Goal: Task Accomplishment & Management: Manage account settings

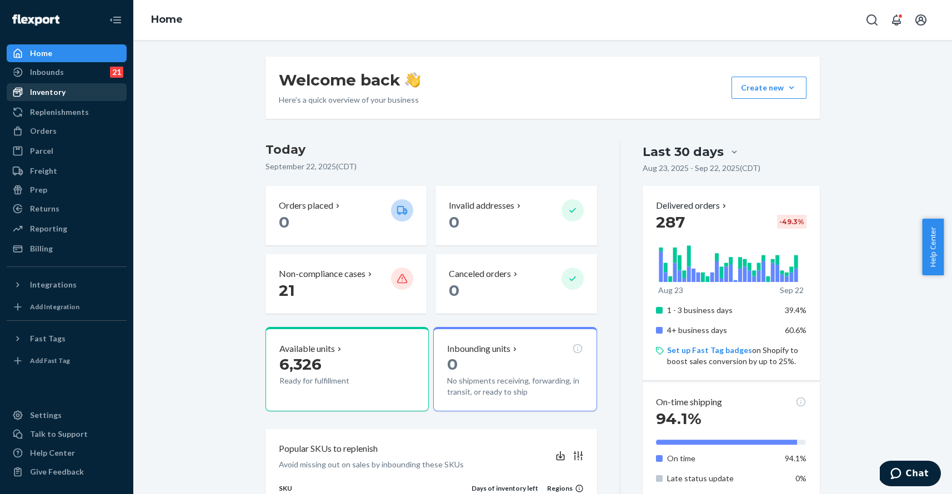
click at [80, 95] on div "Inventory" at bounding box center [67, 92] width 118 height 16
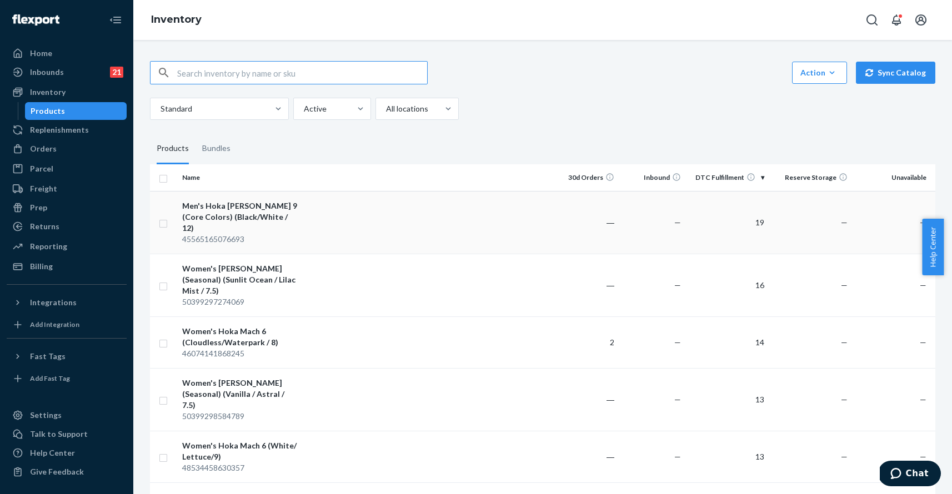
click at [163, 219] on input "checkbox" at bounding box center [163, 223] width 9 height 12
checkbox input "true"
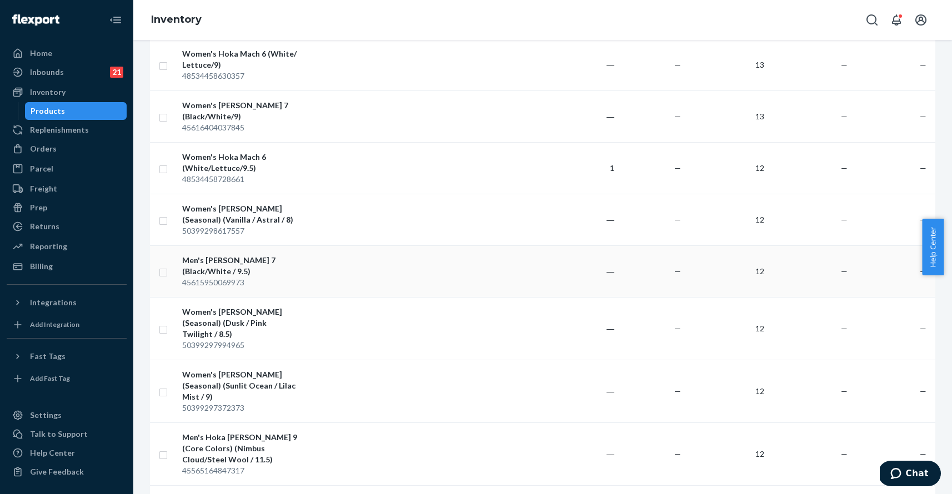
scroll to position [425, 0]
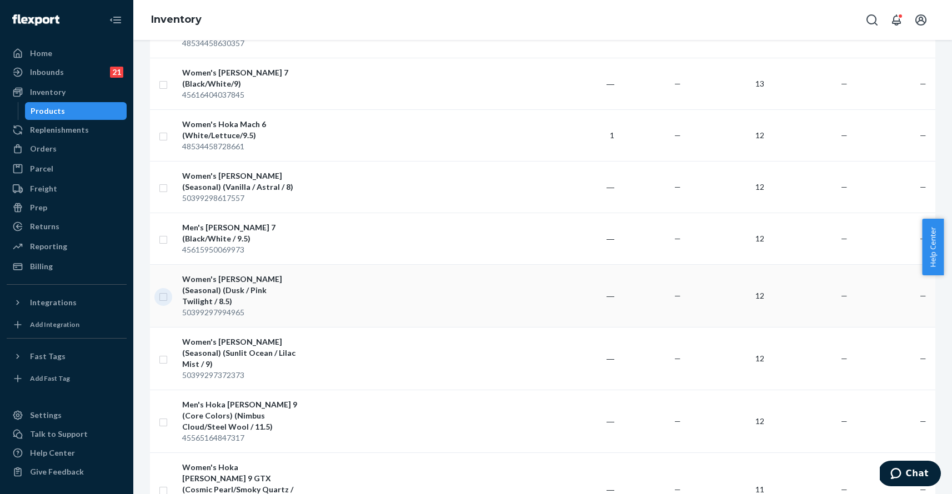
click at [166, 290] on input "checkbox" at bounding box center [163, 296] width 9 height 12
checkbox input "true"
click at [165, 233] on input "checkbox" at bounding box center [163, 239] width 9 height 12
checkbox input "true"
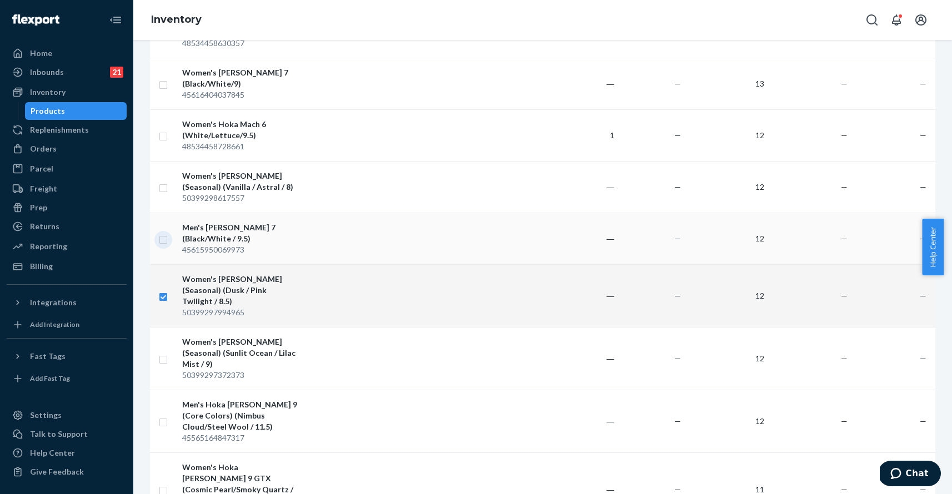
checkbox input "true"
click at [169, 161] on td at bounding box center [164, 187] width 28 height 52
click at [165, 181] on input "checkbox" at bounding box center [163, 187] width 9 height 12
checkbox input "true"
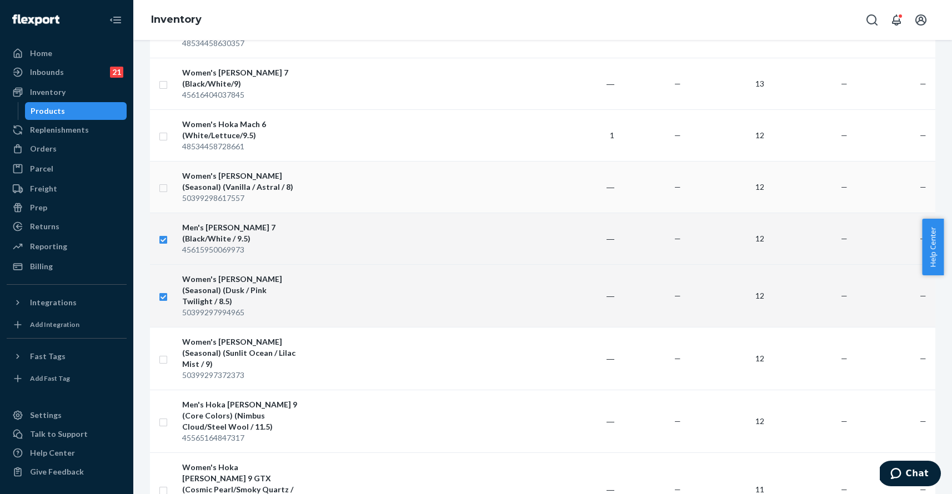
checkbox input "true"
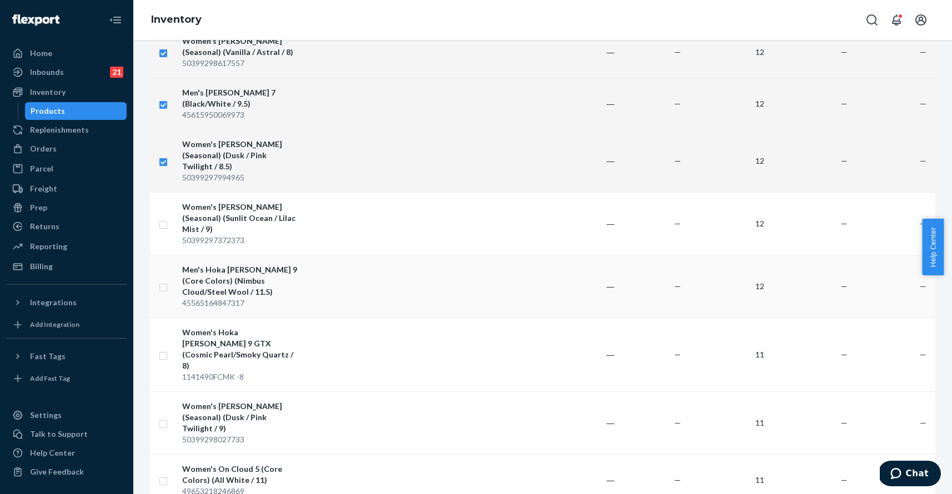
scroll to position [560, 0]
click at [165, 280] on input "checkbox" at bounding box center [163, 286] width 9 height 12
checkbox input "true"
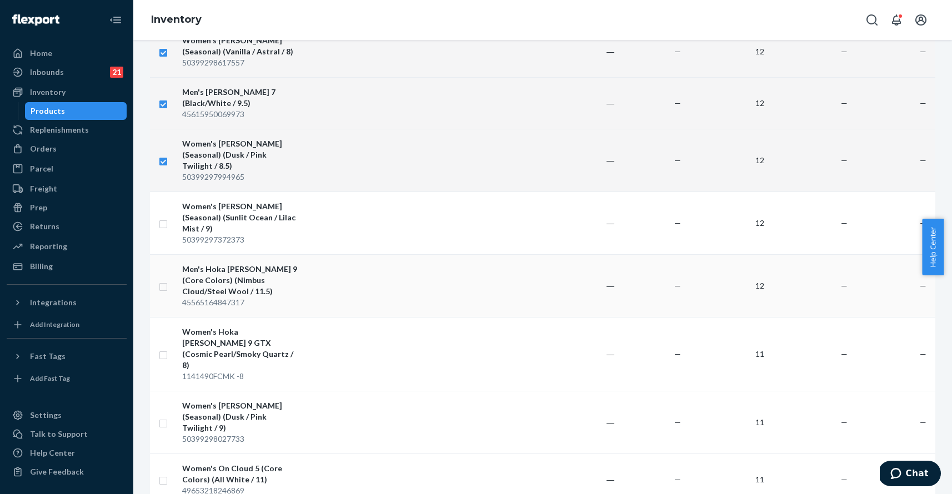
checkbox input "true"
click at [165, 217] on input "checkbox" at bounding box center [163, 223] width 9 height 12
checkbox input "true"
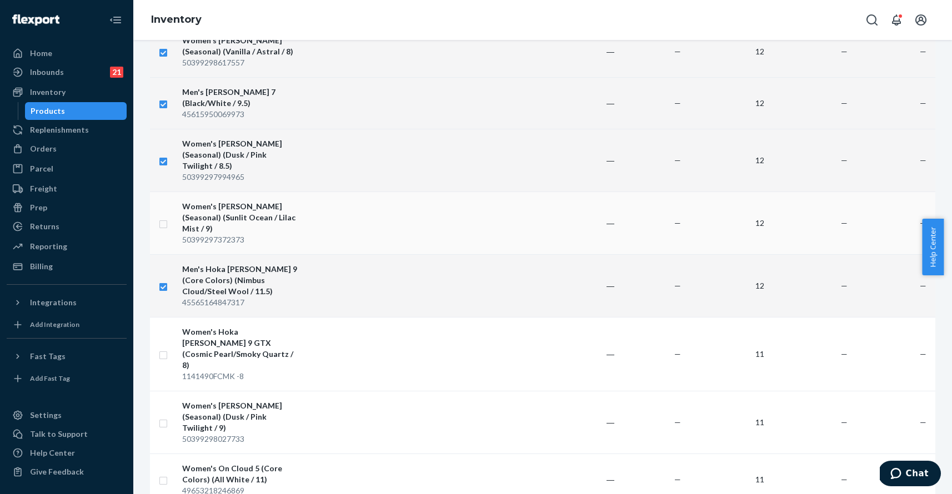
checkbox input "true"
click at [168, 317] on td at bounding box center [164, 354] width 28 height 74
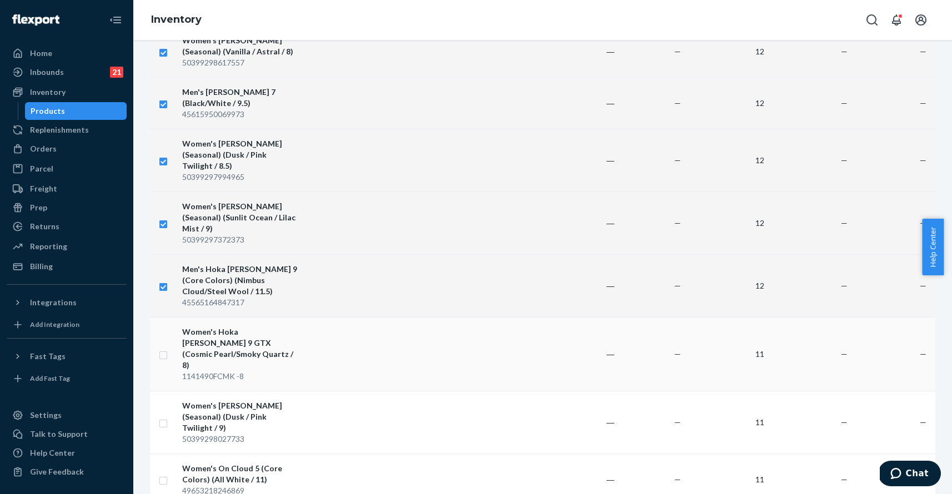
click at [164, 348] on input "checkbox" at bounding box center [163, 354] width 9 height 12
checkbox input "true"
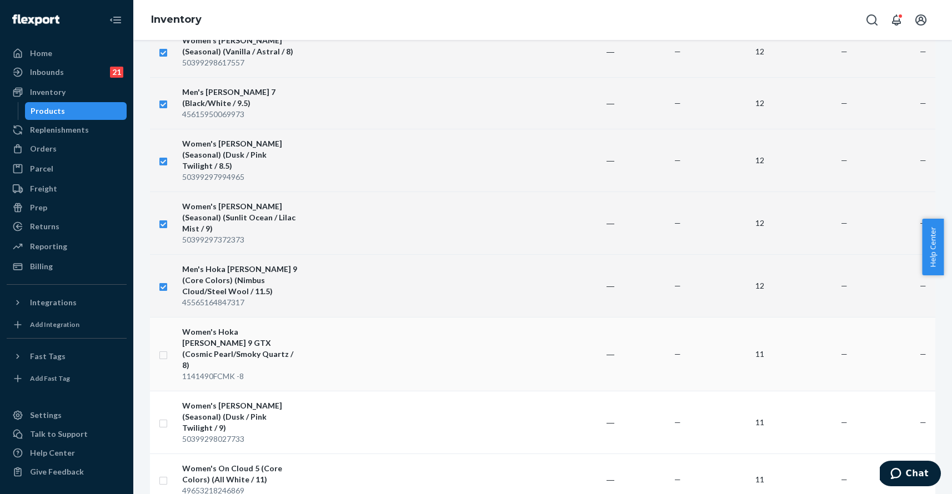
checkbox input "true"
click at [163, 416] on input "checkbox" at bounding box center [163, 422] width 9 height 12
checkbox input "true"
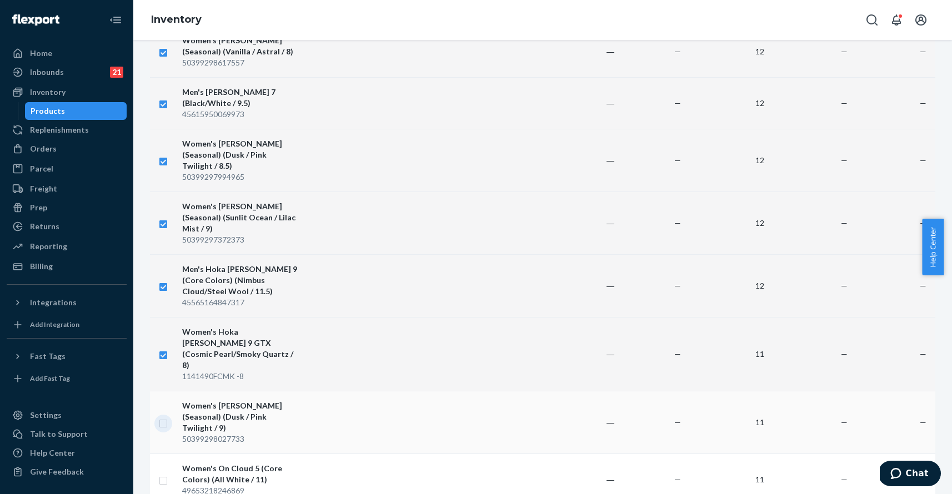
checkbox input "true"
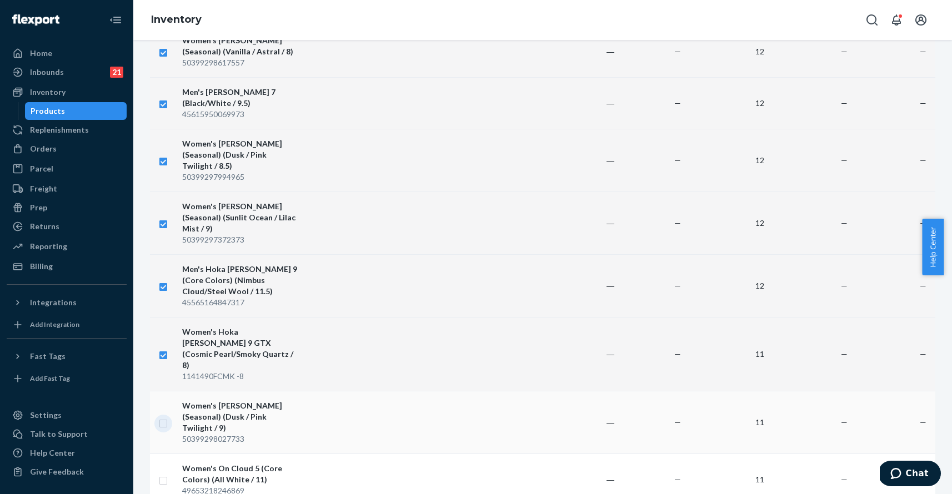
checkbox input "true"
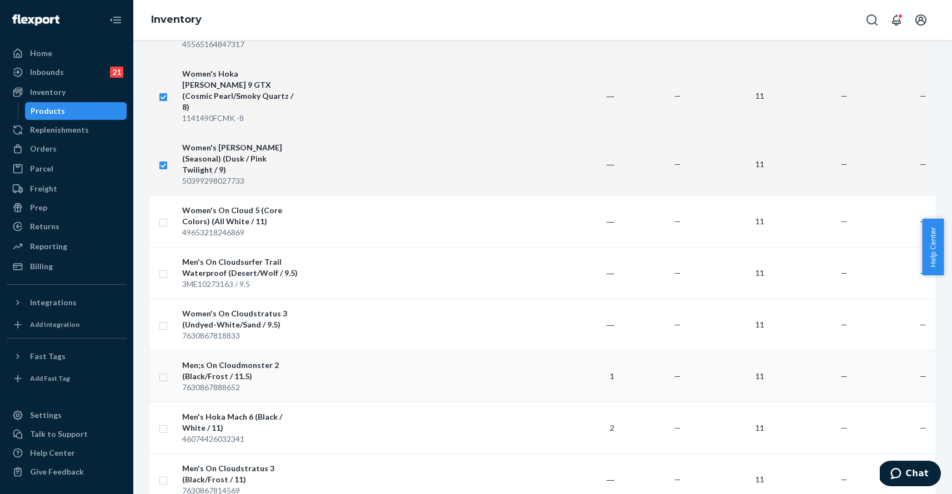
scroll to position [830, 0]
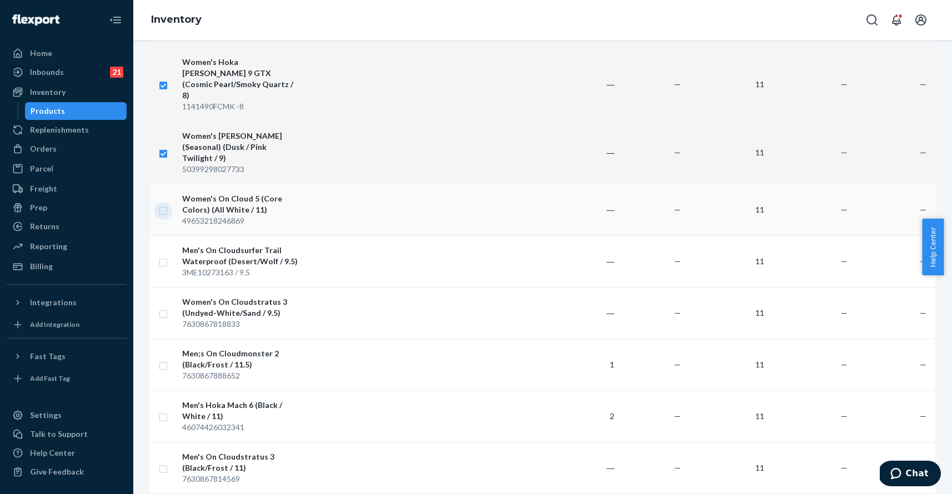
click at [165, 204] on input "checkbox" at bounding box center [163, 210] width 9 height 12
checkbox input "true"
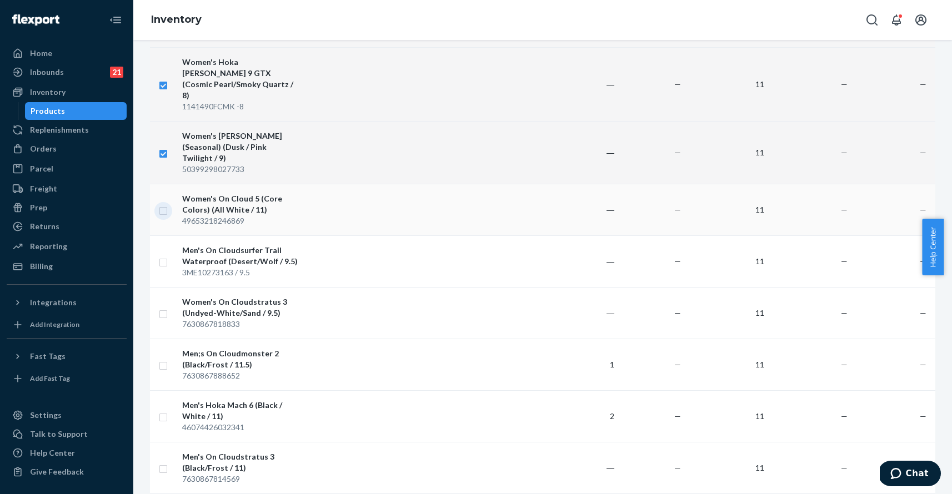
checkbox input "true"
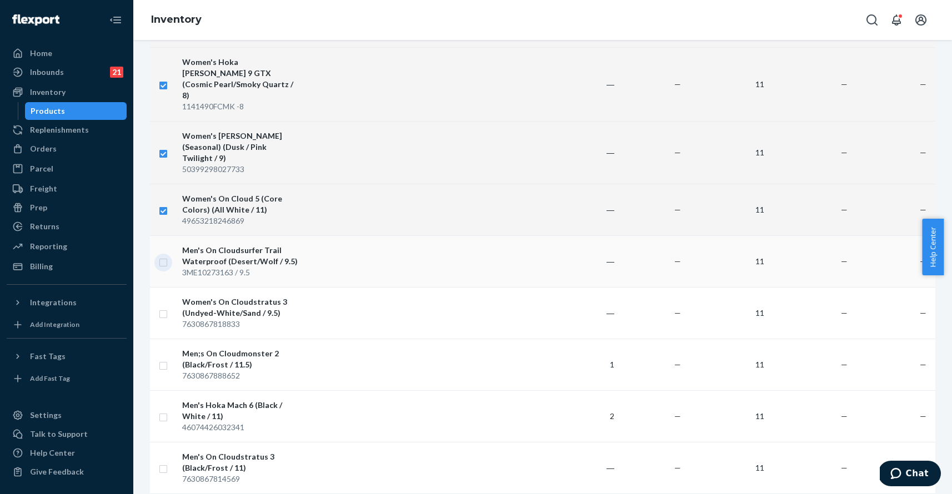
click at [162, 255] on input "checkbox" at bounding box center [163, 261] width 9 height 12
checkbox input "true"
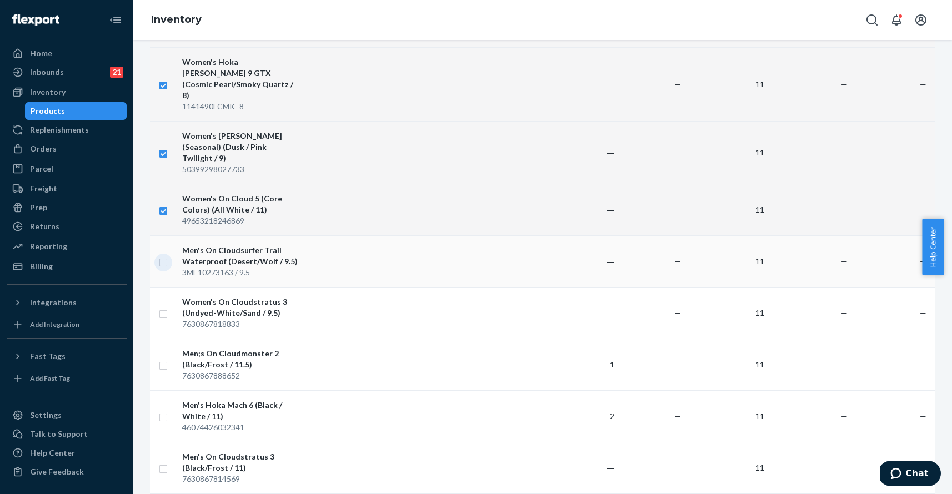
checkbox input "true"
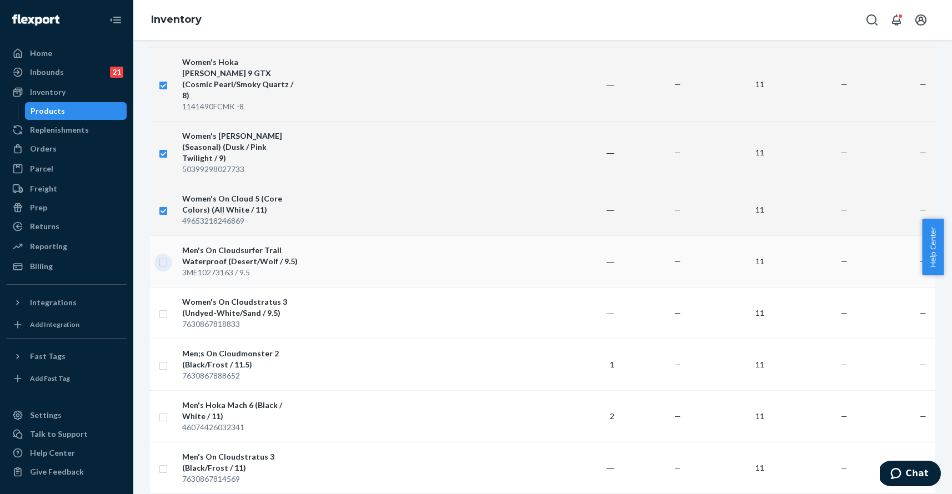
checkbox input "true"
click at [165, 307] on input "checkbox" at bounding box center [163, 313] width 9 height 12
checkbox input "true"
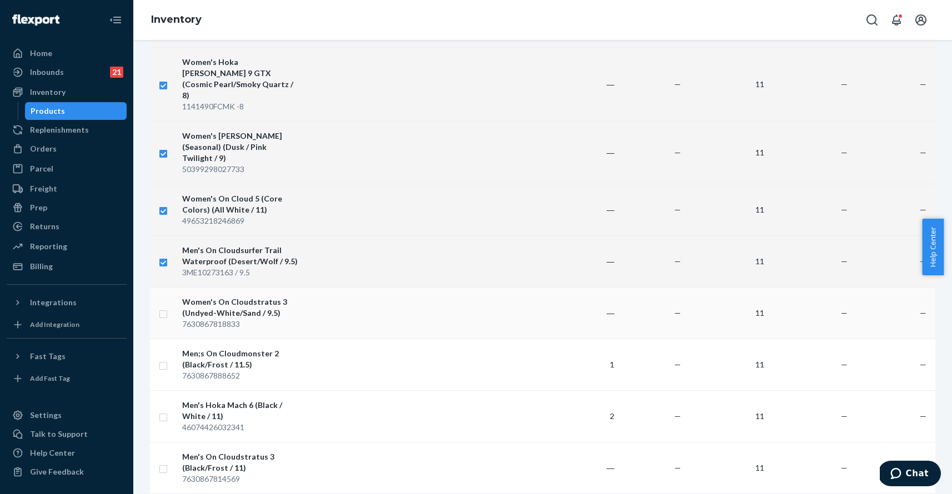
checkbox input "true"
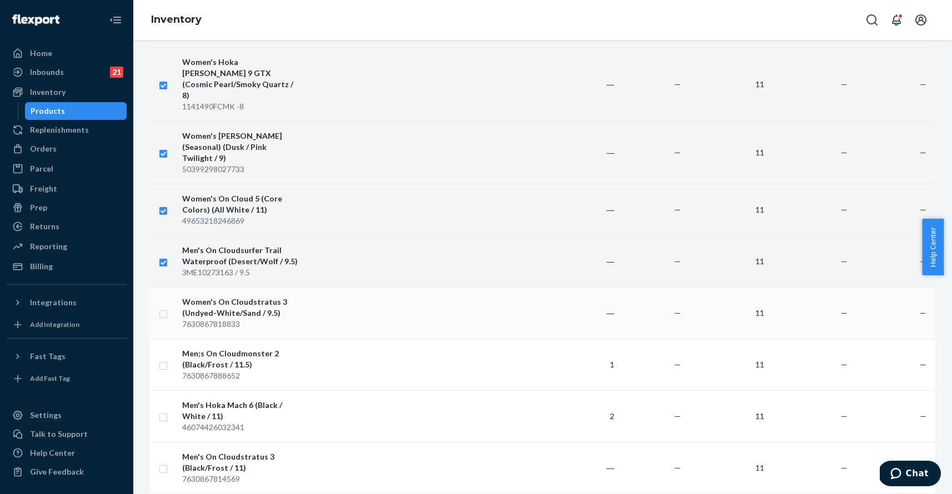
checkbox input "true"
click at [165, 359] on input "checkbox" at bounding box center [163, 365] width 9 height 12
checkbox input "true"
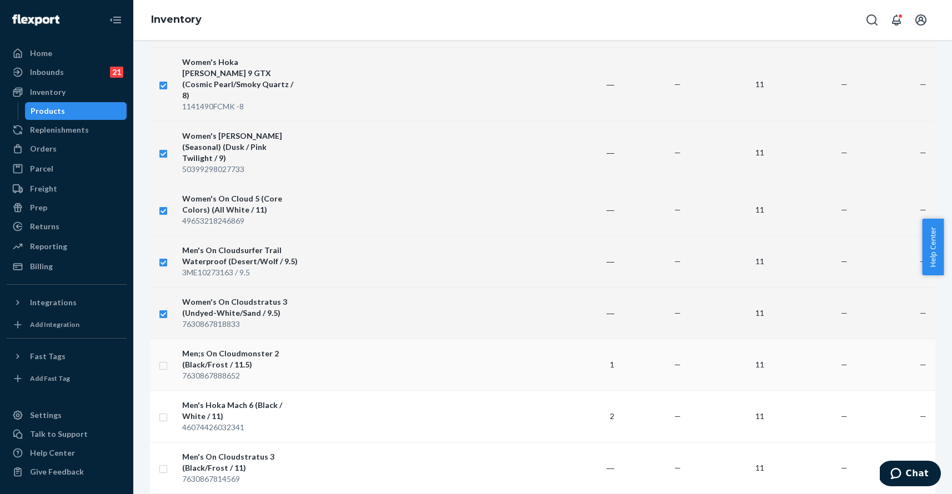
checkbox input "true"
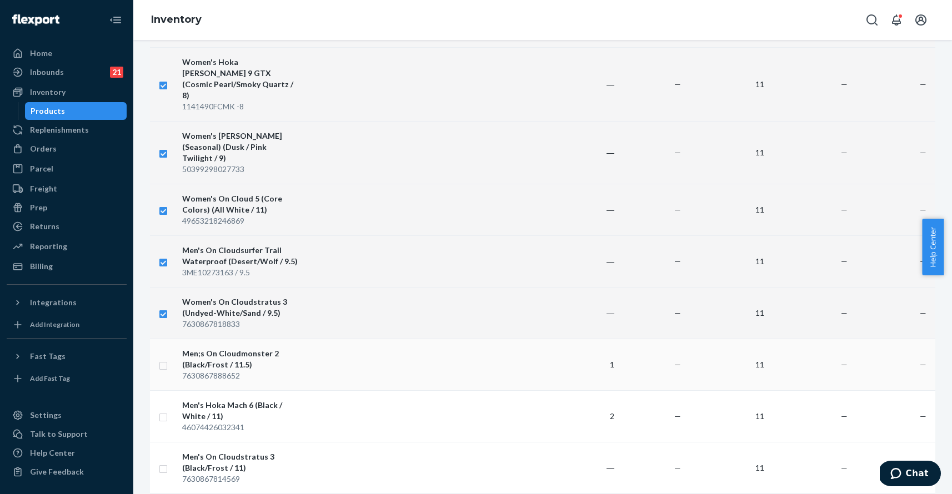
checkbox input "true"
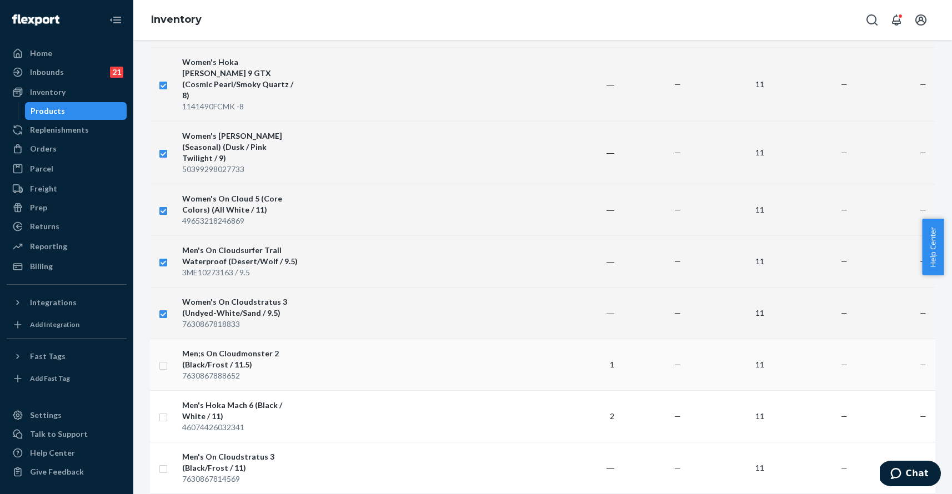
checkbox input "true"
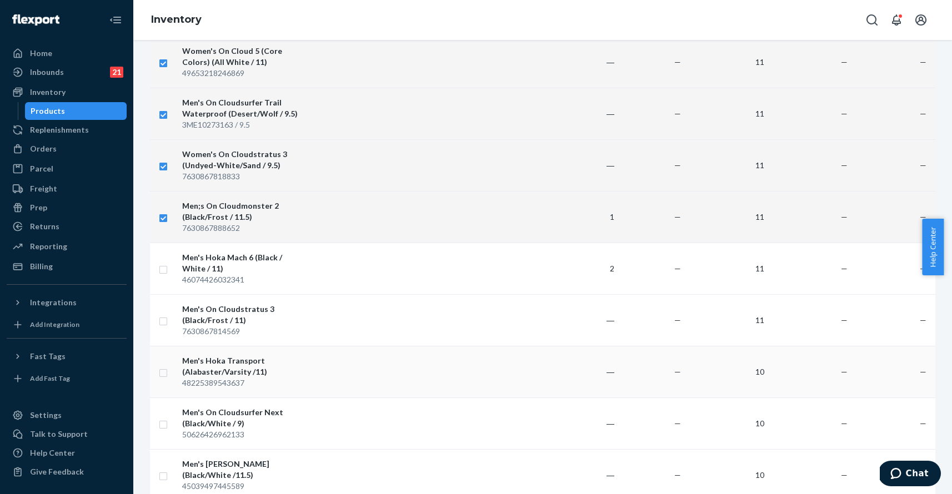
scroll to position [989, 0]
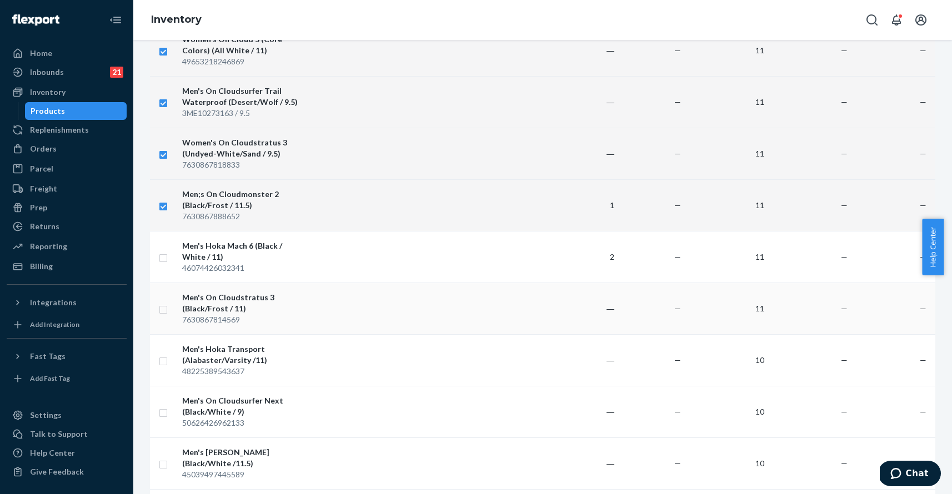
click at [165, 303] on input "checkbox" at bounding box center [163, 309] width 9 height 12
checkbox input "true"
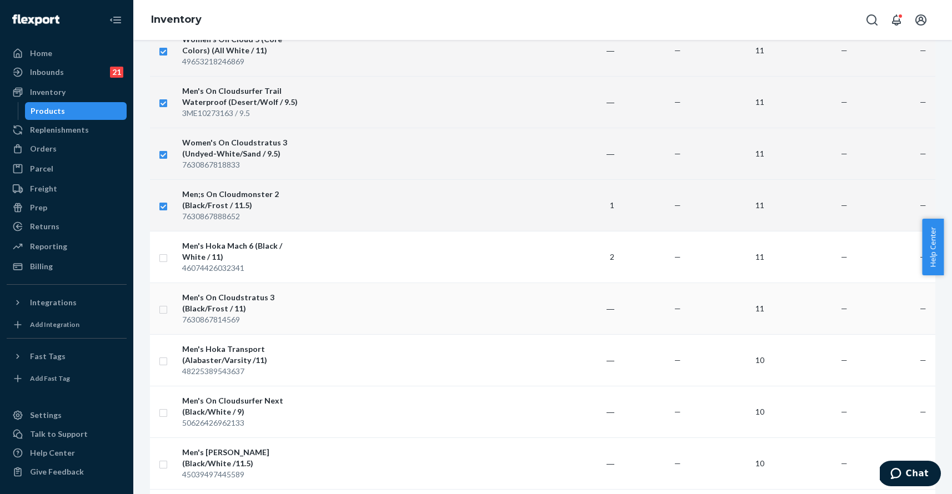
checkbox input "true"
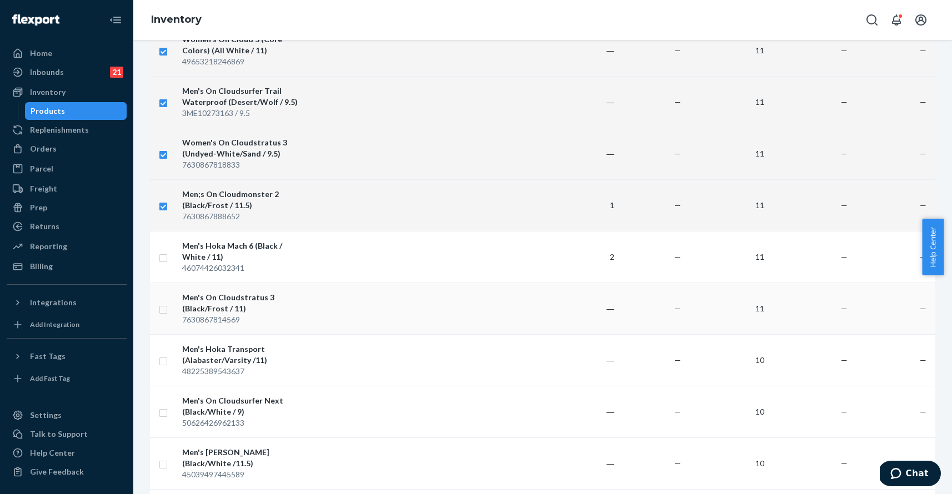
checkbox input "true"
click at [165, 354] on input "checkbox" at bounding box center [163, 360] width 9 height 12
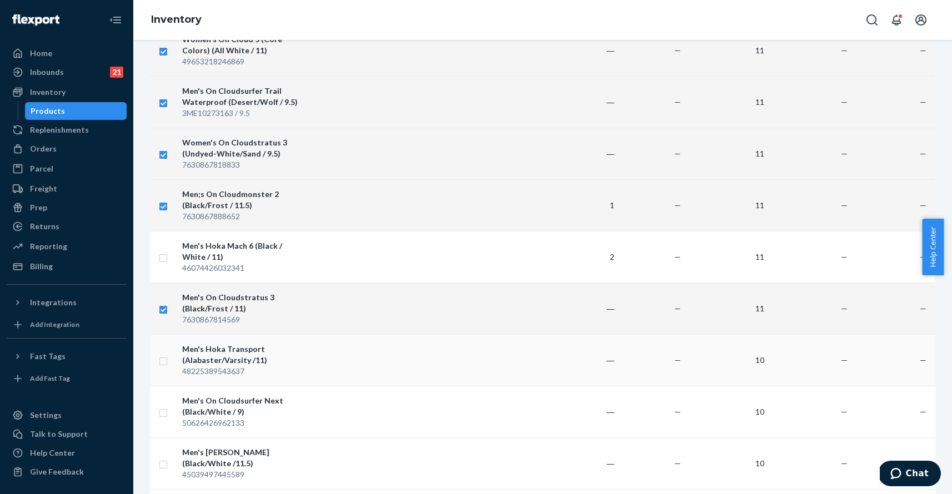
checkbox input "true"
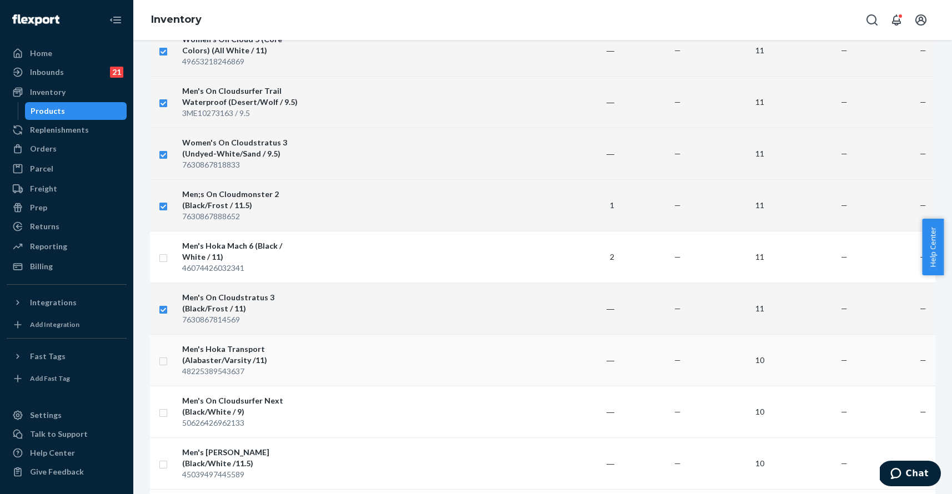
checkbox input "true"
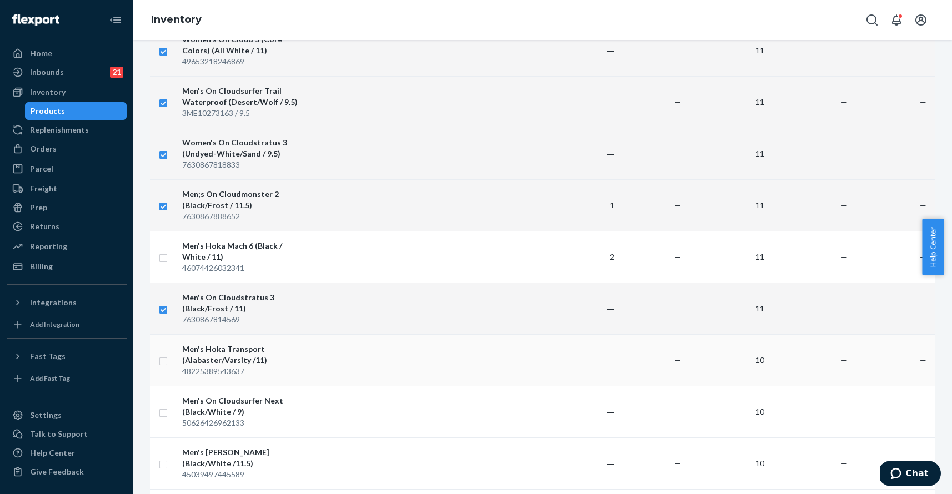
checkbox input "true"
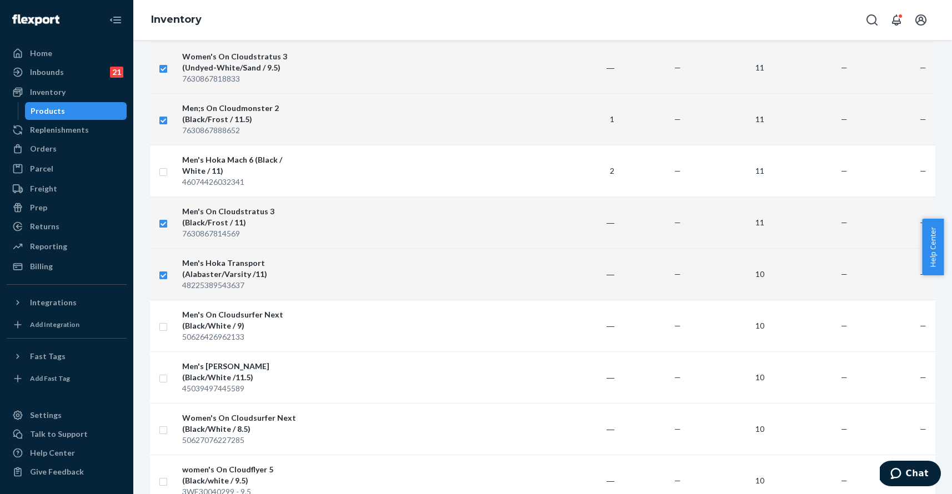
scroll to position [1081, 0]
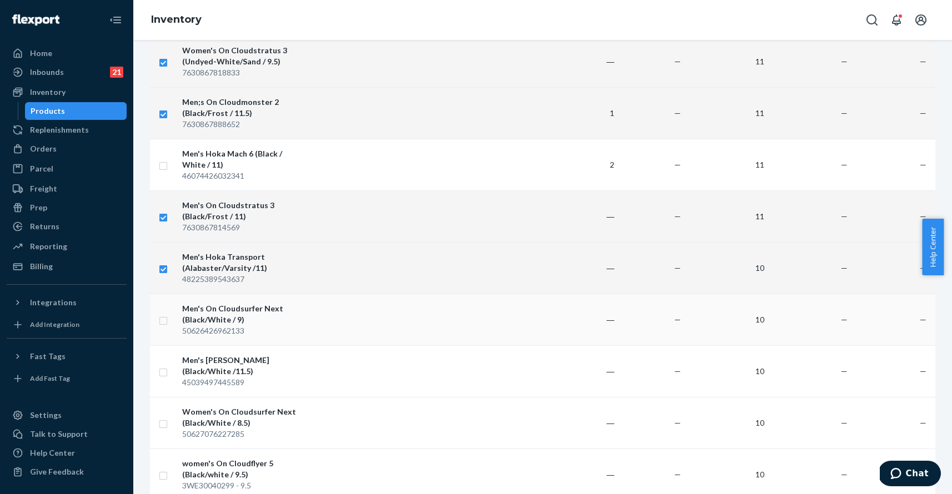
click at [165, 314] on input "checkbox" at bounding box center [163, 320] width 9 height 12
checkbox input "true"
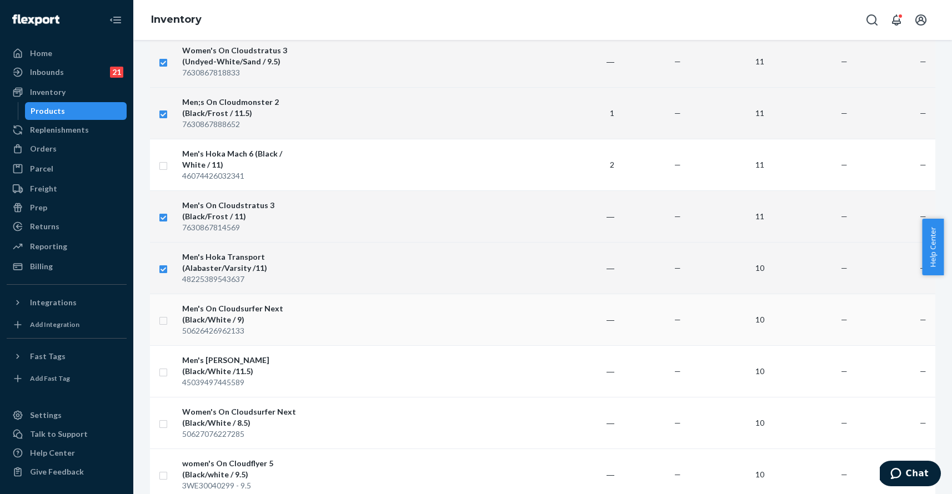
checkbox input "true"
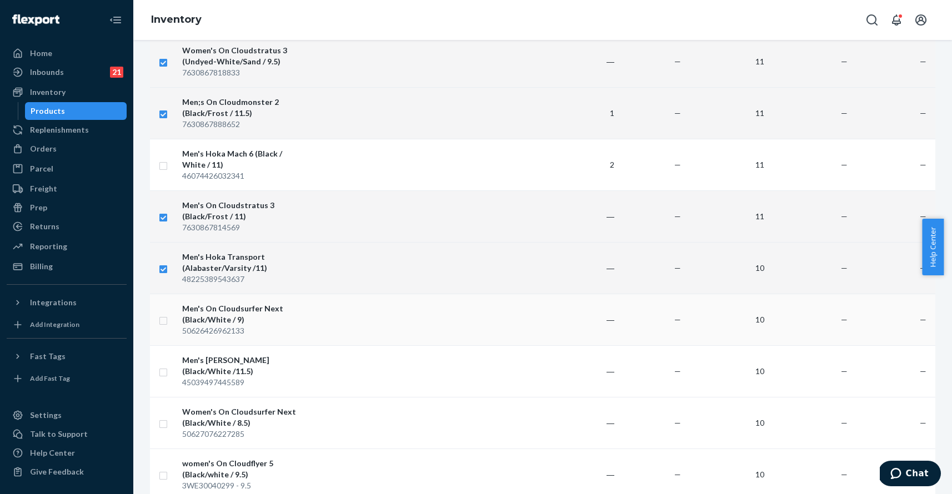
checkbox input "true"
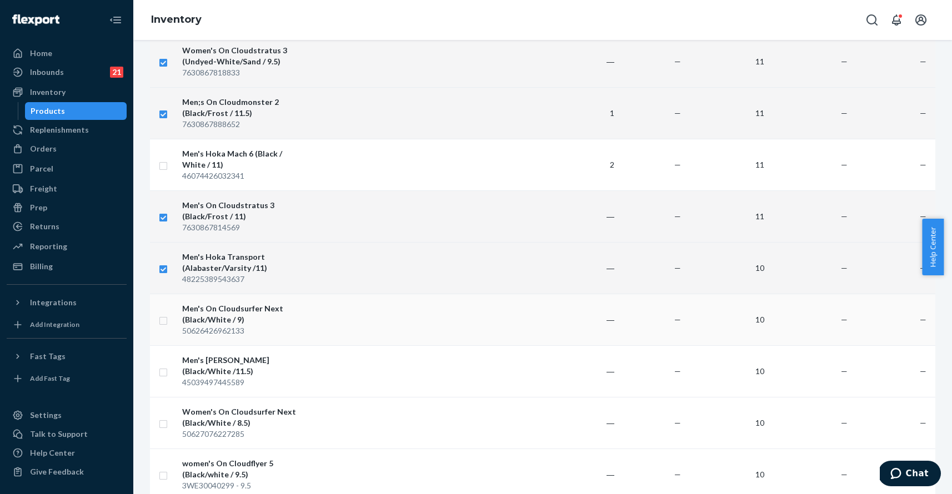
checkbox input "true"
click at [164, 314] on input "checkbox" at bounding box center [163, 320] width 9 height 12
checkbox input "false"
checkbox input "true"
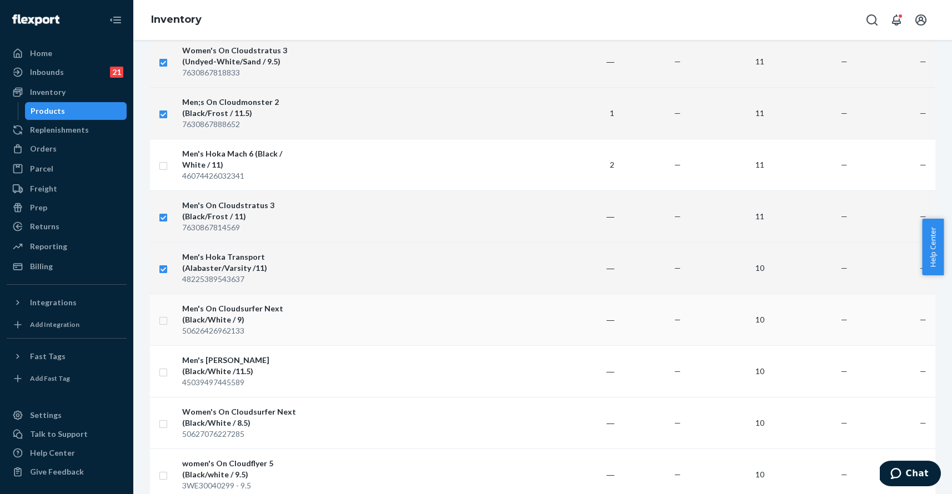
checkbox input "true"
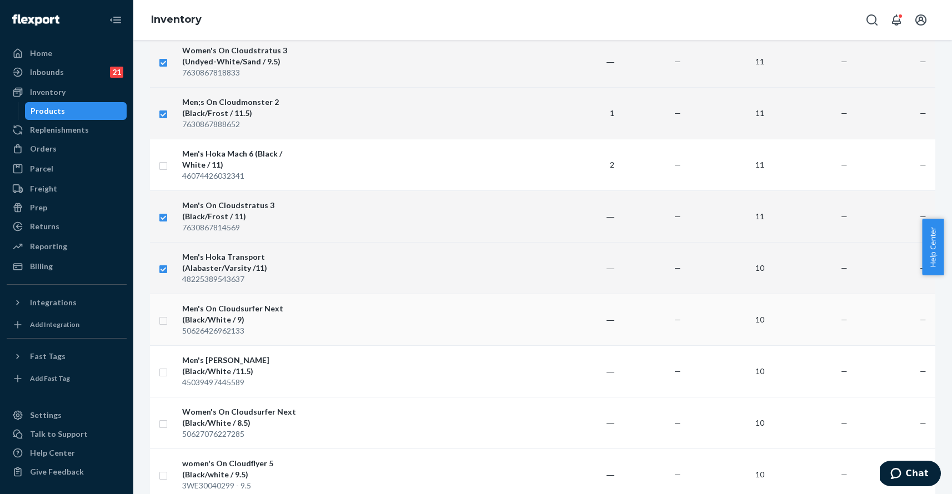
checkbox input "true"
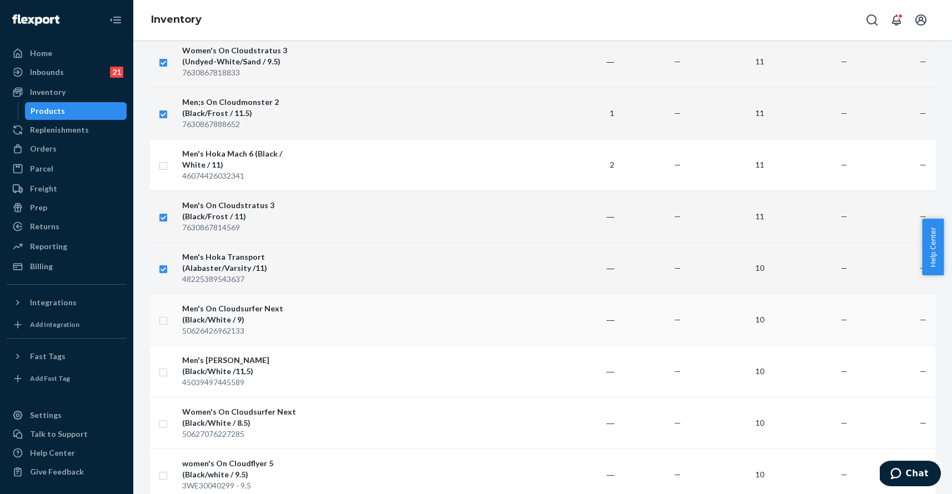
checkbox input "true"
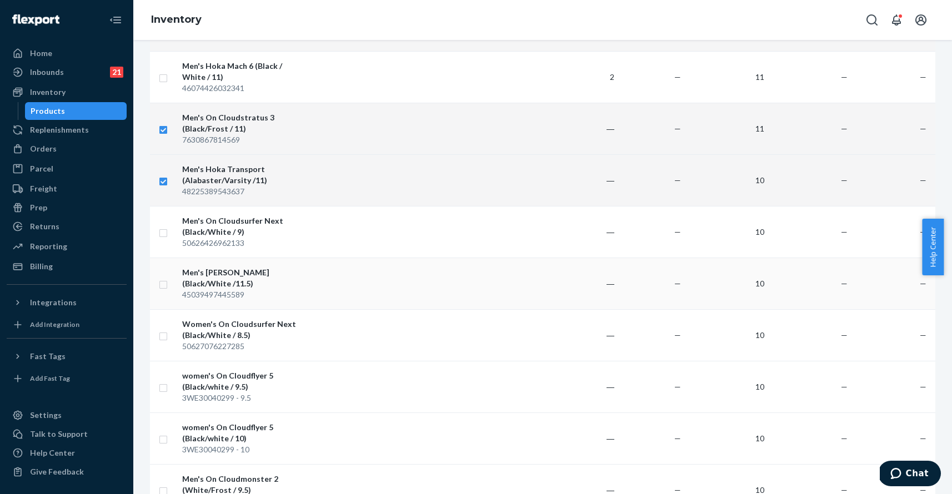
scroll to position [1172, 0]
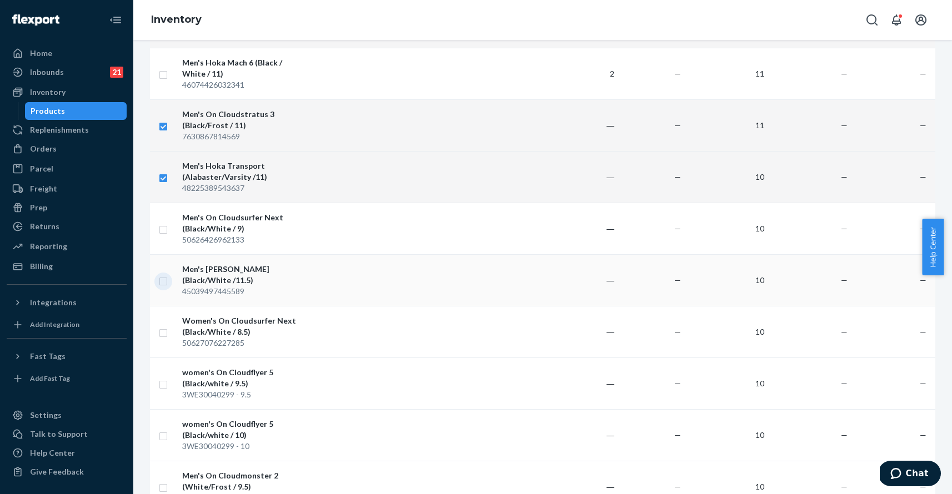
click at [165, 274] on input "checkbox" at bounding box center [163, 280] width 9 height 12
checkbox input "true"
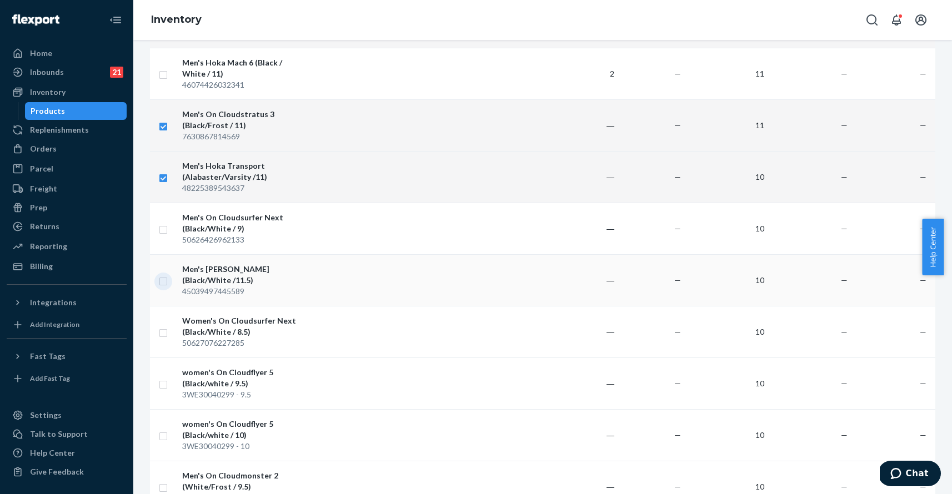
checkbox input "true"
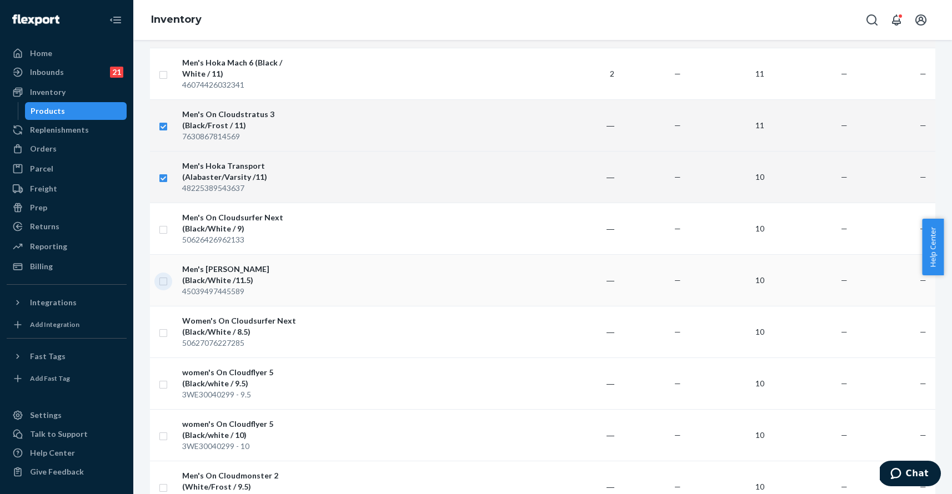
checkbox input "true"
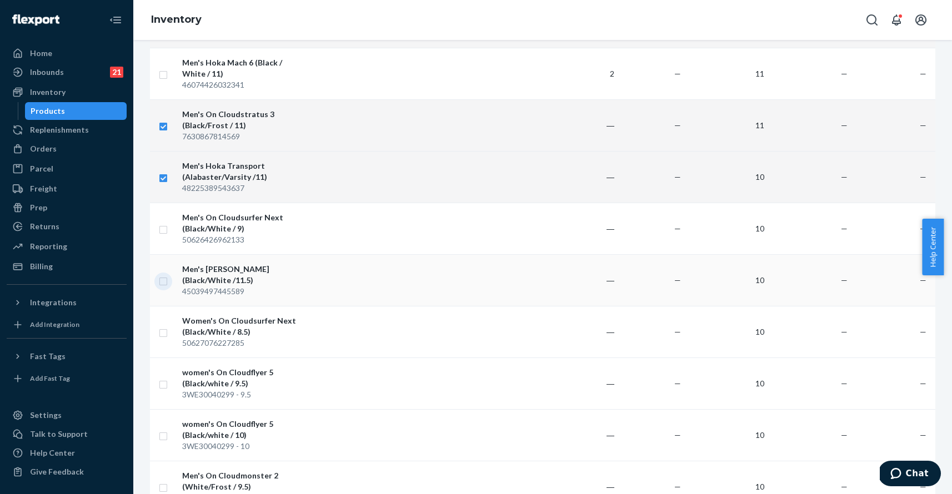
checkbox input "true"
click at [163, 378] on input "checkbox" at bounding box center [163, 384] width 9 height 12
checkbox input "true"
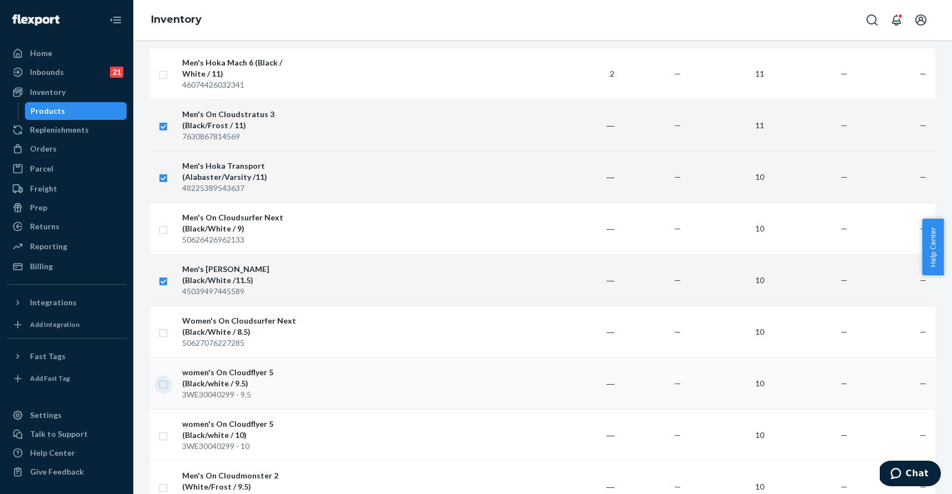
checkbox input "true"
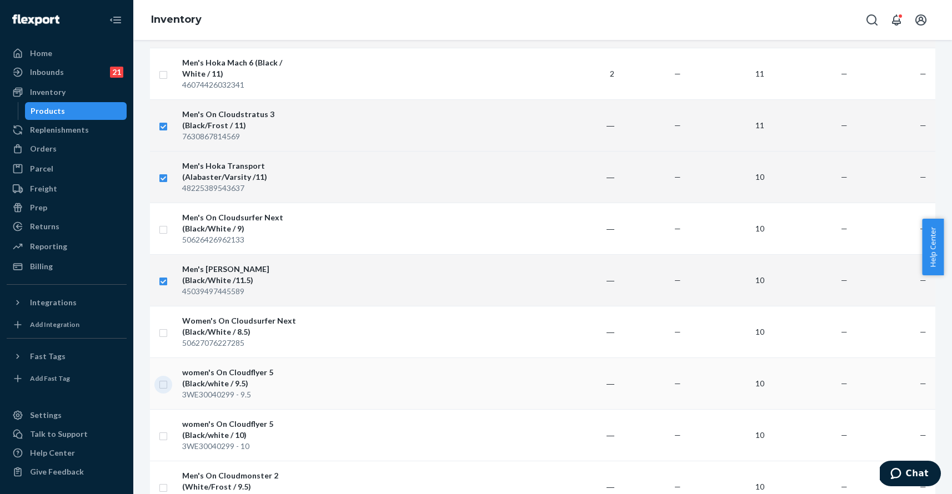
checkbox input "true"
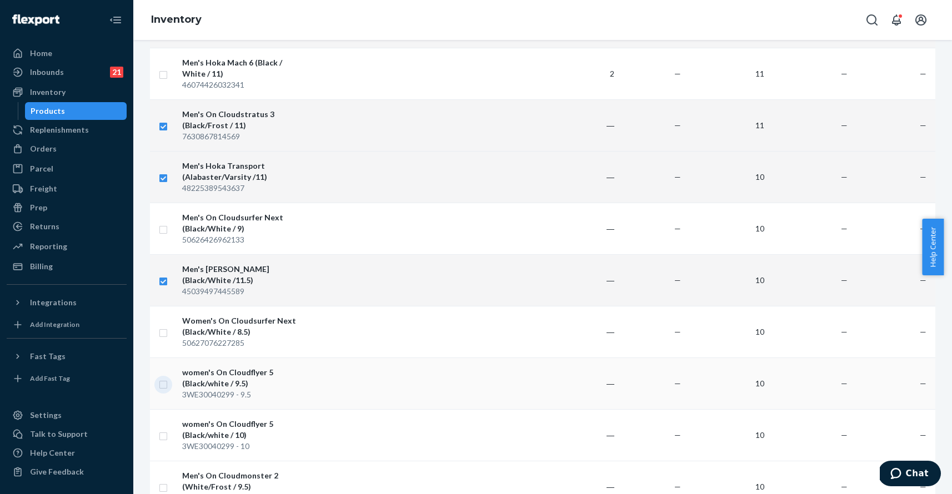
checkbox input "true"
click at [166, 429] on input "checkbox" at bounding box center [163, 435] width 9 height 12
checkbox input "true"
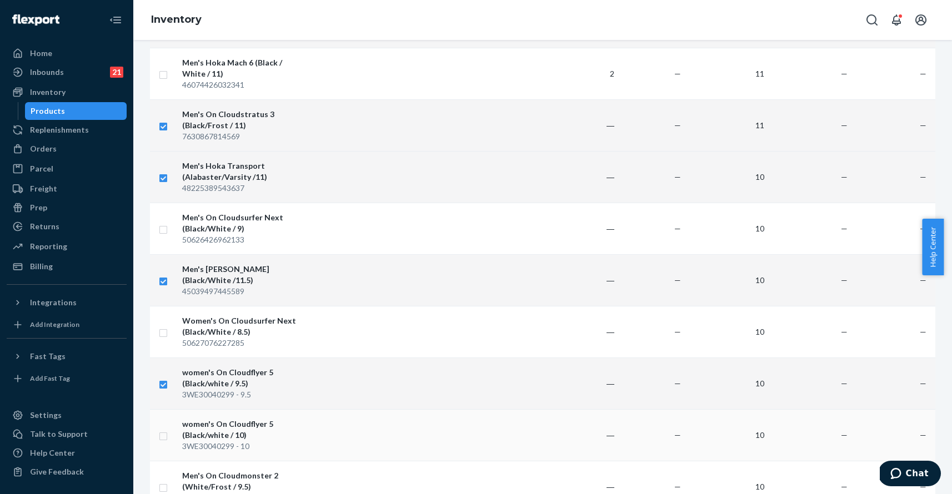
checkbox input "true"
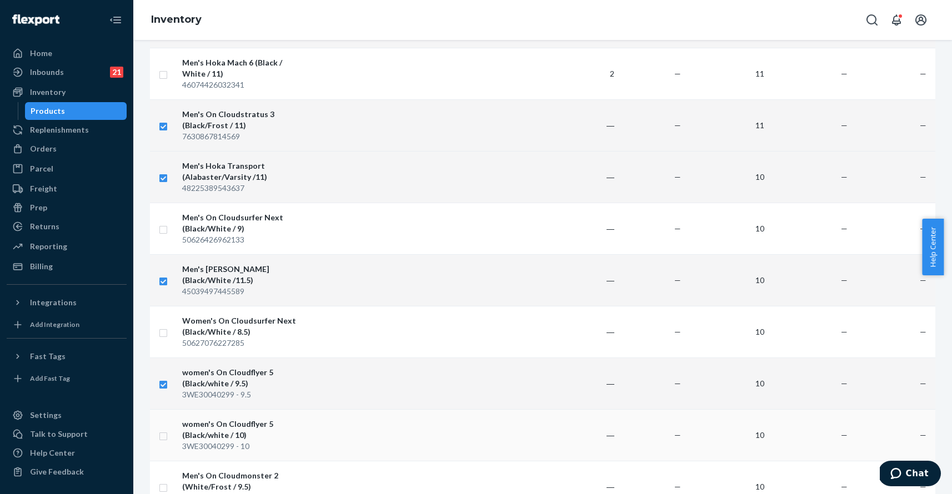
checkbox input "true"
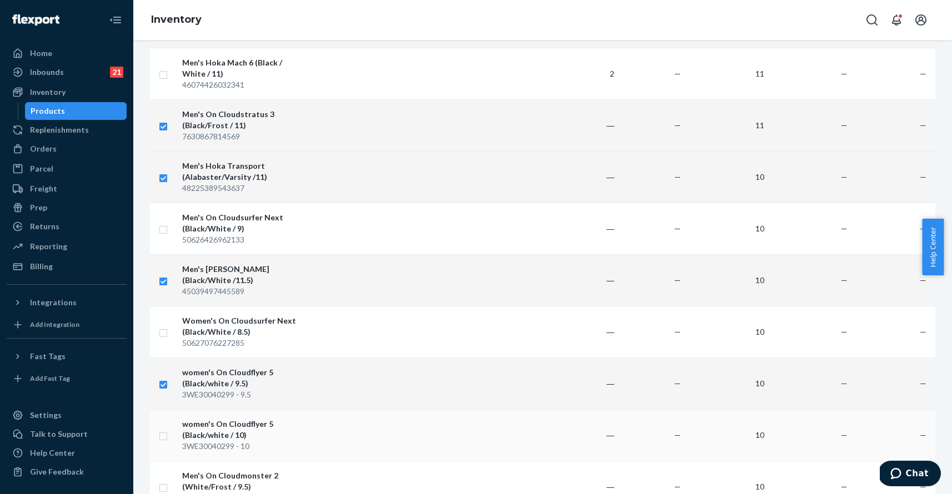
checkbox input "true"
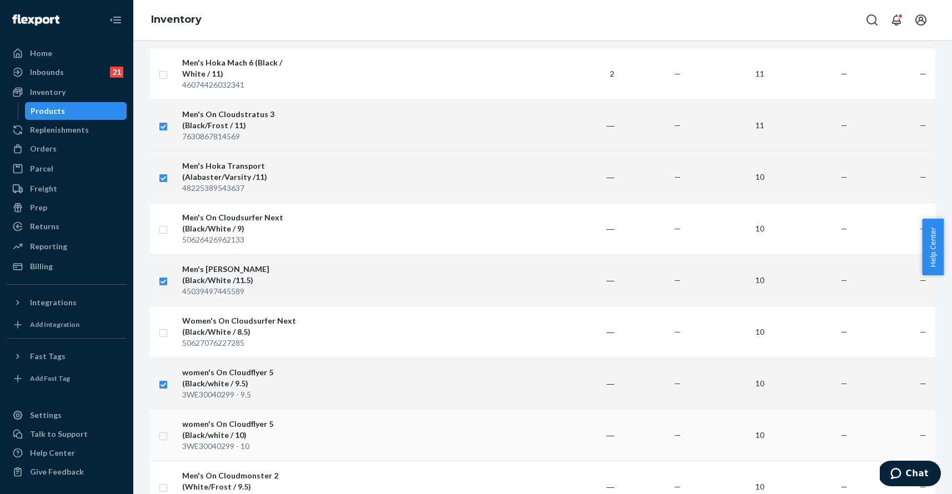
checkbox input "true"
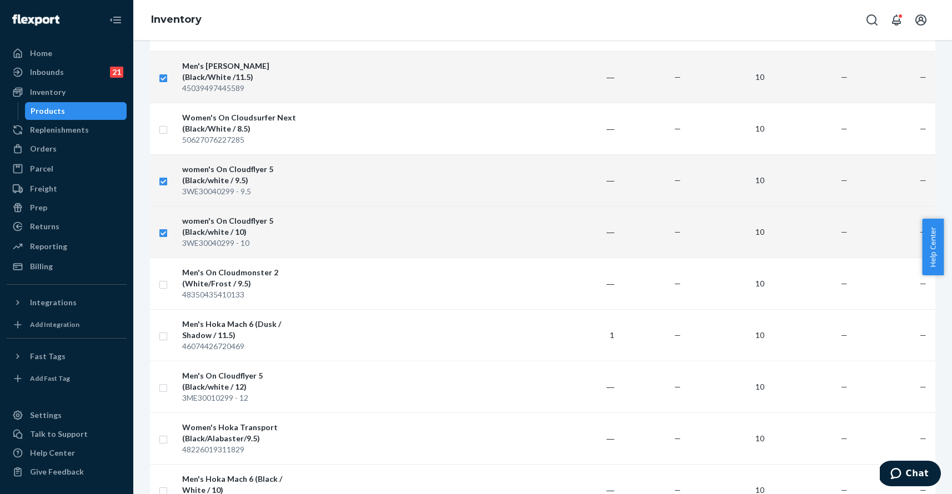
scroll to position [1395, 0]
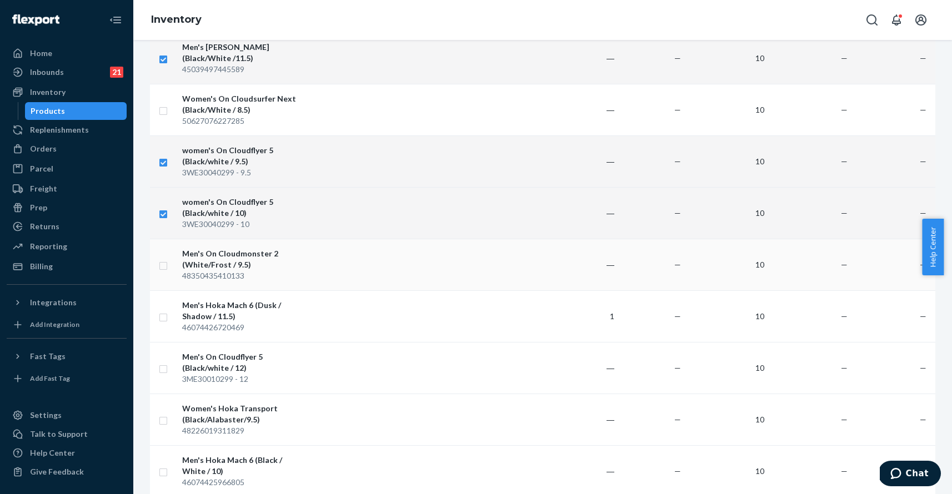
click at [166, 259] on input "checkbox" at bounding box center [163, 265] width 9 height 12
checkbox input "true"
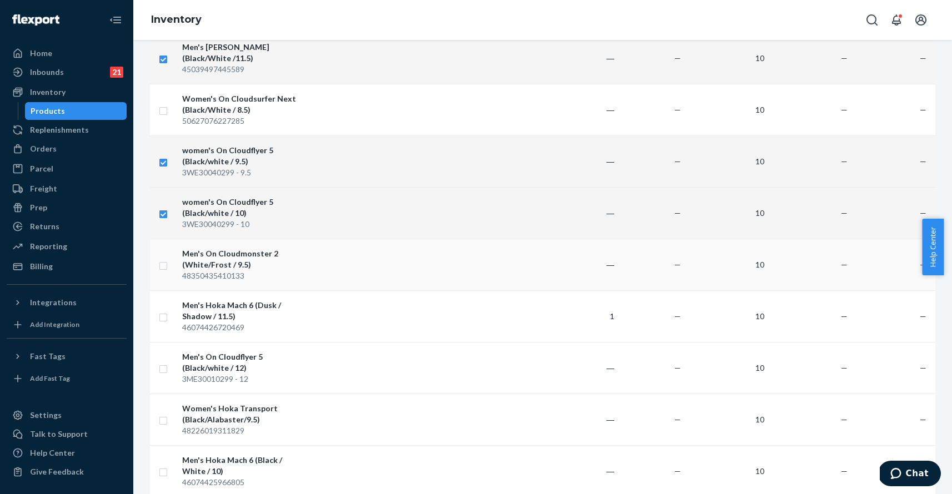
checkbox input "true"
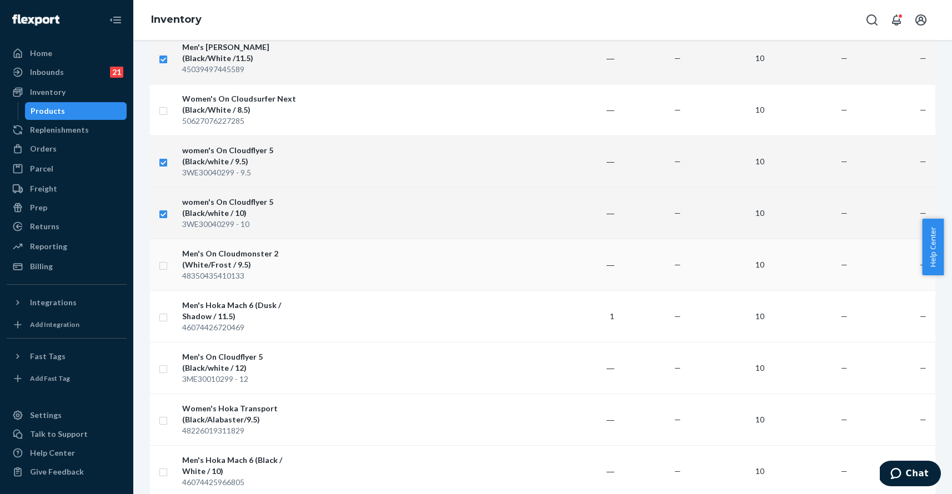
checkbox input "true"
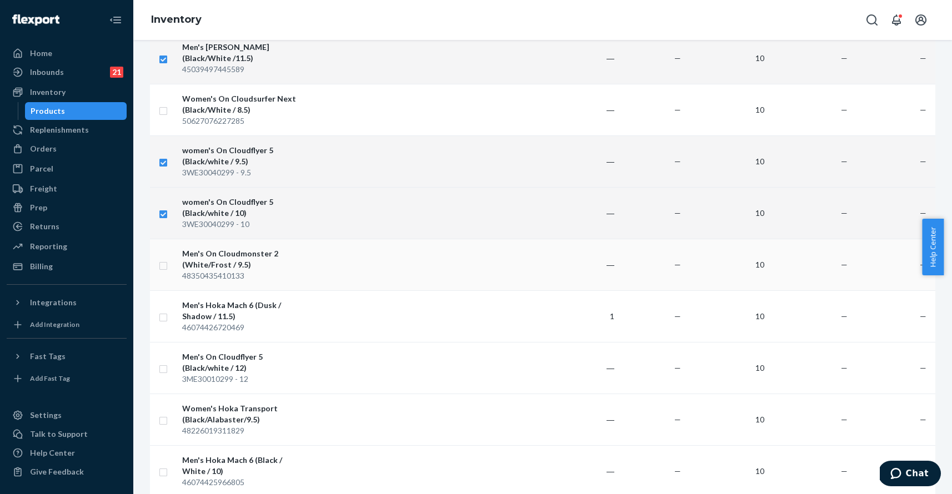
checkbox input "true"
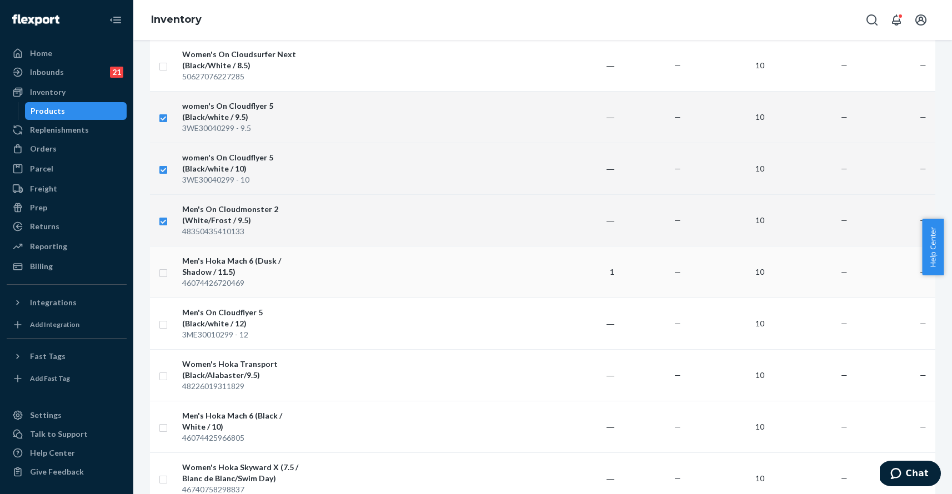
scroll to position [1466, 0]
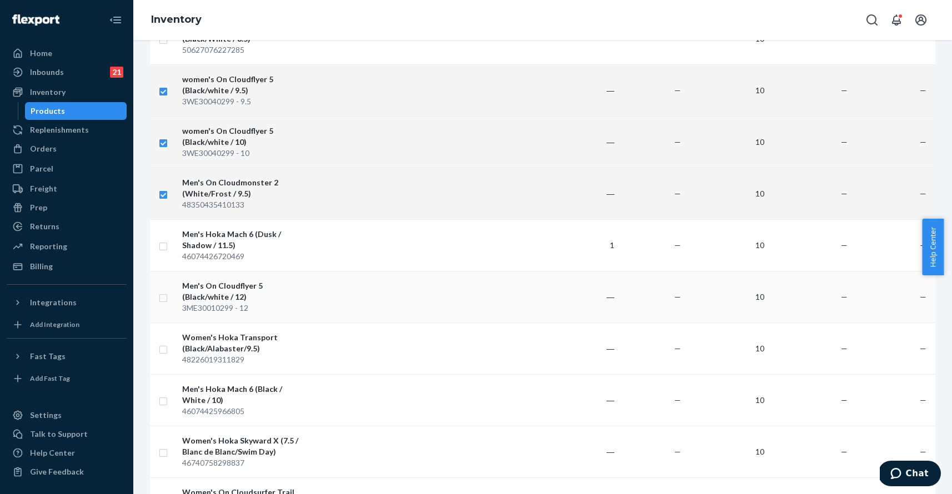
click at [164, 291] on input "checkbox" at bounding box center [163, 297] width 9 height 12
click at [163, 343] on input "checkbox" at bounding box center [163, 349] width 9 height 12
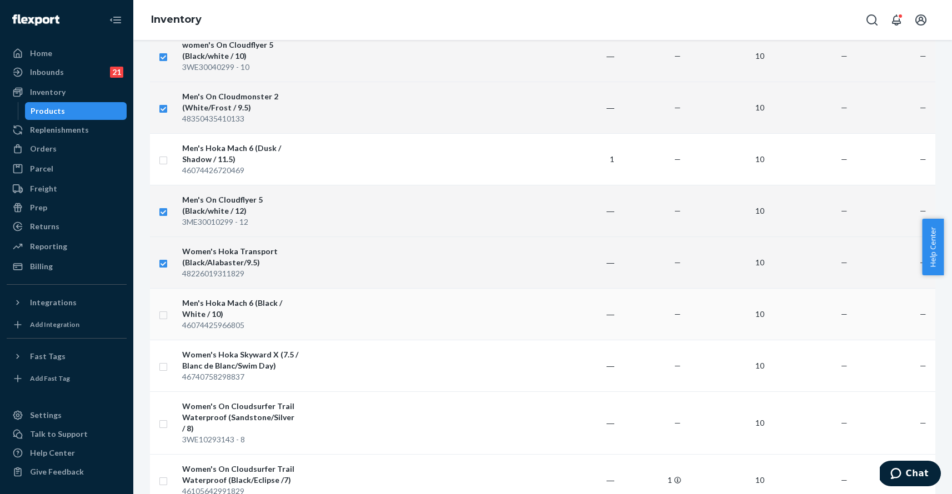
scroll to position [1569, 0]
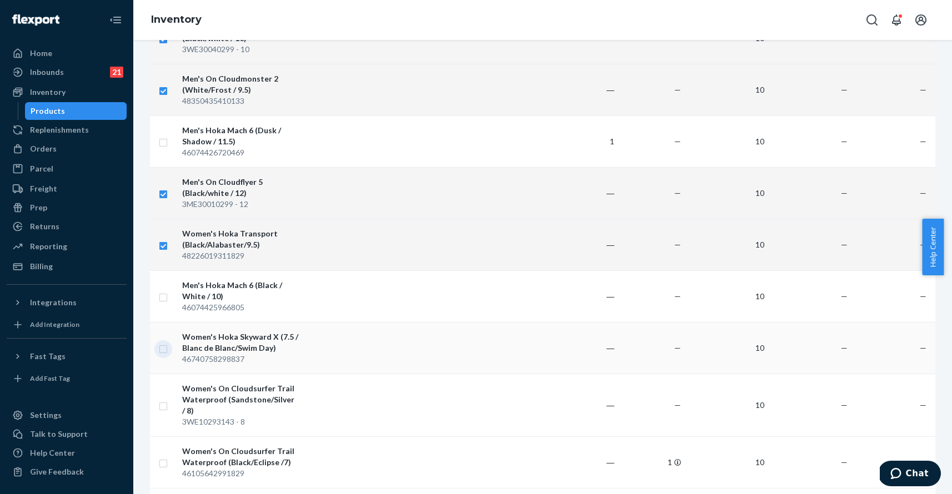
click at [164, 342] on input "checkbox" at bounding box center [163, 348] width 9 height 12
click at [165, 399] on input "checkbox" at bounding box center [163, 405] width 9 height 12
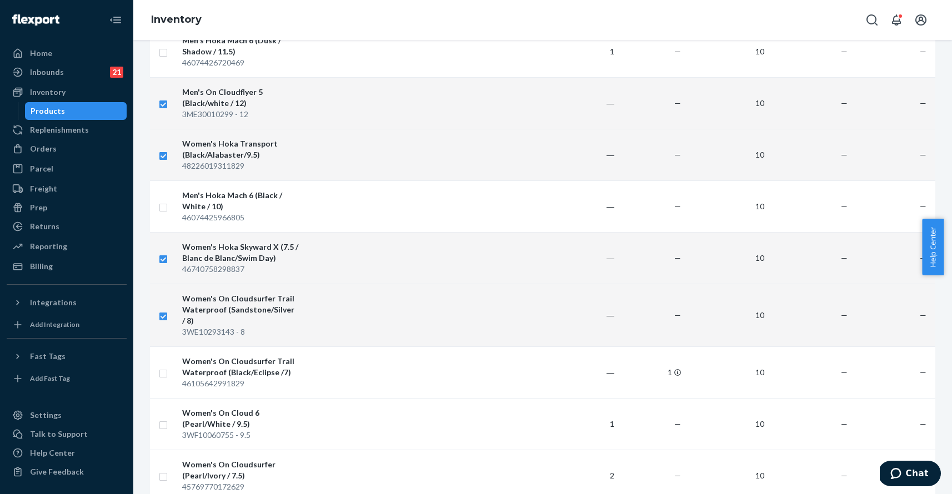
scroll to position [1705, 0]
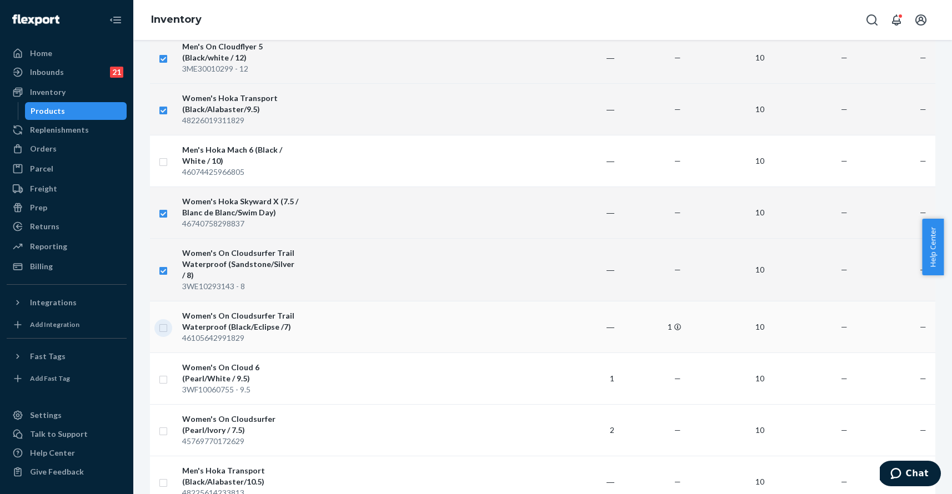
click at [163, 321] on input "checkbox" at bounding box center [163, 327] width 9 height 12
click at [163, 373] on input "checkbox" at bounding box center [163, 379] width 9 height 12
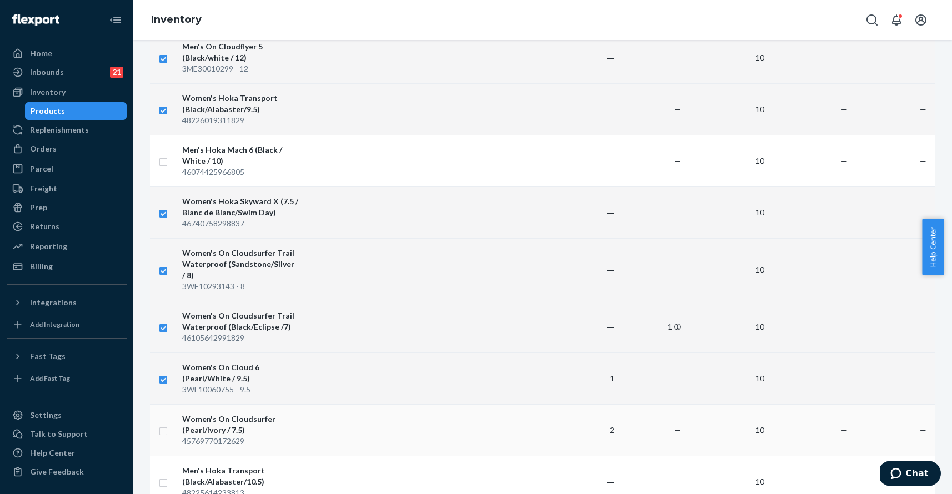
click at [166, 424] on input "checkbox" at bounding box center [163, 430] width 9 height 12
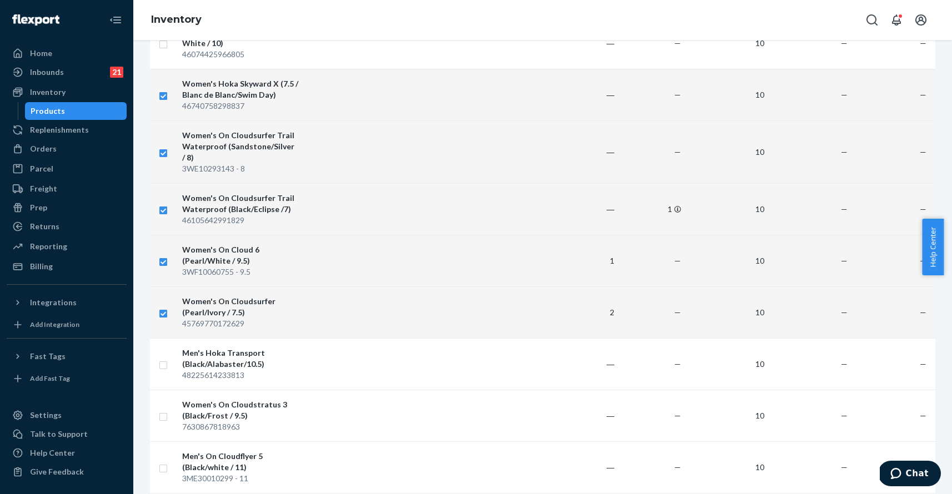
scroll to position [1858, 0]
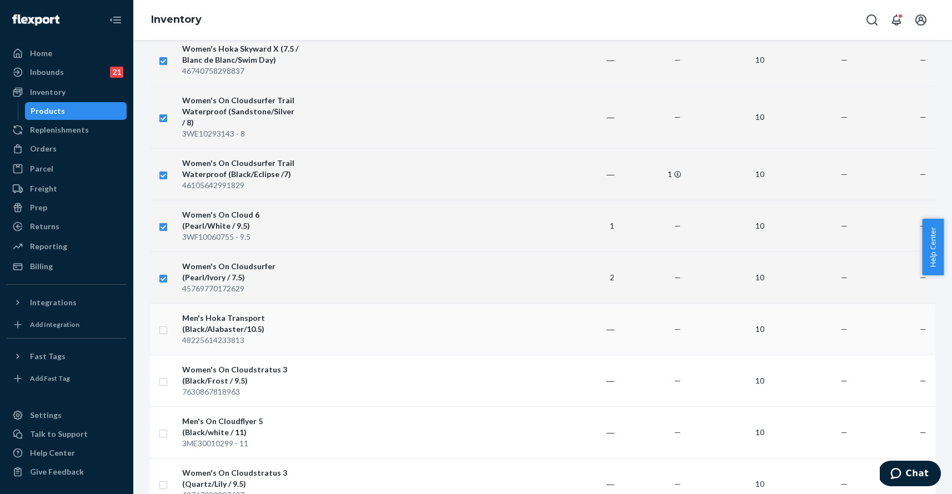
click at [164, 323] on input "checkbox" at bounding box center [163, 329] width 9 height 12
click at [168, 355] on td at bounding box center [164, 381] width 28 height 52
click at [164, 375] on input "checkbox" at bounding box center [163, 381] width 9 height 12
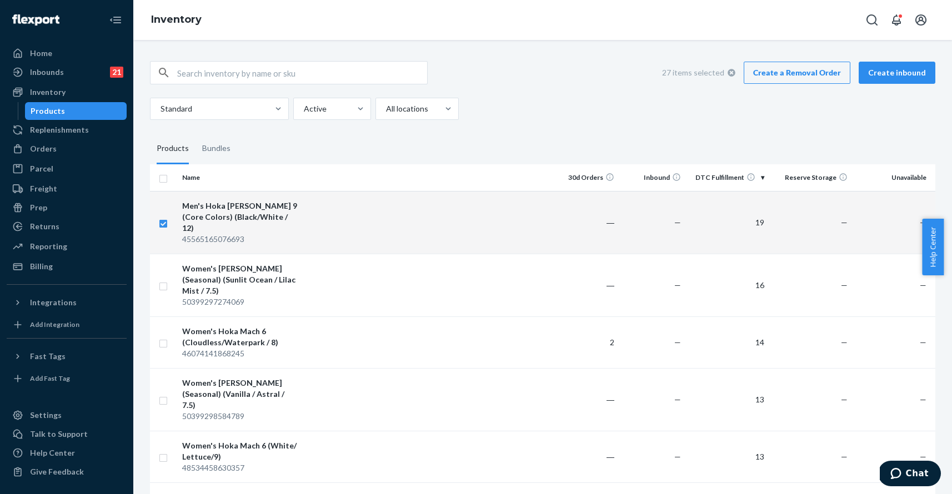
scroll to position [0, 0]
click at [793, 68] on link "Create a Removal Order" at bounding box center [796, 73] width 107 height 22
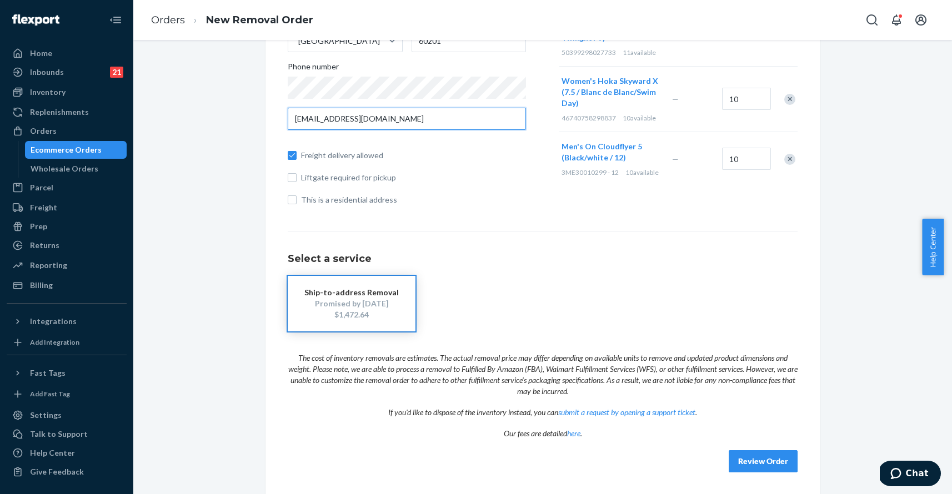
scroll to position [238, 0]
click at [760, 460] on button "Review Order" at bounding box center [762, 462] width 69 height 22
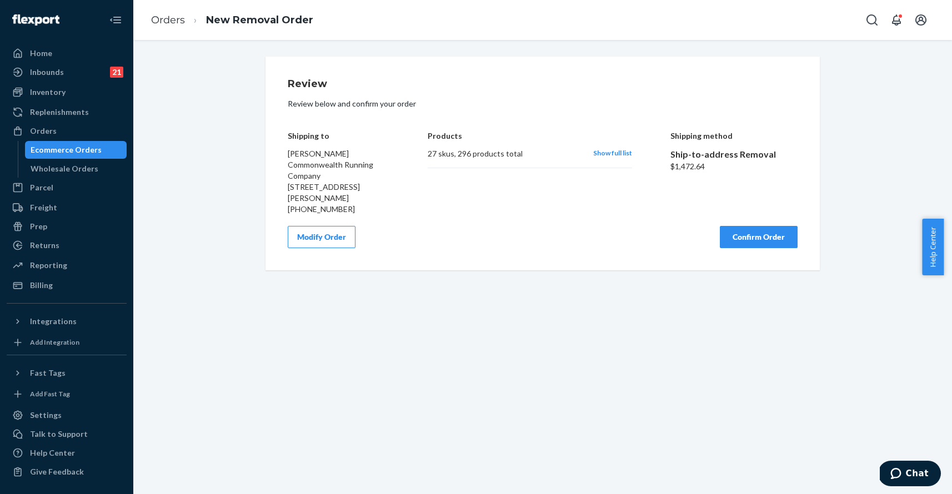
click at [743, 237] on button "Confirm Order" at bounding box center [758, 237] width 78 height 22
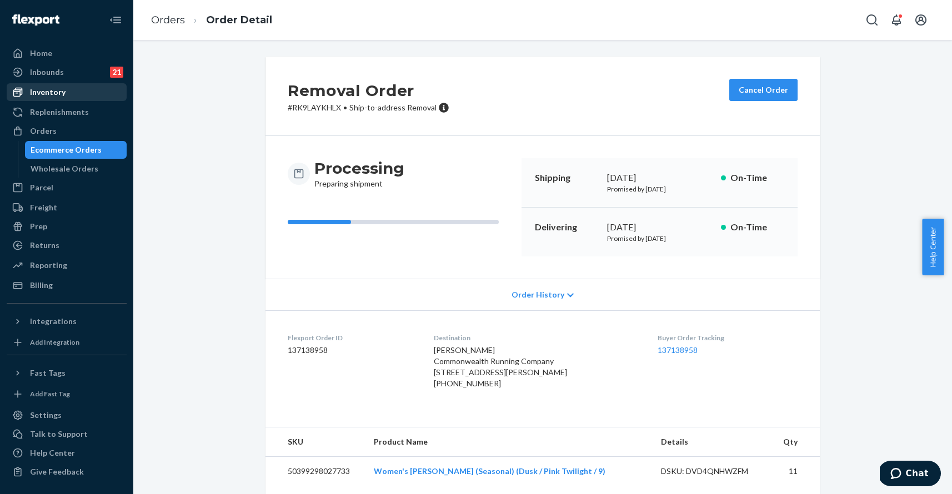
click at [73, 93] on div "Inventory" at bounding box center [67, 92] width 118 height 16
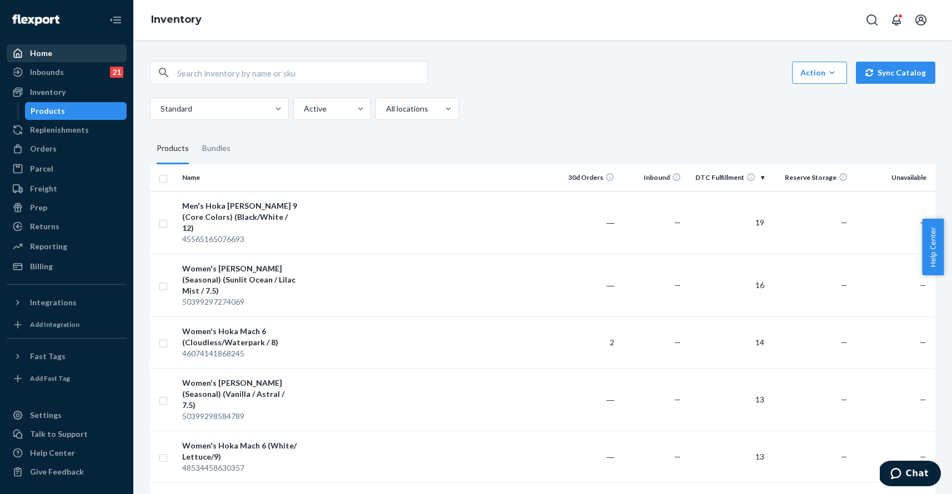
click at [48, 53] on div "Home" at bounding box center [41, 53] width 22 height 11
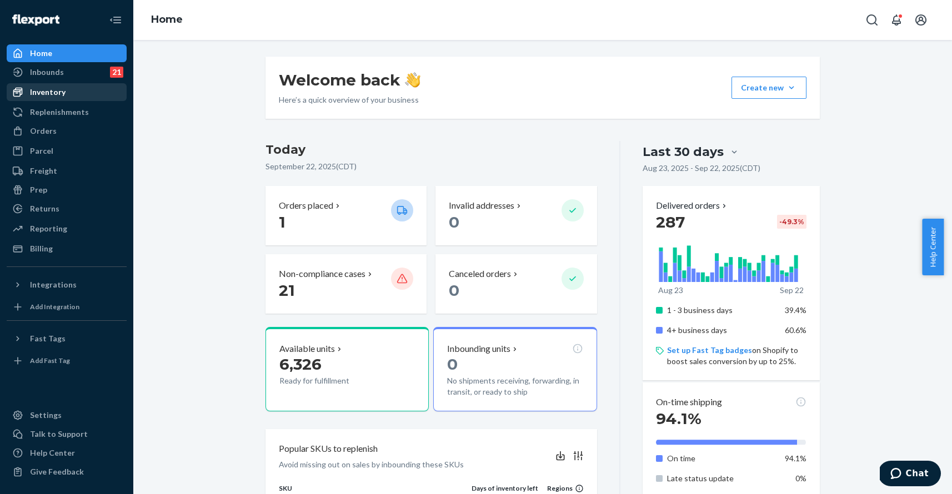
click at [67, 93] on div "Inventory" at bounding box center [67, 92] width 118 height 16
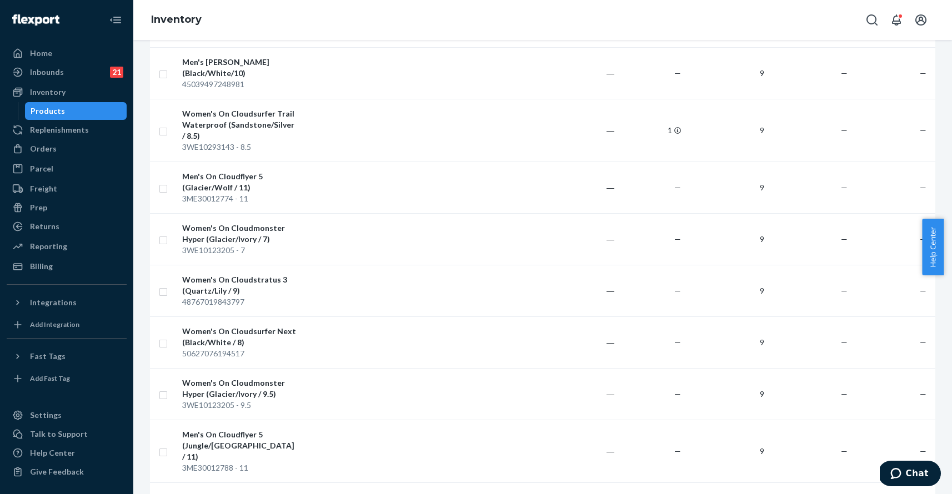
scroll to position [2786, 0]
click at [161, 180] on input "checkbox" at bounding box center [163, 186] width 9 height 12
checkbox input "true"
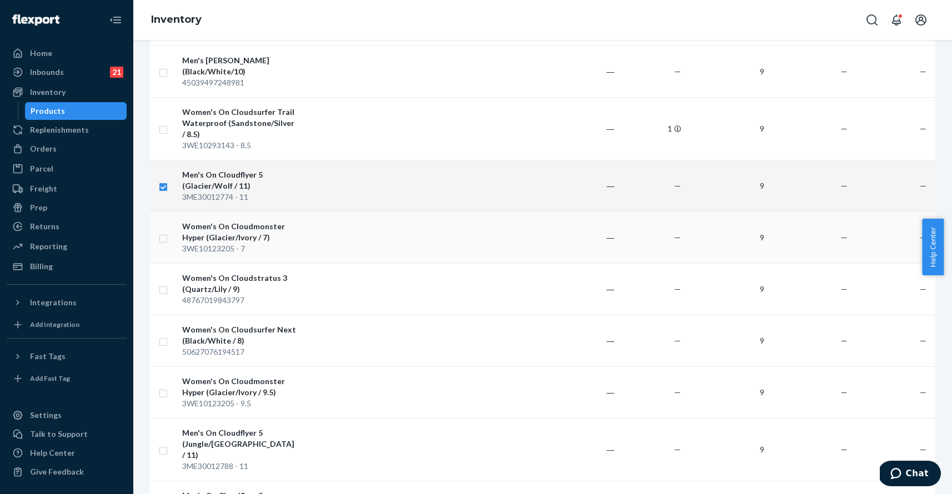
click at [164, 232] on input "checkbox" at bounding box center [163, 238] width 9 height 12
checkbox input "true"
click at [162, 283] on input "checkbox" at bounding box center [163, 289] width 9 height 12
checkbox input "true"
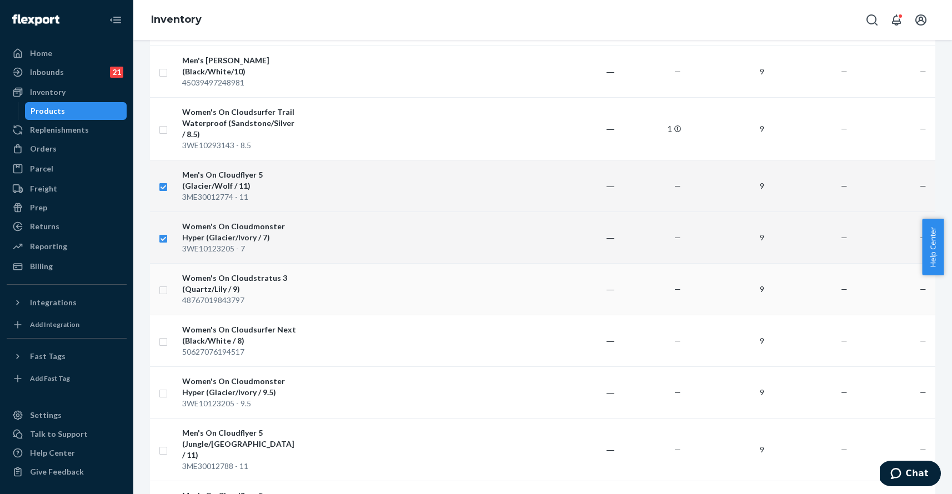
checkbox input "true"
click at [165, 315] on td at bounding box center [164, 341] width 28 height 52
click at [164, 386] on input "checkbox" at bounding box center [163, 392] width 9 height 12
checkbox input "true"
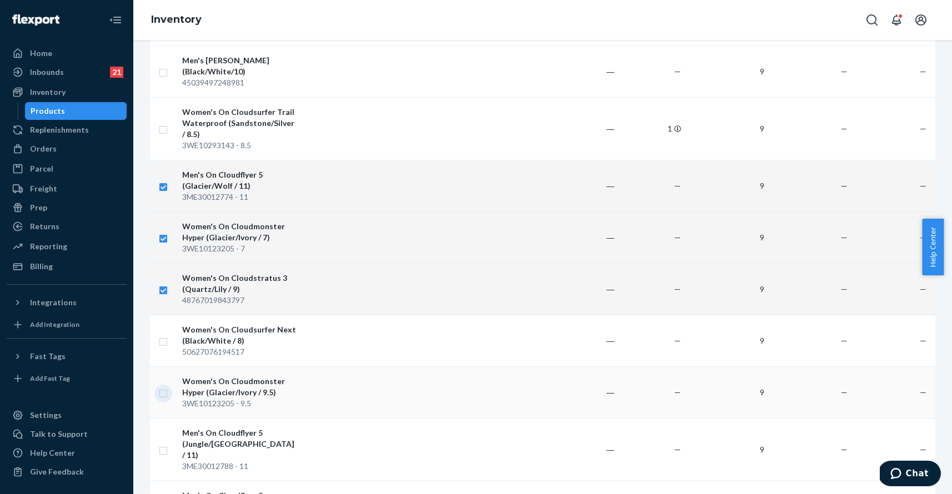
checkbox input "true"
click at [165, 335] on input "checkbox" at bounding box center [163, 341] width 9 height 12
checkbox input "true"
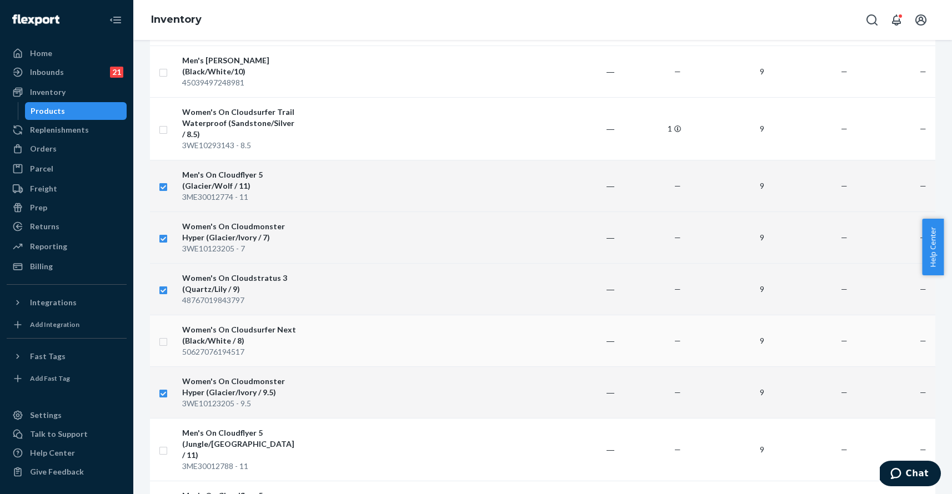
checkbox input "true"
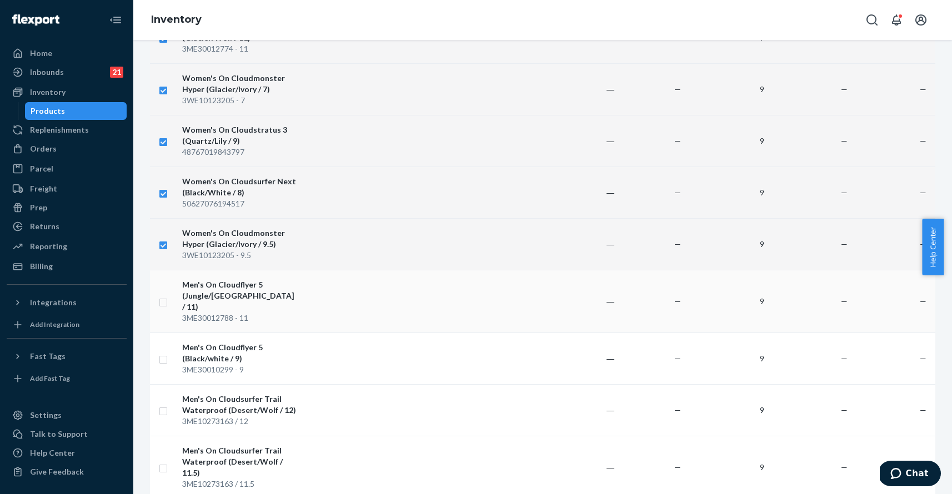
scroll to position [2947, 0]
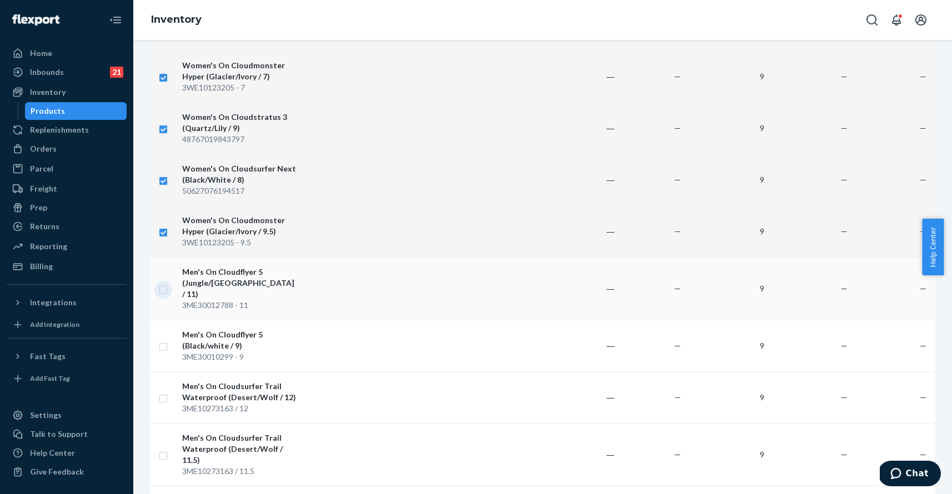
click at [164, 283] on input "checkbox" at bounding box center [163, 289] width 9 height 12
checkbox input "true"
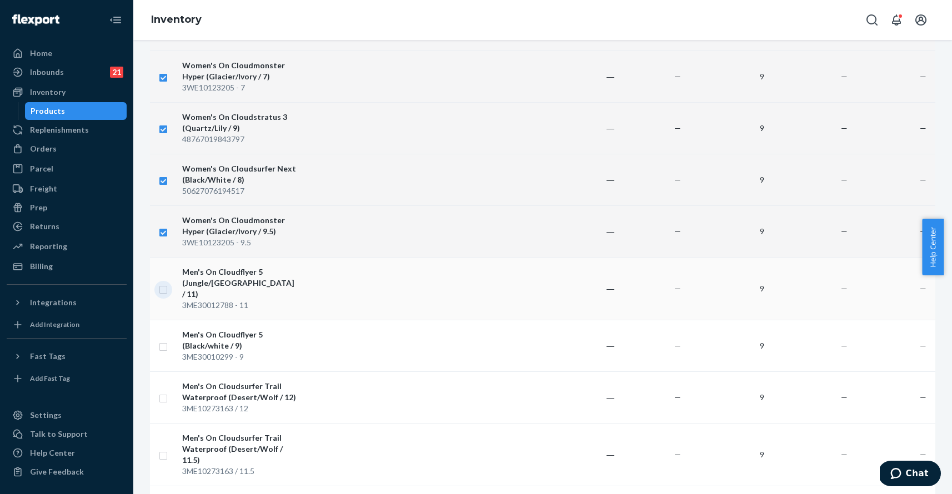
checkbox input "true"
click at [163, 340] on input "checkbox" at bounding box center [163, 346] width 9 height 12
checkbox input "true"
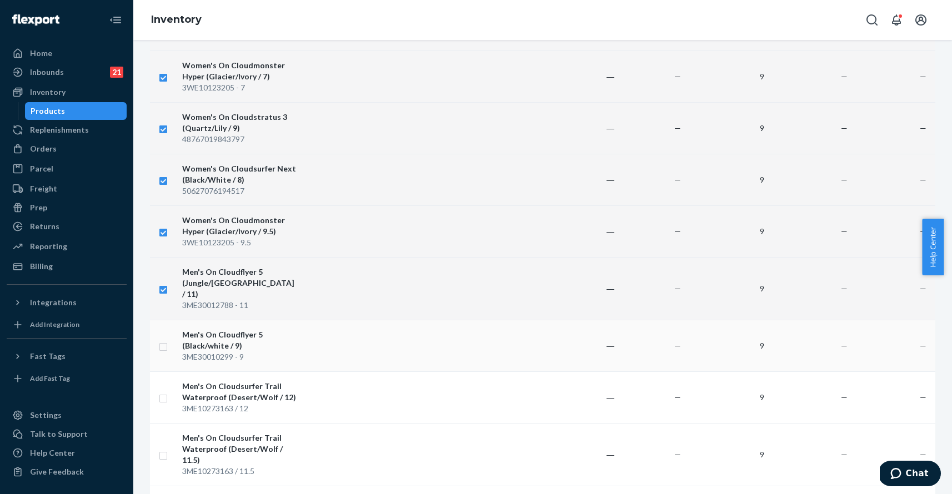
checkbox input "true"
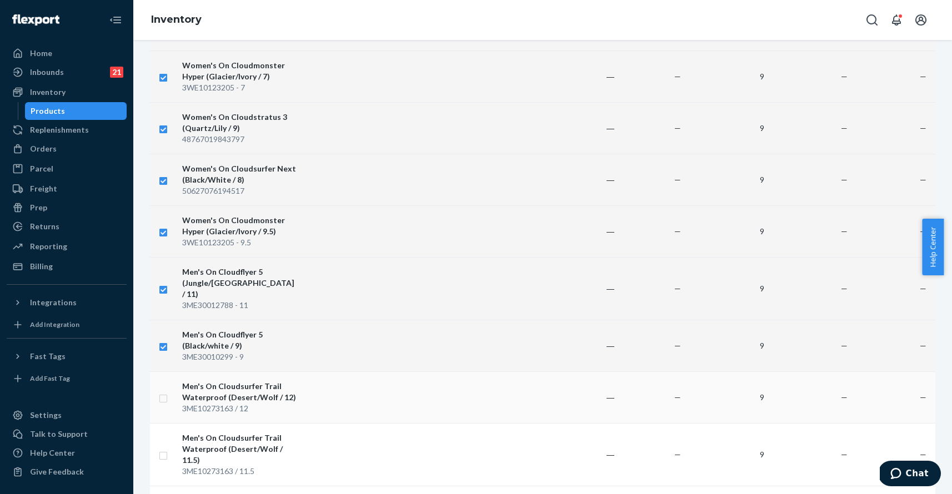
click at [163, 391] on input "checkbox" at bounding box center [163, 397] width 9 height 12
checkbox input "true"
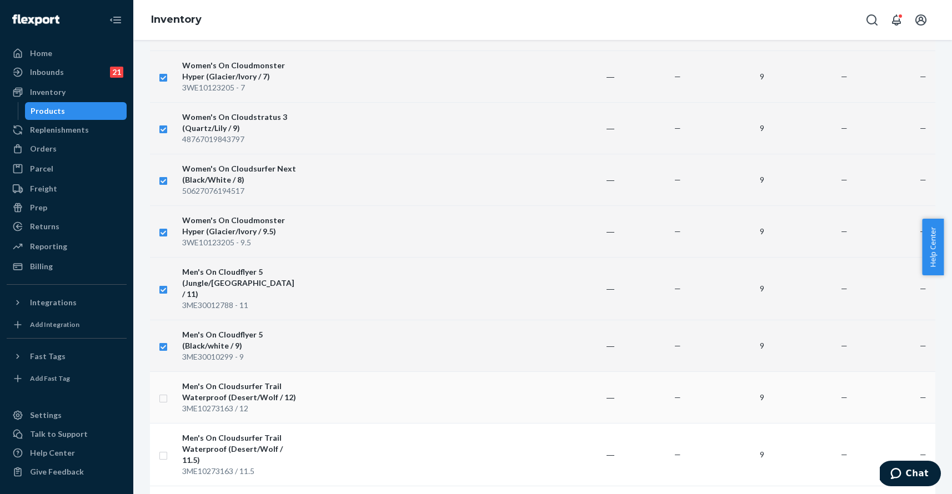
checkbox input "true"
click at [165, 449] on input "checkbox" at bounding box center [163, 455] width 9 height 12
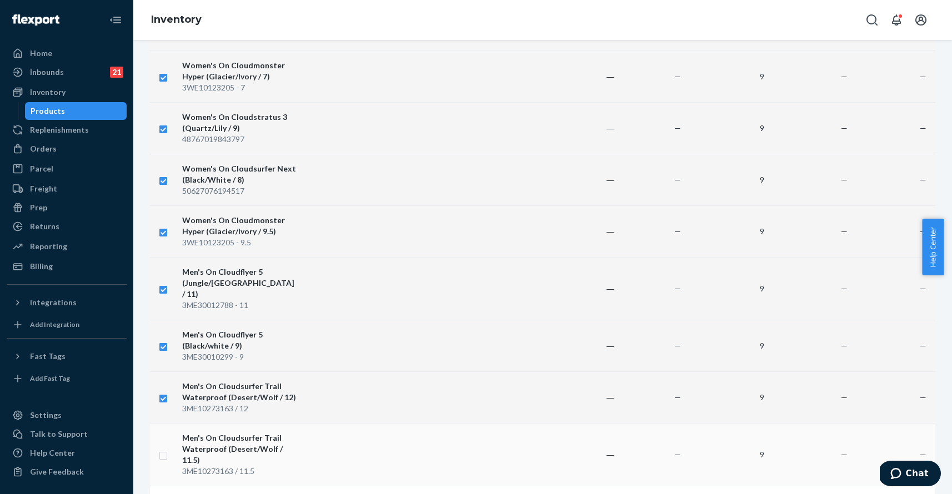
checkbox input "true"
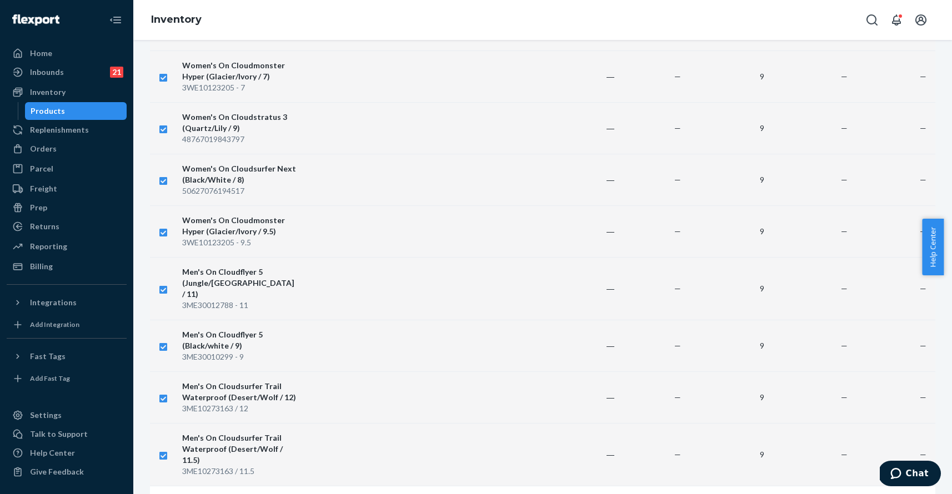
checkbox input "true"
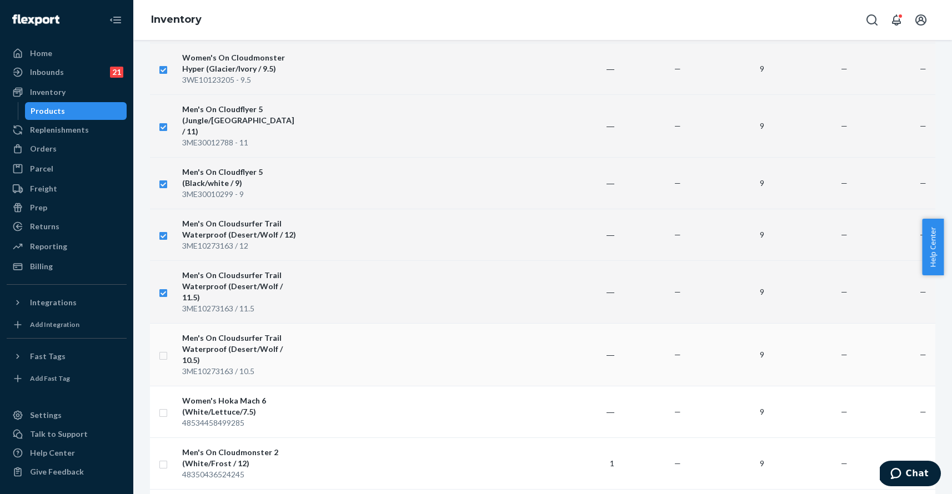
scroll to position [3112, 0]
click at [170, 259] on td at bounding box center [164, 290] width 28 height 63
click at [166, 227] on input "checkbox" at bounding box center [163, 233] width 9 height 12
checkbox input "false"
checkbox input "true"
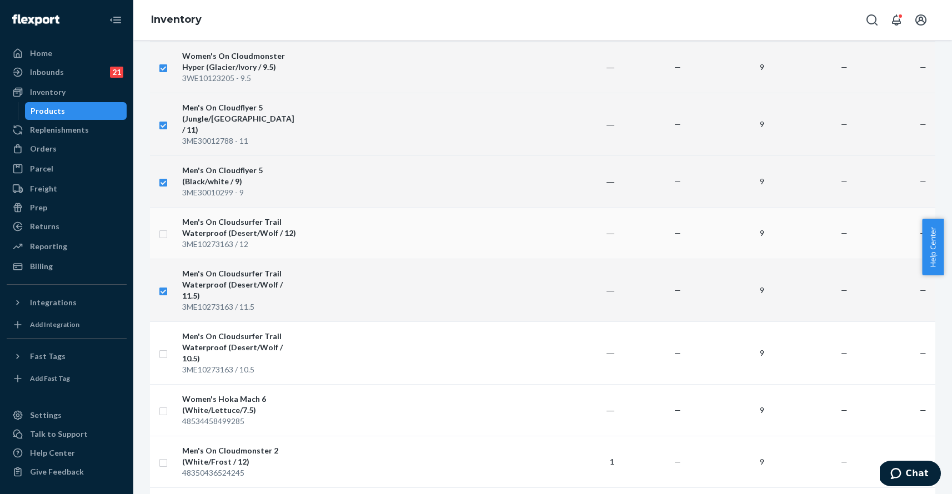
checkbox input "true"
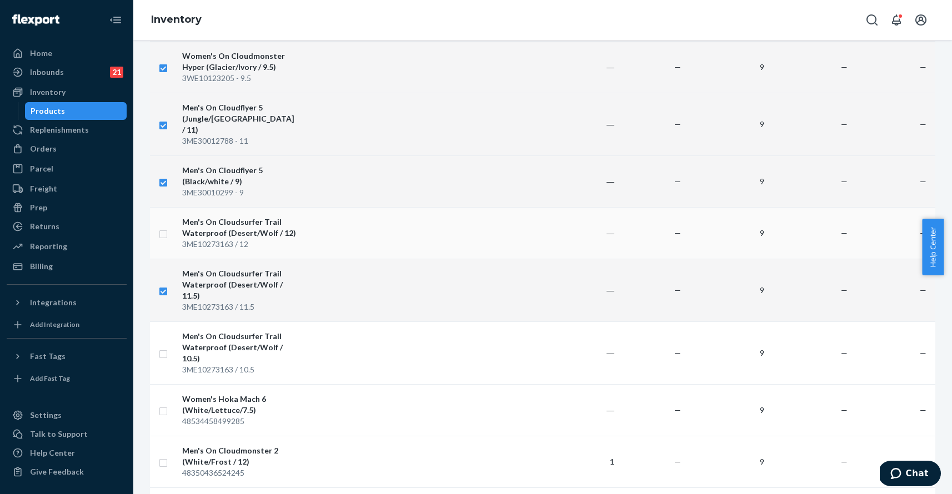
checkbox input "true"
click at [163, 284] on input "checkbox" at bounding box center [163, 290] width 9 height 12
checkbox input "false"
checkbox input "true"
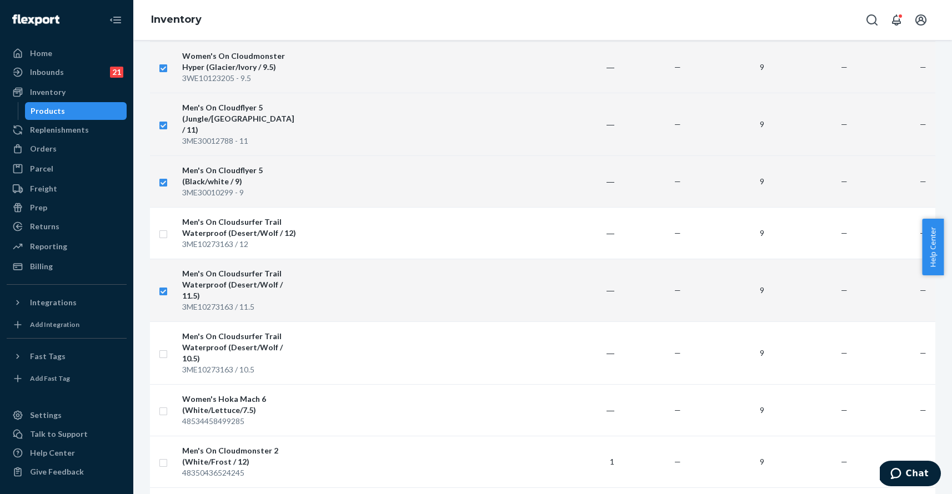
checkbox input "true"
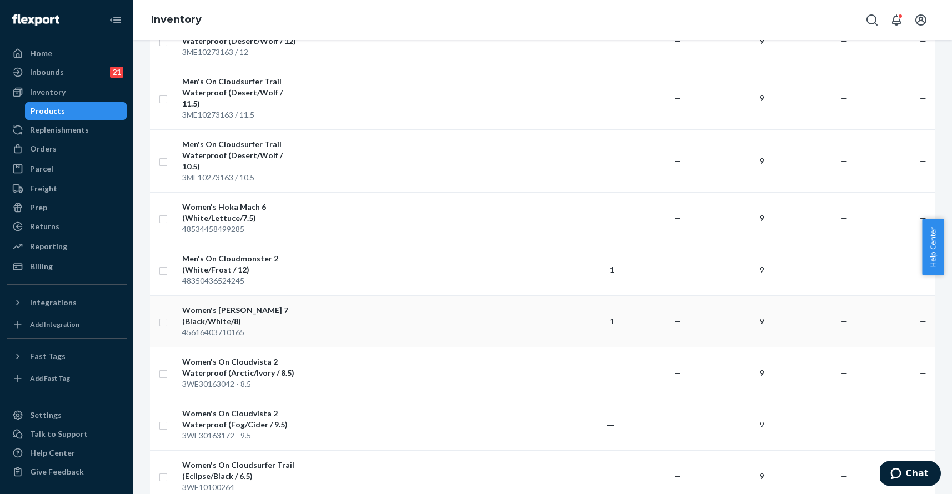
scroll to position [3307, 0]
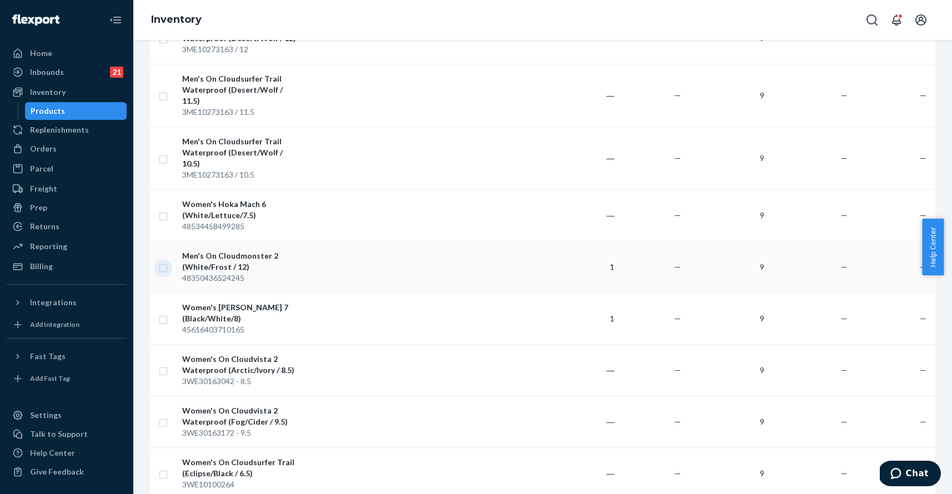
click at [165, 261] on input "checkbox" at bounding box center [163, 267] width 9 height 12
checkbox input "true"
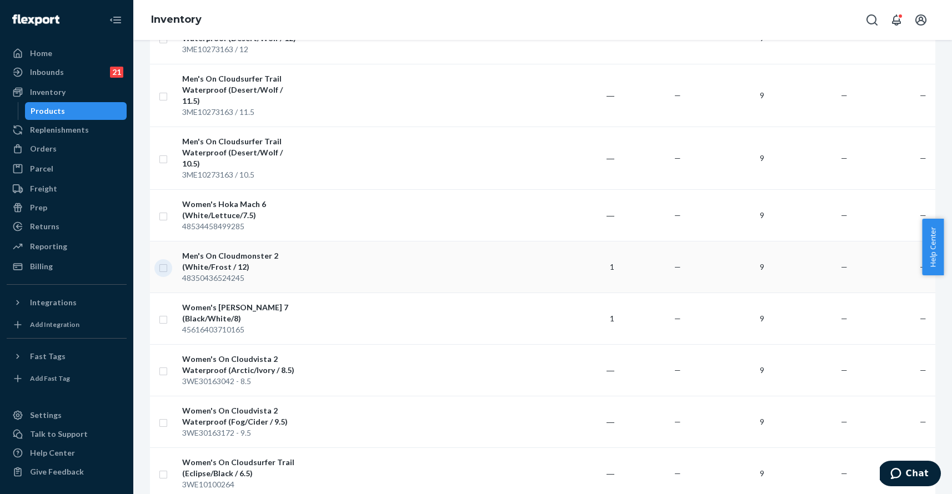
checkbox input "true"
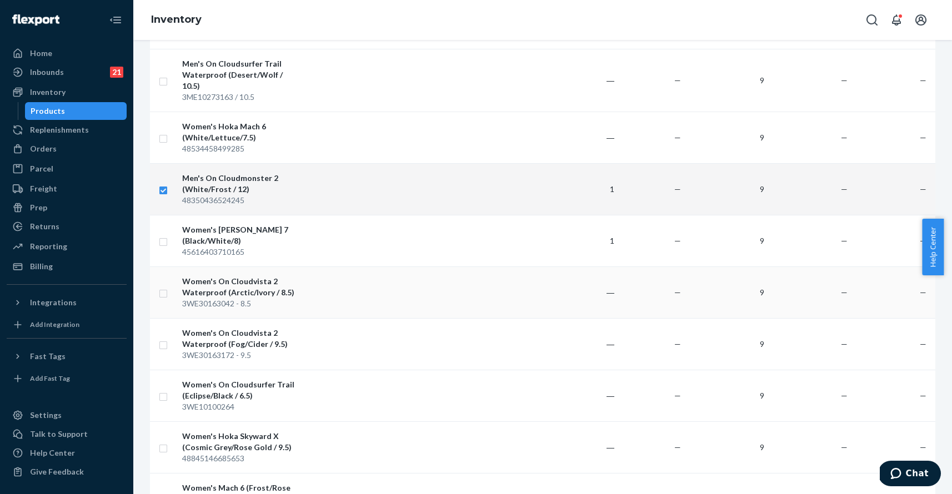
scroll to position [3385, 0]
click at [166, 286] on input "checkbox" at bounding box center [163, 292] width 9 height 12
checkbox input "true"
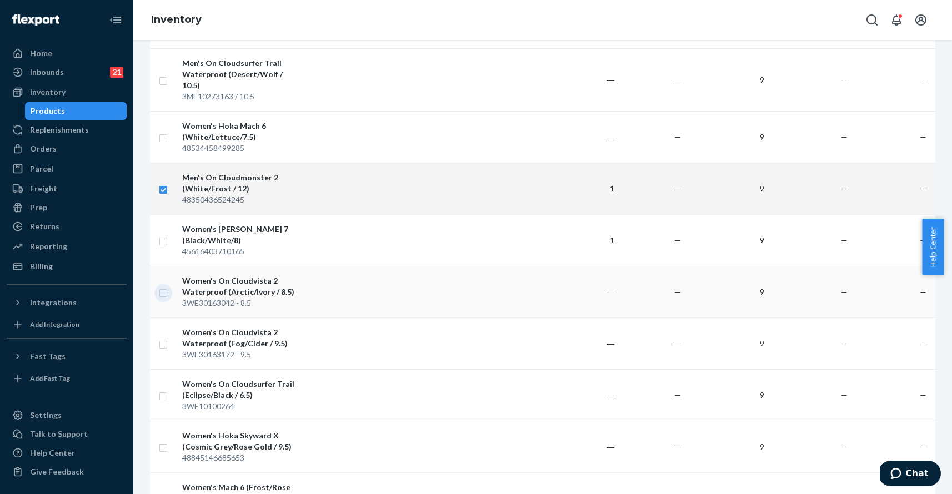
checkbox input "true"
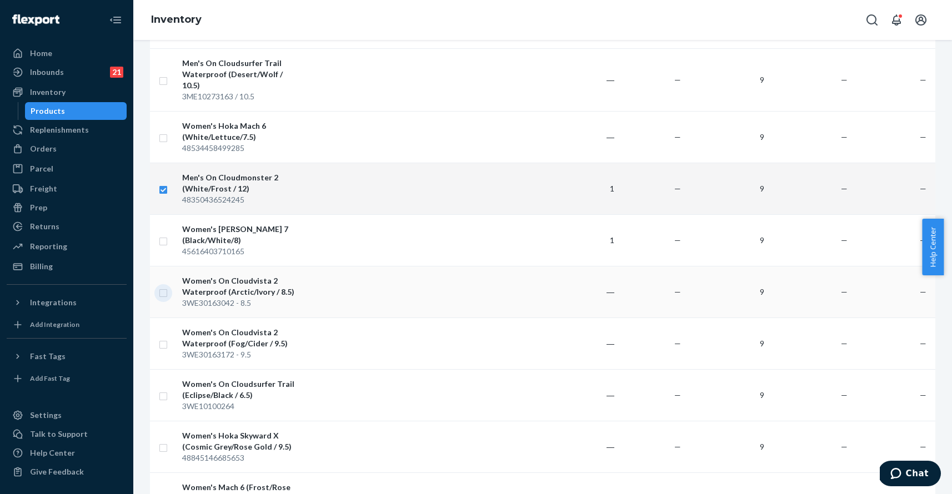
checkbox input "true"
click at [165, 338] on input "checkbox" at bounding box center [163, 344] width 9 height 12
checkbox input "true"
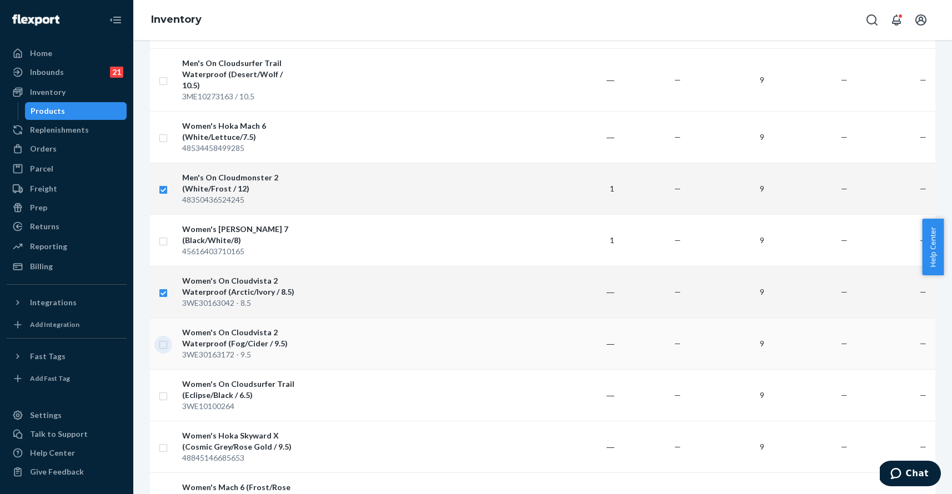
checkbox input "true"
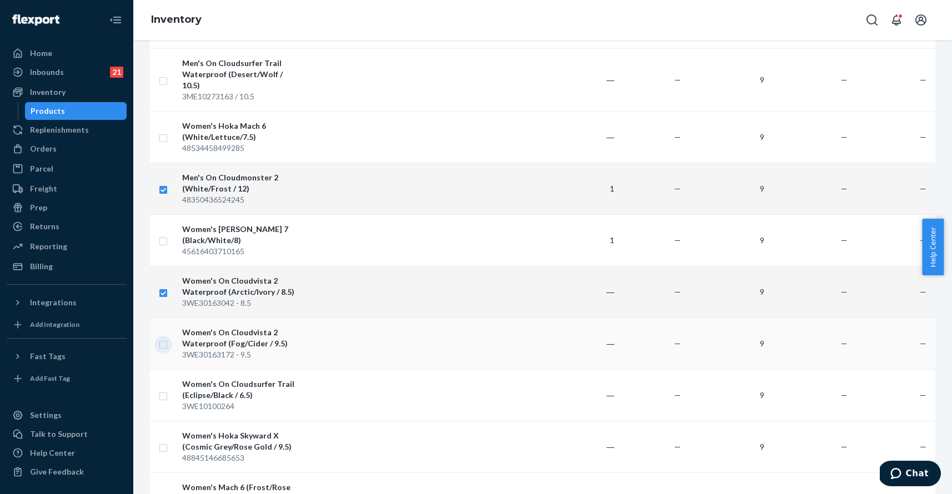
checkbox input "true"
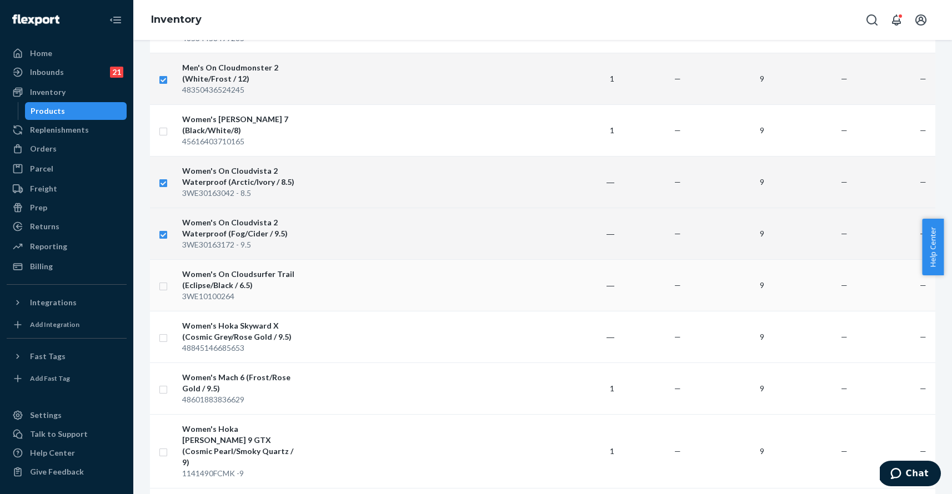
scroll to position [3505, 0]
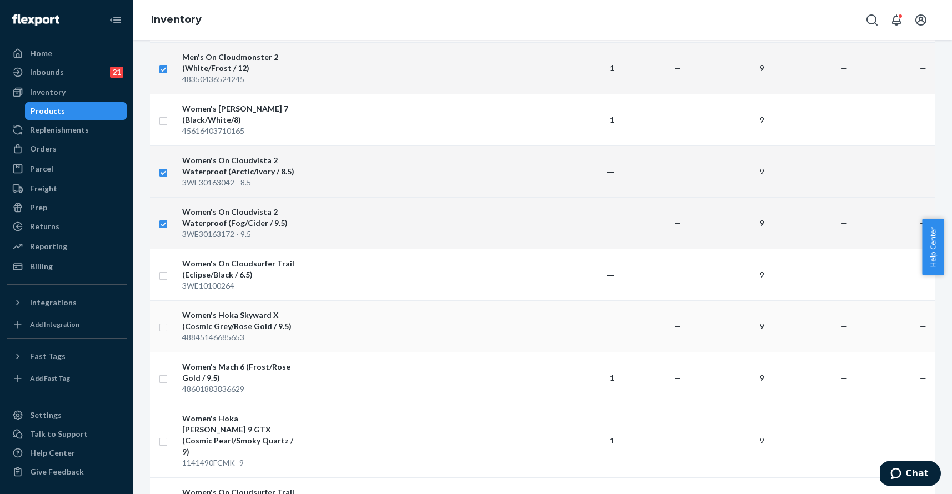
click at [165, 320] on input "checkbox" at bounding box center [163, 326] width 9 height 12
checkbox input "true"
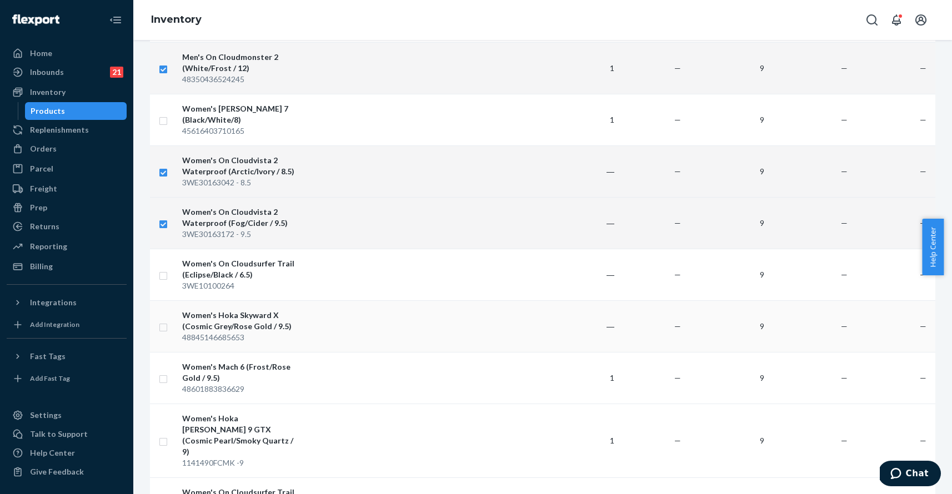
checkbox input "true"
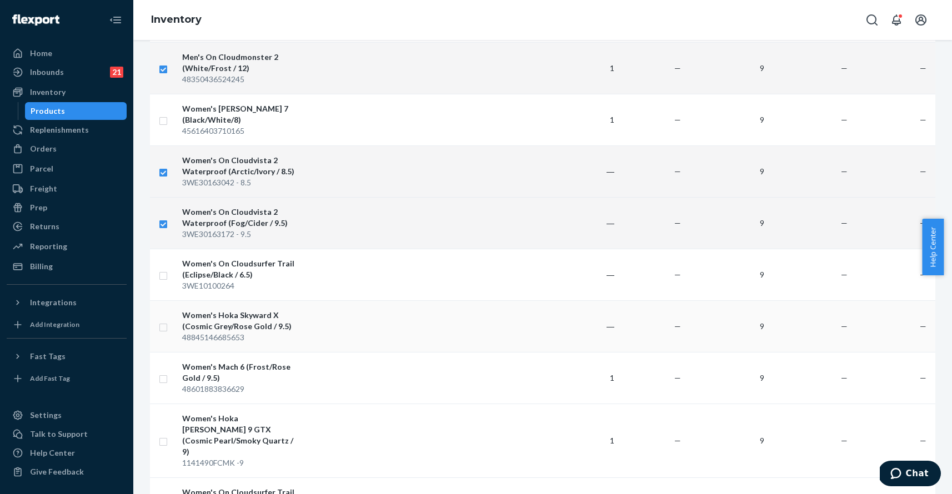
checkbox input "true"
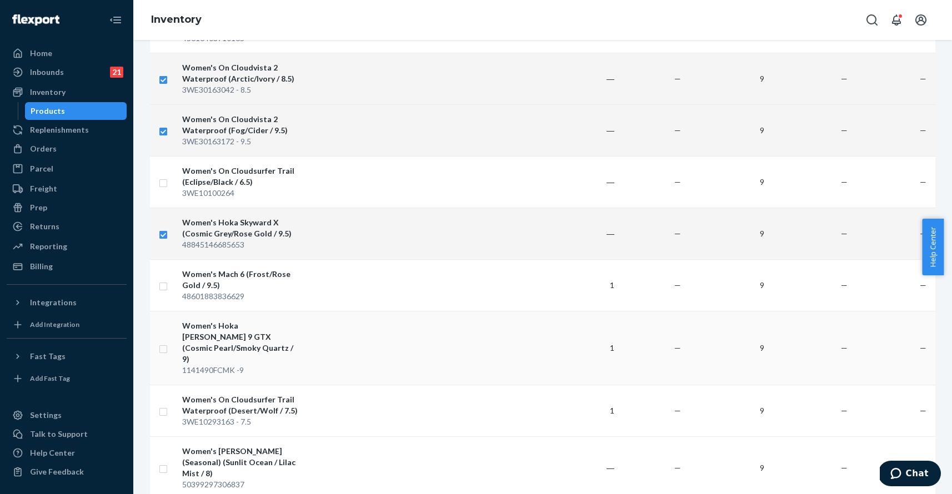
scroll to position [3632, 0]
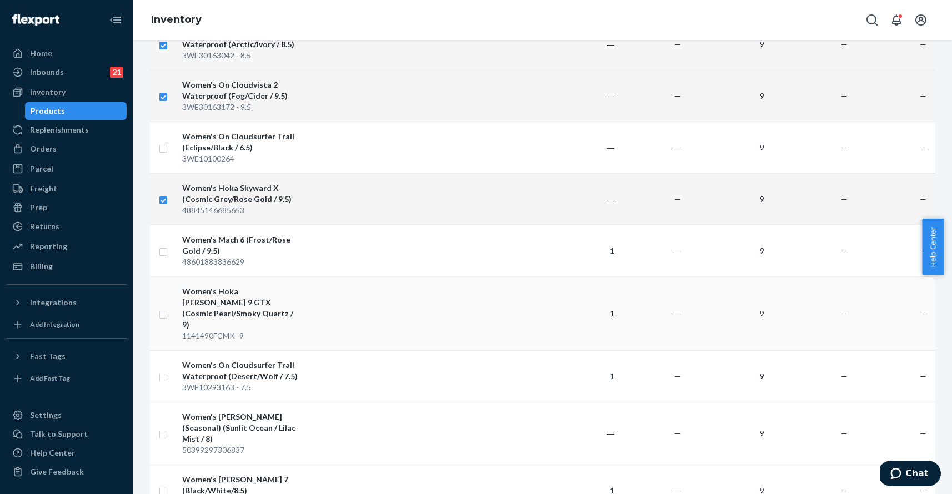
click at [165, 308] on input "checkbox" at bounding box center [163, 314] width 9 height 12
checkbox input "true"
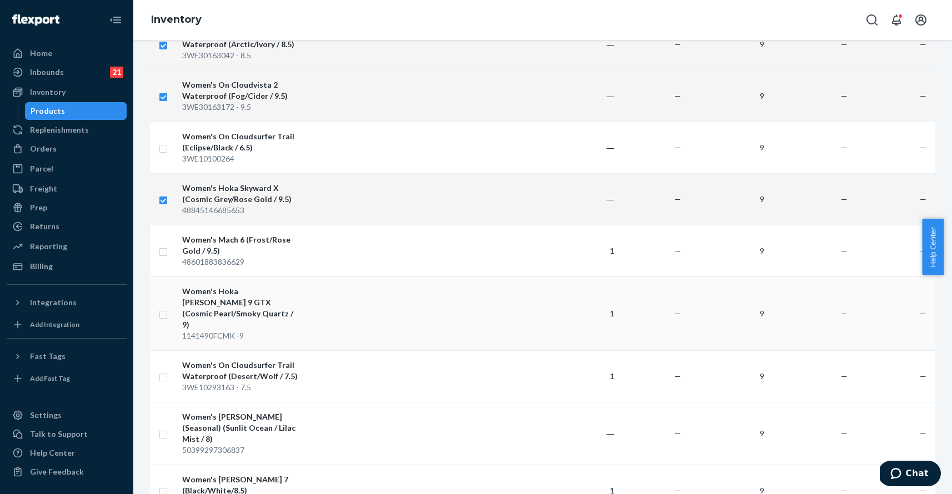
checkbox input "true"
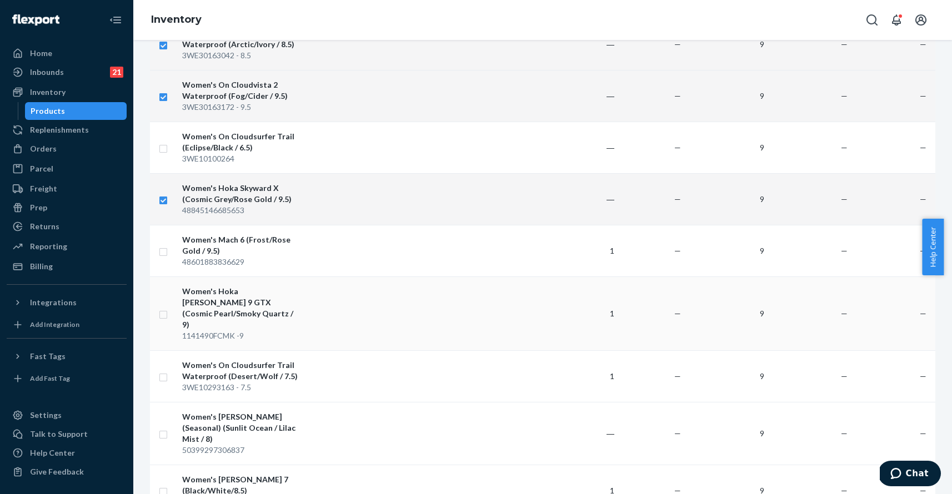
checkbox input "true"
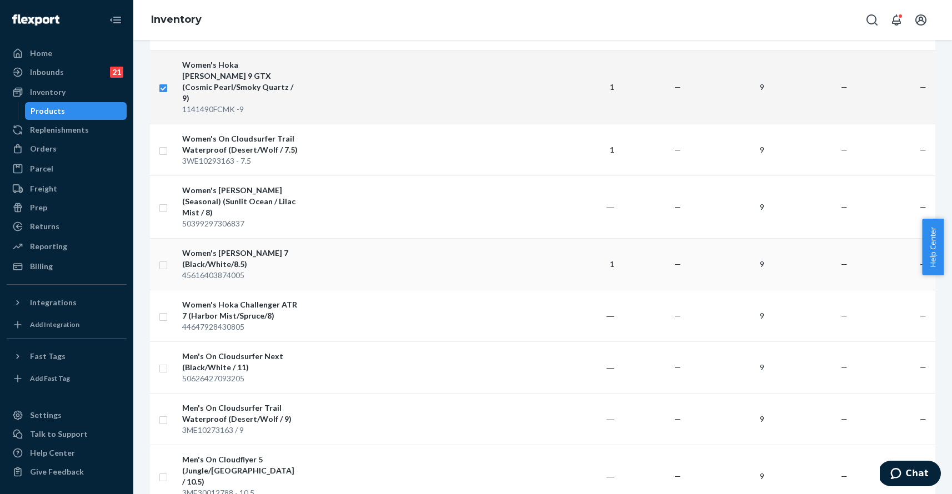
scroll to position [3859, 0]
click at [168, 444] on td at bounding box center [164, 475] width 28 height 63
click at [164, 470] on input "checkbox" at bounding box center [163, 476] width 9 height 12
checkbox input "true"
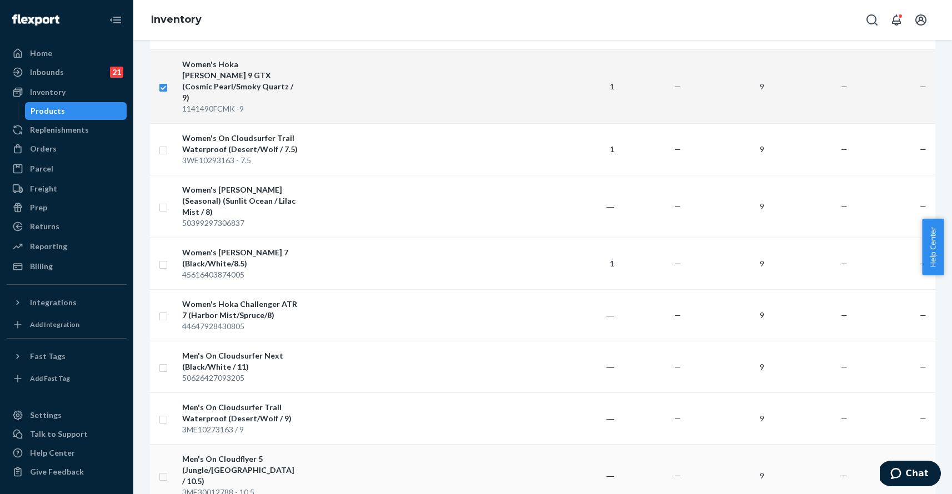
checkbox input "true"
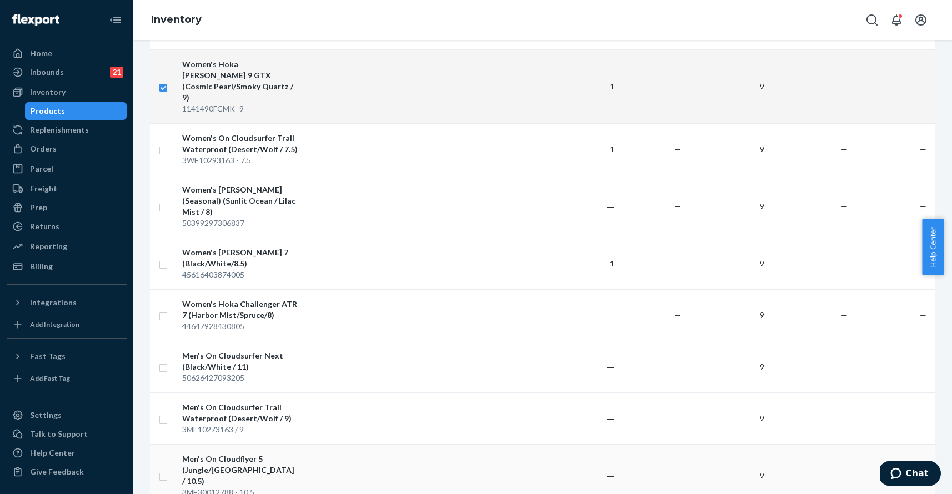
checkbox input "true"
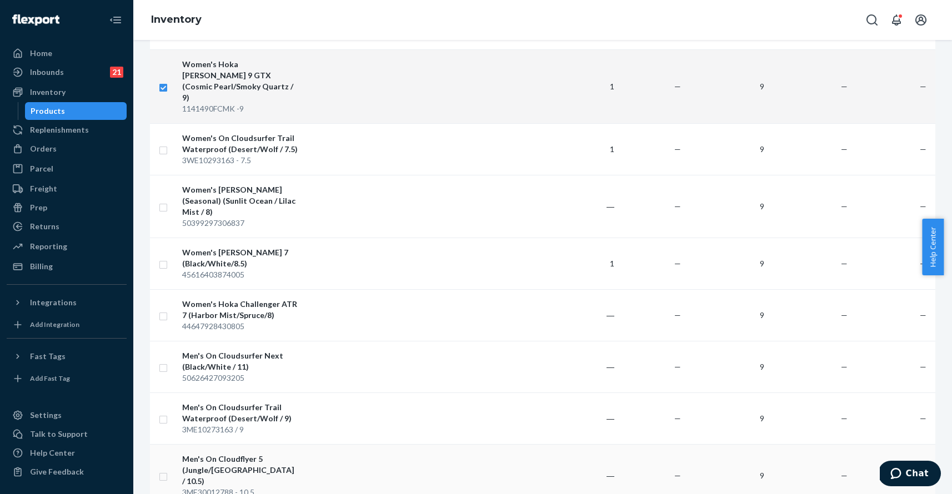
checkbox input "true"
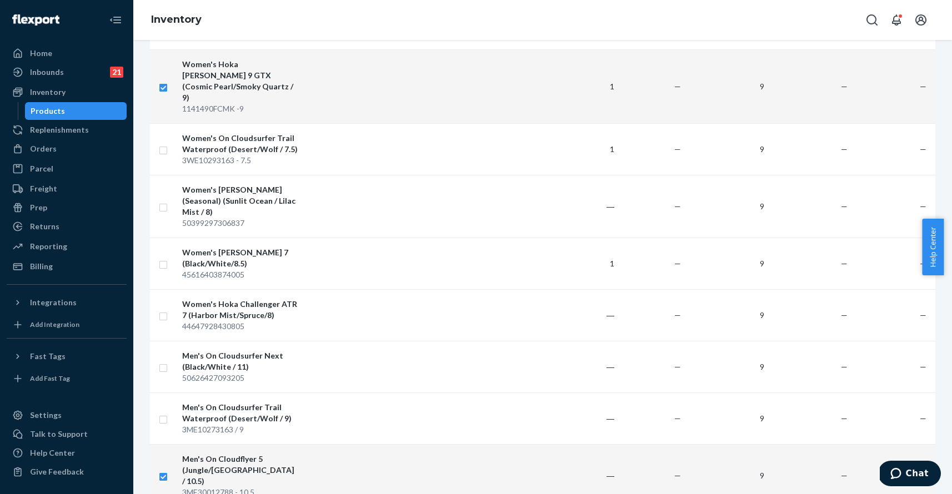
checkbox input "true"
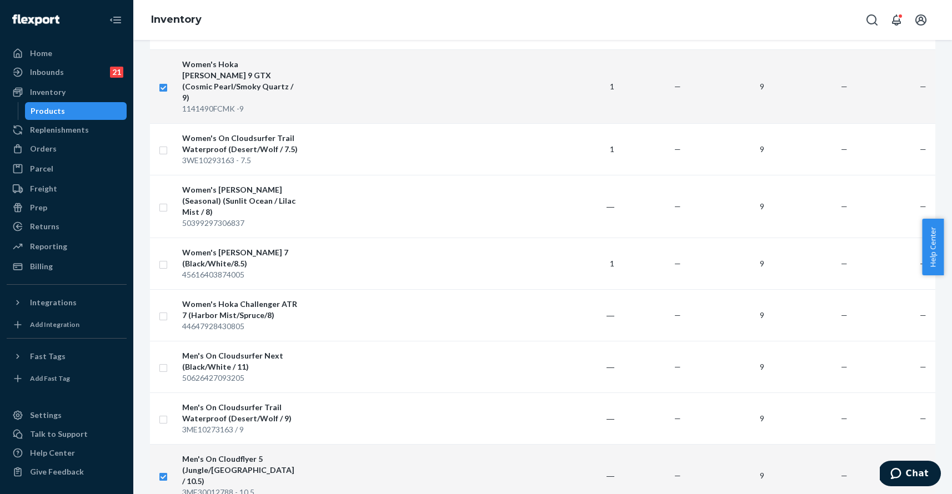
checkbox input "true"
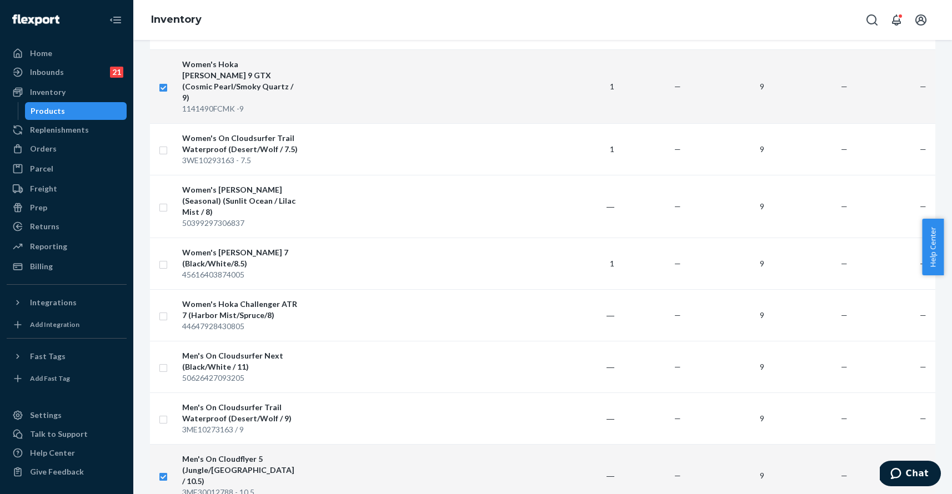
checkbox input "true"
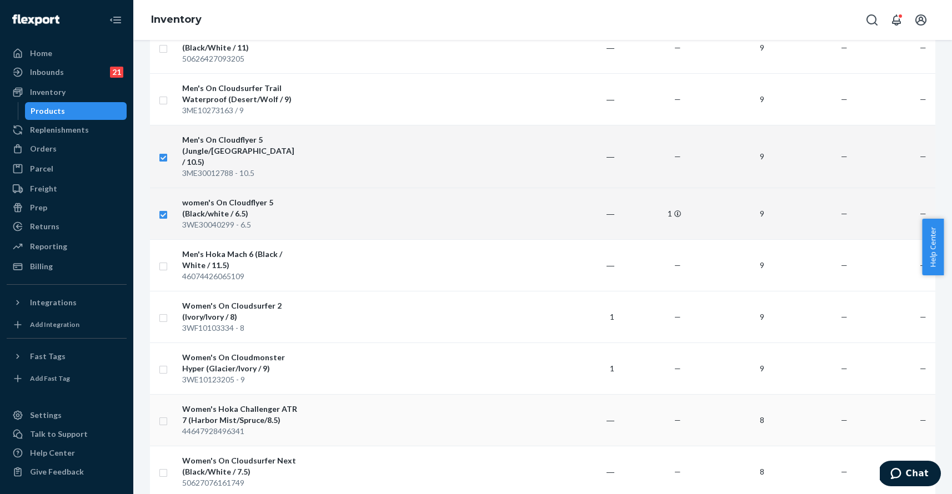
scroll to position [4195, 0]
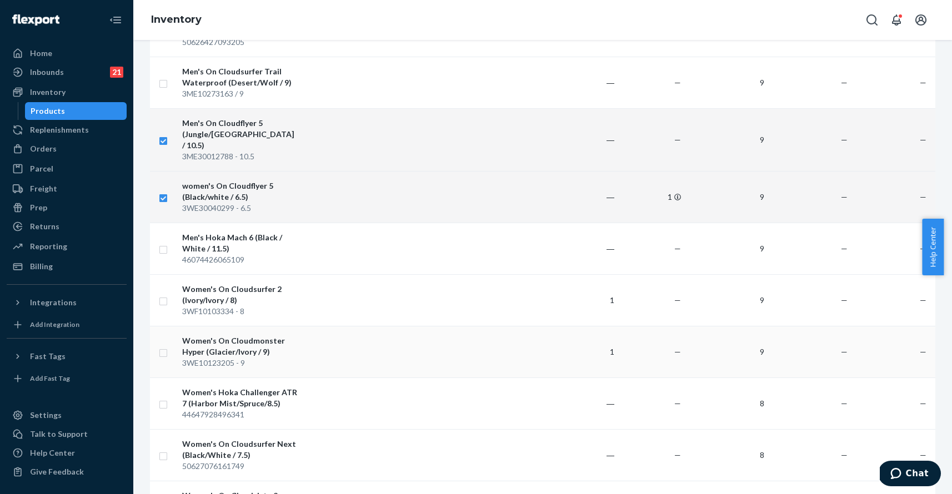
click at [165, 346] on input "checkbox" at bounding box center [163, 352] width 9 height 12
checkbox input "true"
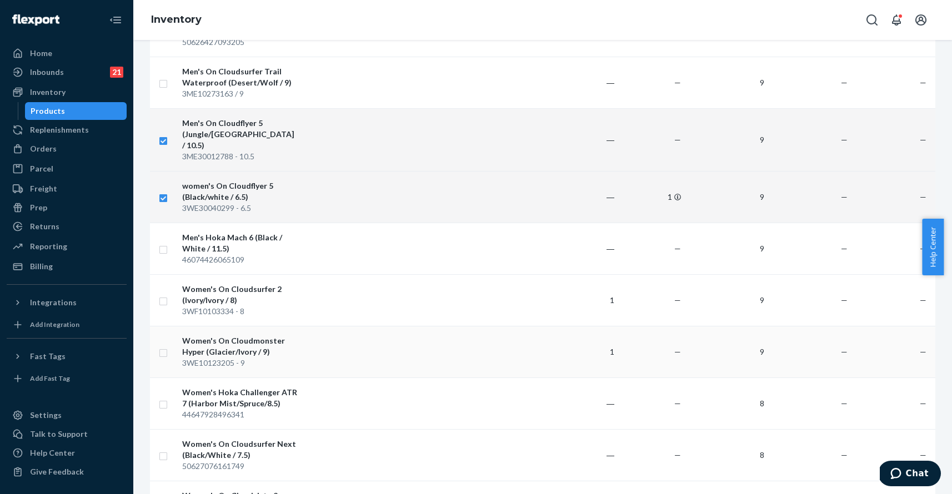
checkbox input "true"
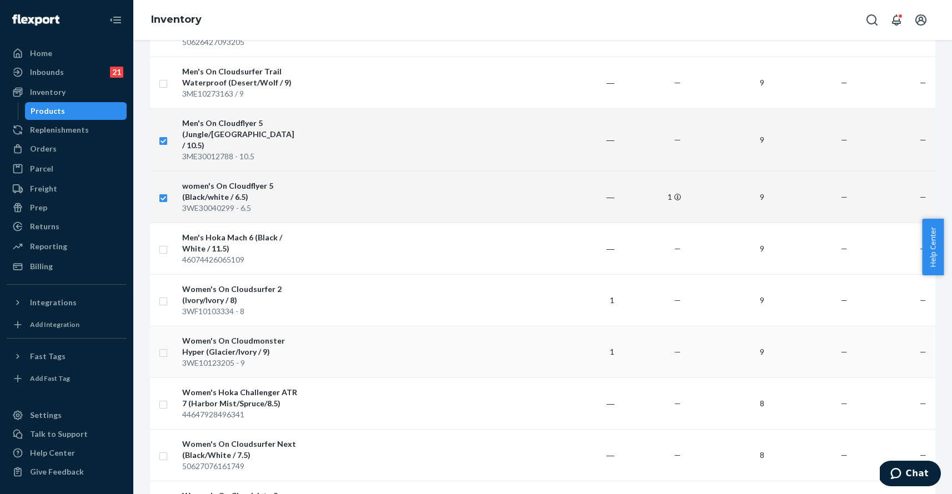
checkbox input "true"
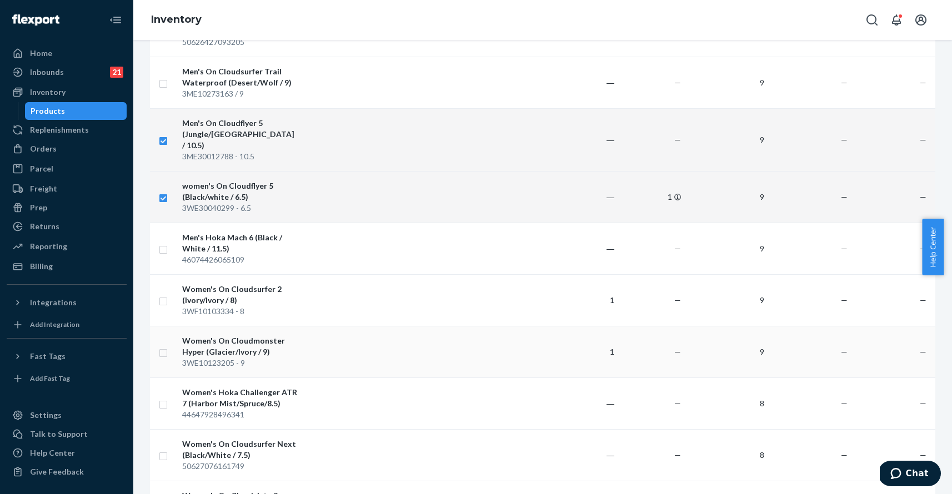
checkbox input "true"
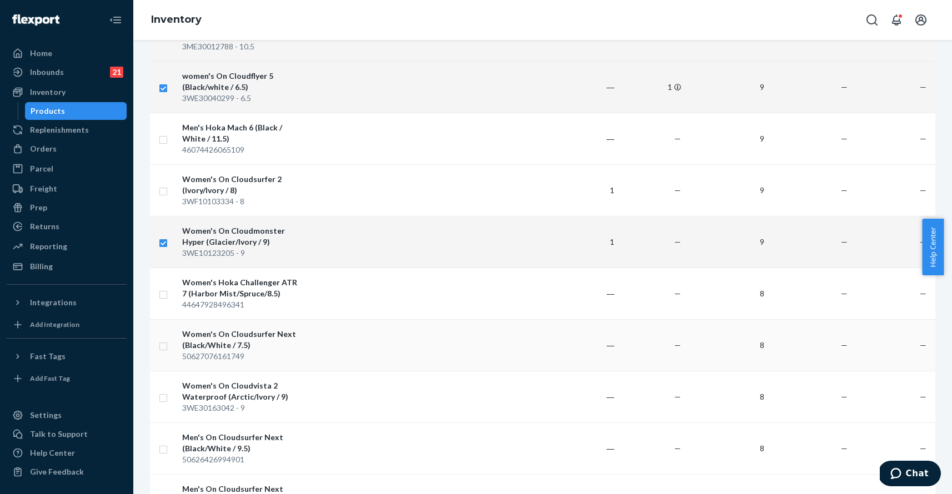
scroll to position [4306, 0]
click at [167, 390] on input "checkbox" at bounding box center [163, 396] width 9 height 12
checkbox input "true"
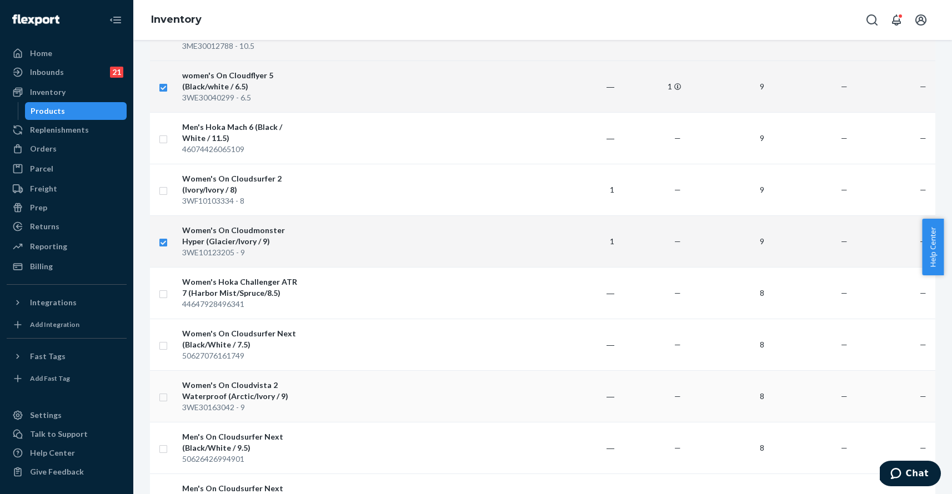
checkbox input "true"
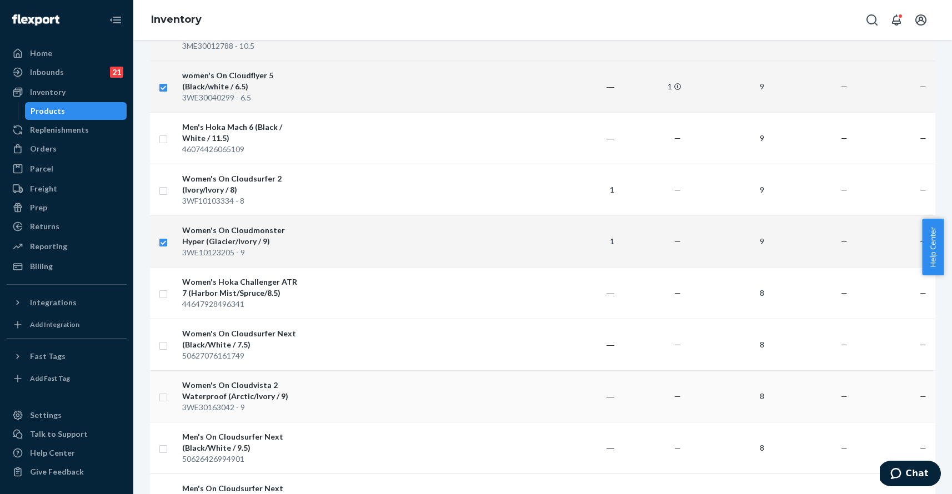
checkbox input "true"
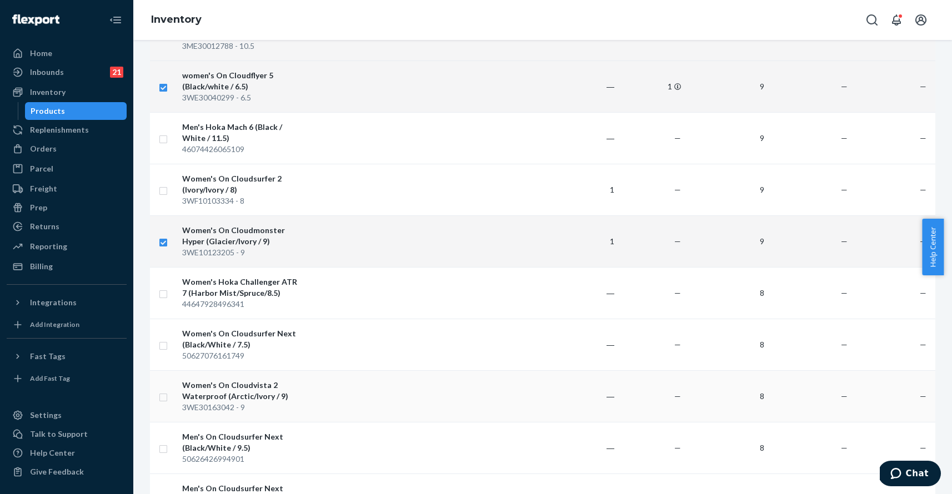
checkbox input "true"
click at [165, 442] on input "checkbox" at bounding box center [163, 448] width 9 height 12
checkbox input "true"
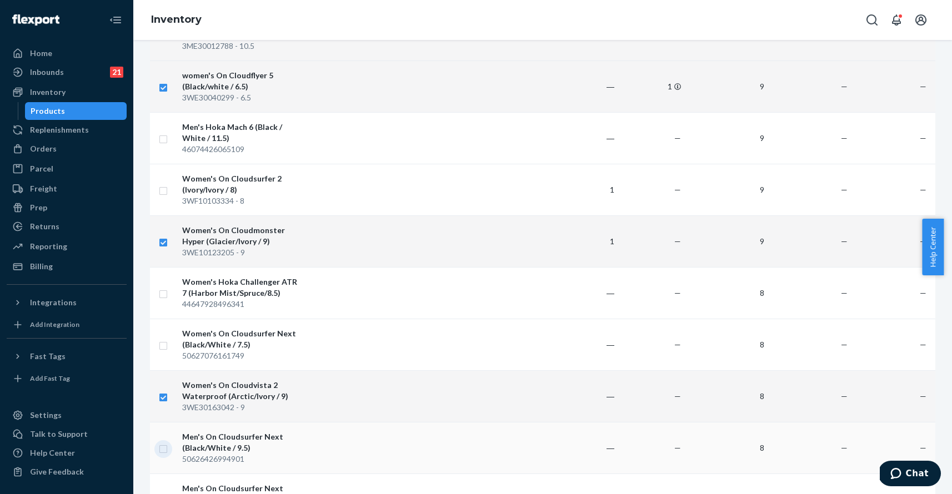
checkbox input "true"
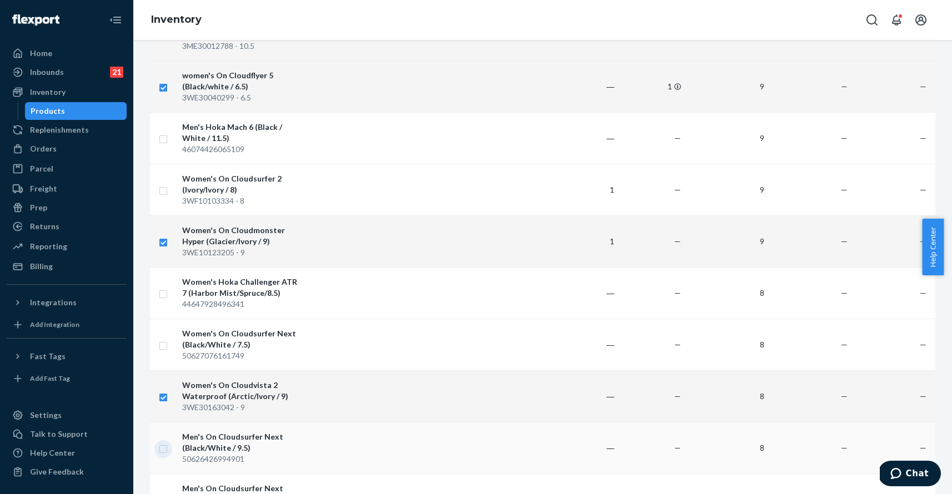
checkbox input "true"
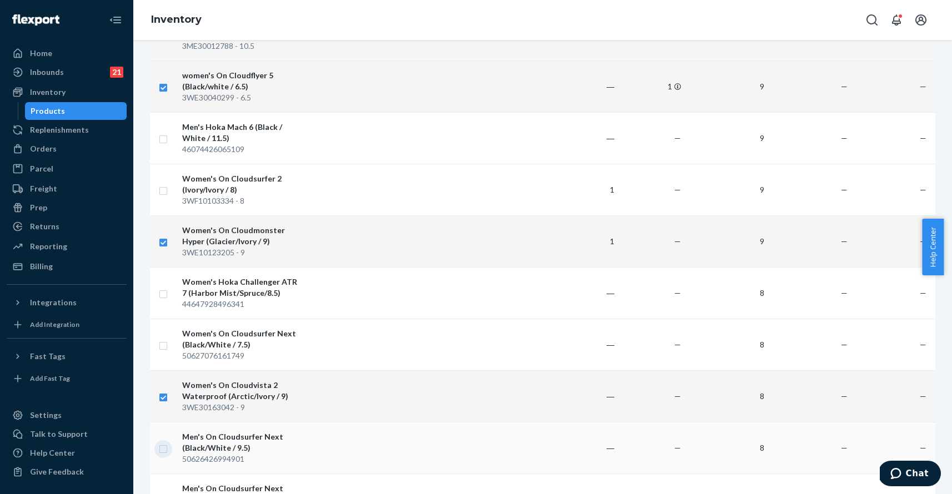
checkbox input "true"
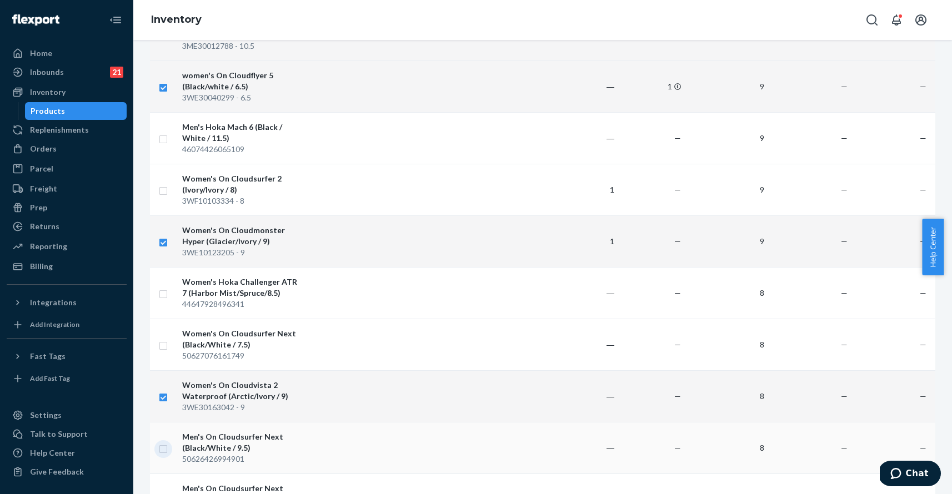
checkbox input "true"
click at [164, 494] on input "checkbox" at bounding box center [163, 500] width 9 height 12
checkbox input "true"
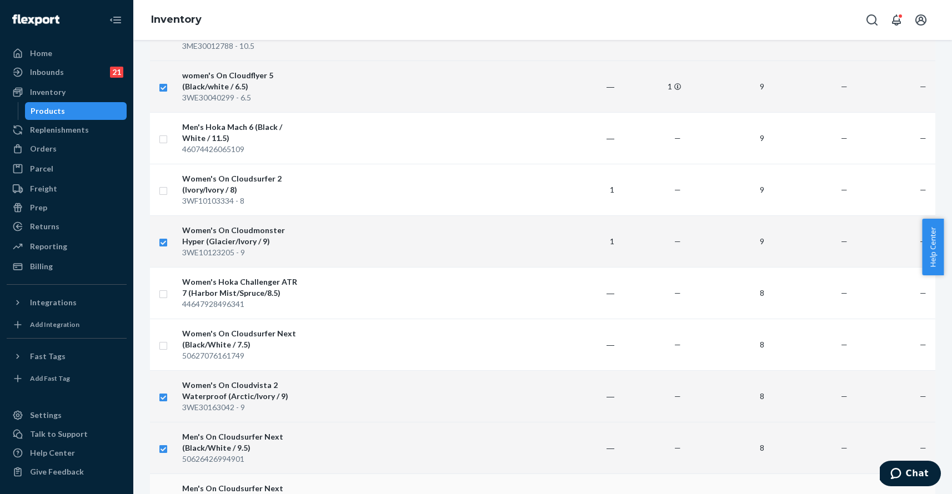
checkbox input "true"
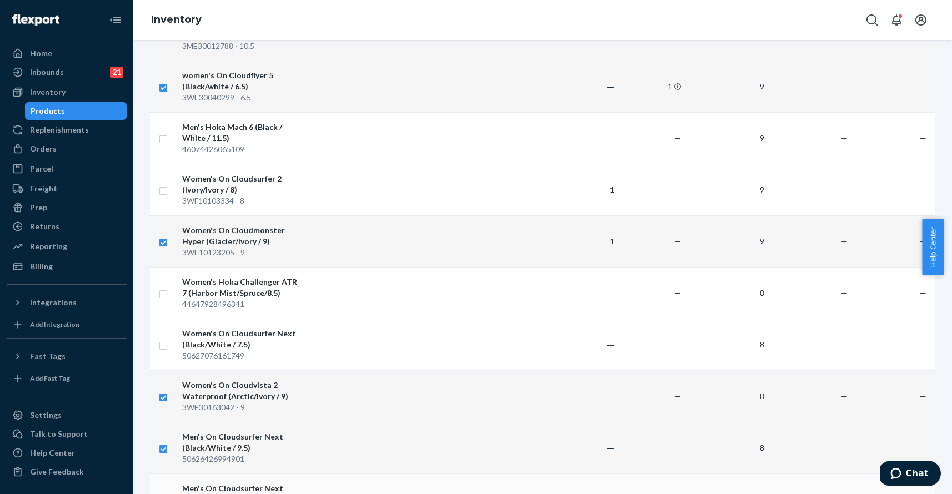
checkbox input "true"
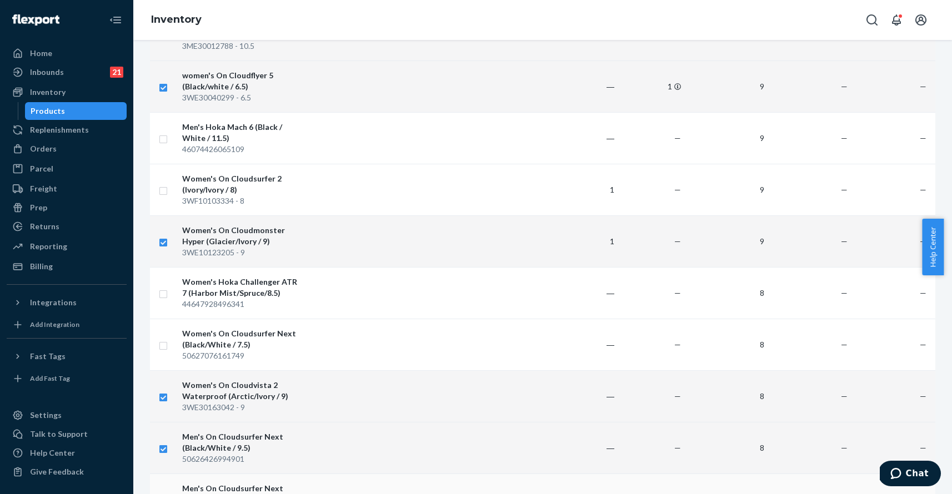
checkbox input "true"
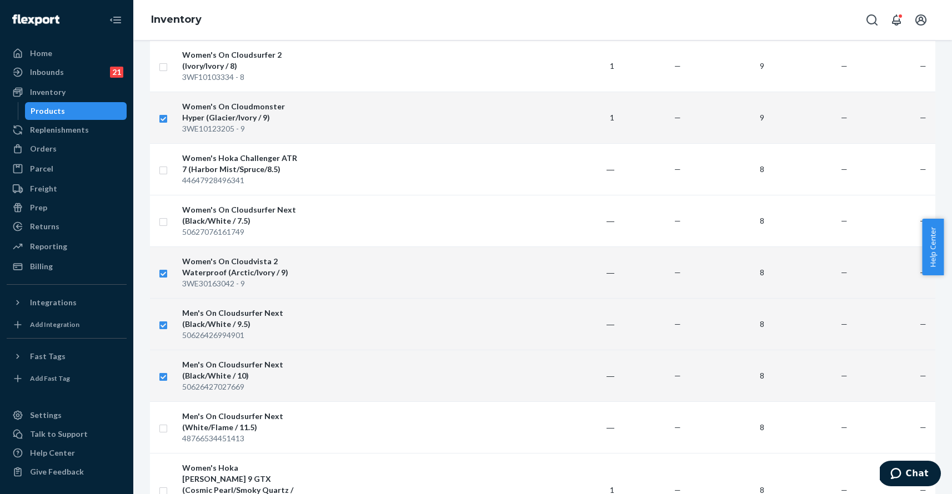
scroll to position [4461, 0]
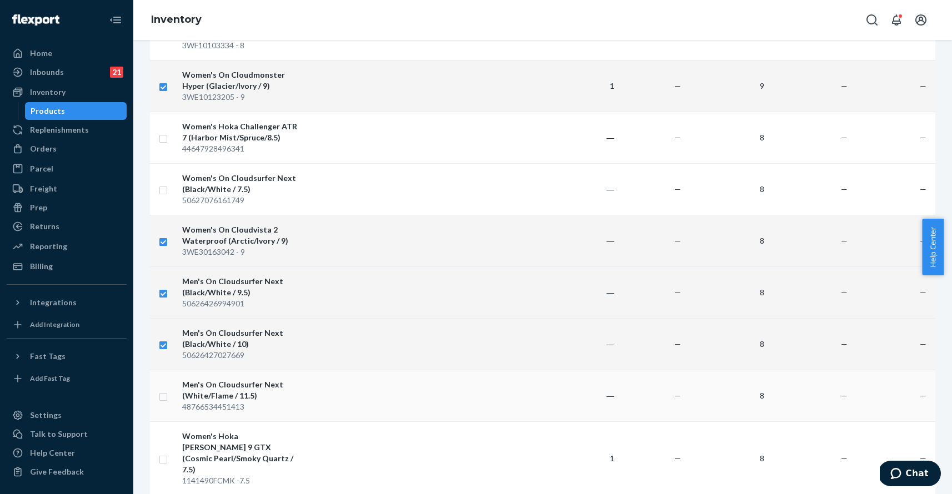
click at [164, 390] on input "checkbox" at bounding box center [163, 396] width 9 height 12
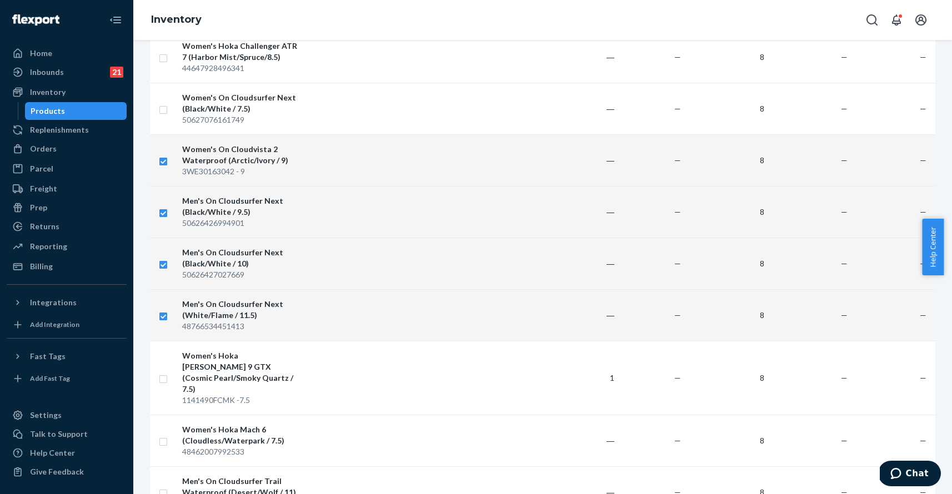
scroll to position [4549, 0]
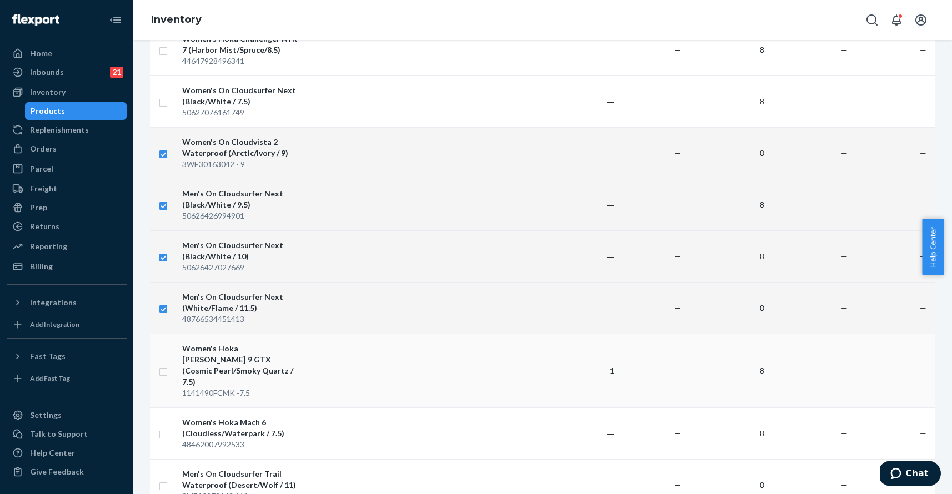
click at [163, 365] on input "checkbox" at bounding box center [163, 371] width 9 height 12
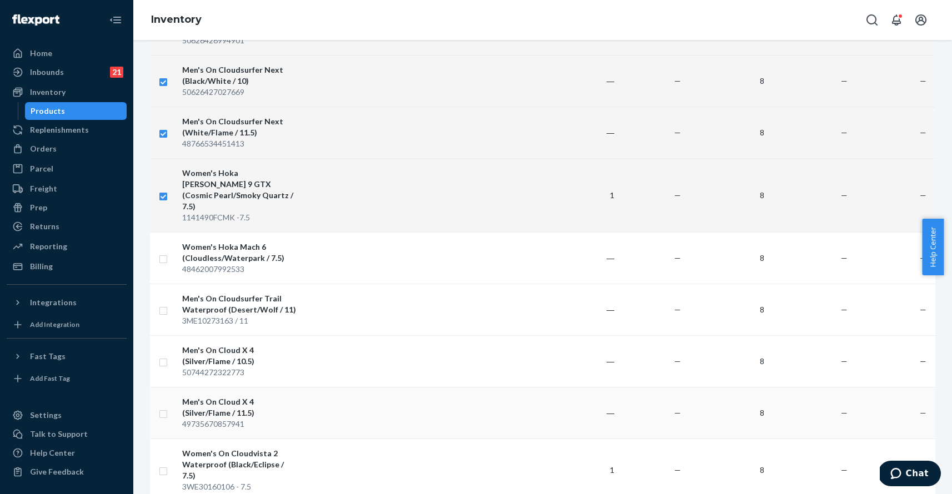
scroll to position [4730, 0]
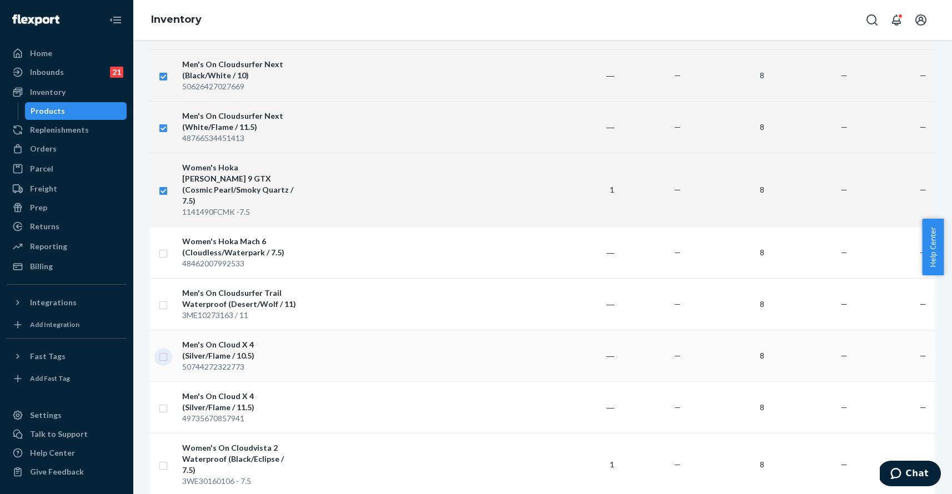
click at [163, 350] on input "checkbox" at bounding box center [163, 356] width 9 height 12
click at [162, 401] on input "checkbox" at bounding box center [163, 407] width 9 height 12
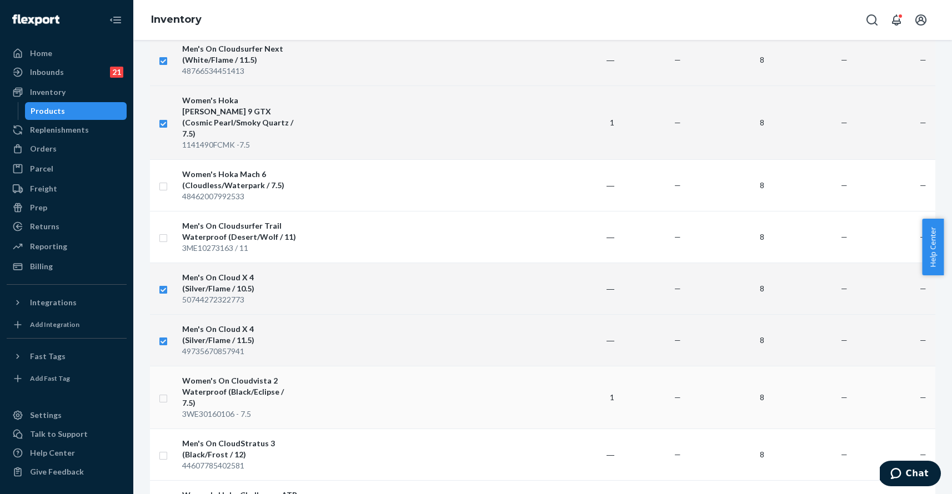
scroll to position [4818, 0]
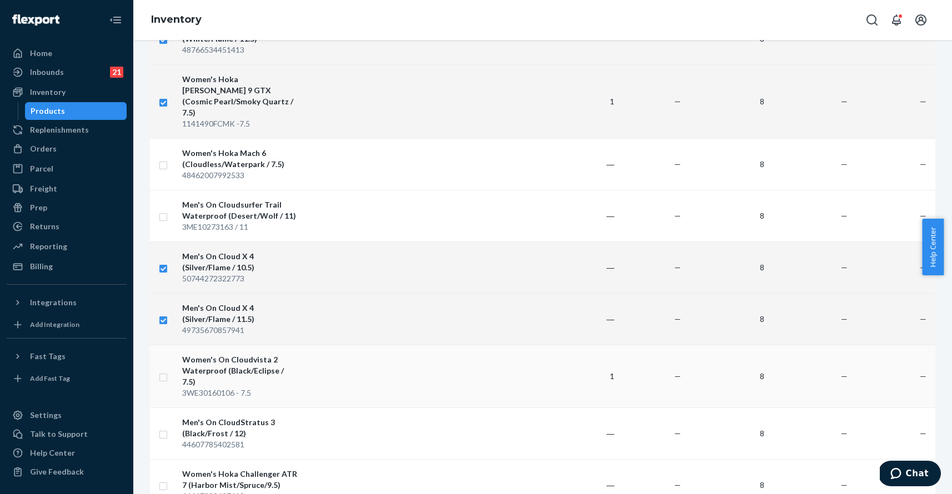
click at [163, 370] on input "checkbox" at bounding box center [163, 376] width 9 height 12
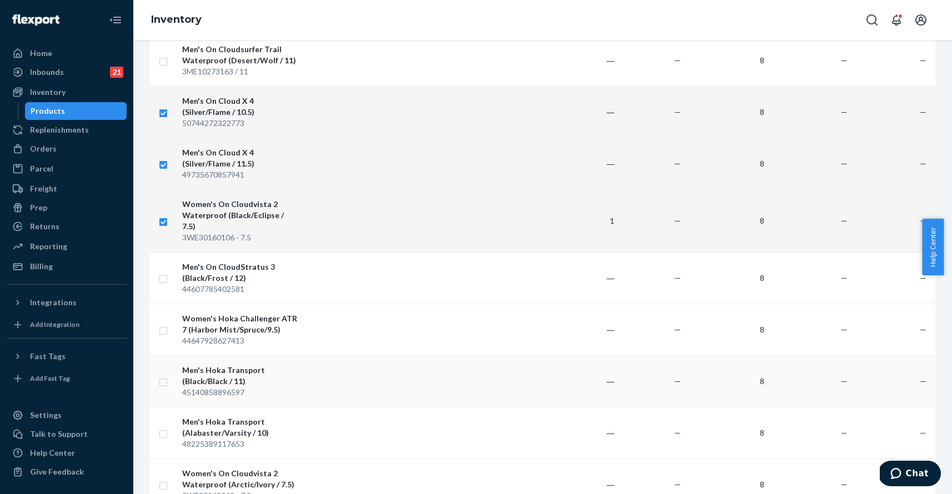
scroll to position [4973, 0]
click at [166, 376] on input "checkbox" at bounding box center [163, 382] width 9 height 12
click at [168, 407] on td at bounding box center [164, 433] width 28 height 52
click at [164, 427] on input "checkbox" at bounding box center [163, 433] width 9 height 12
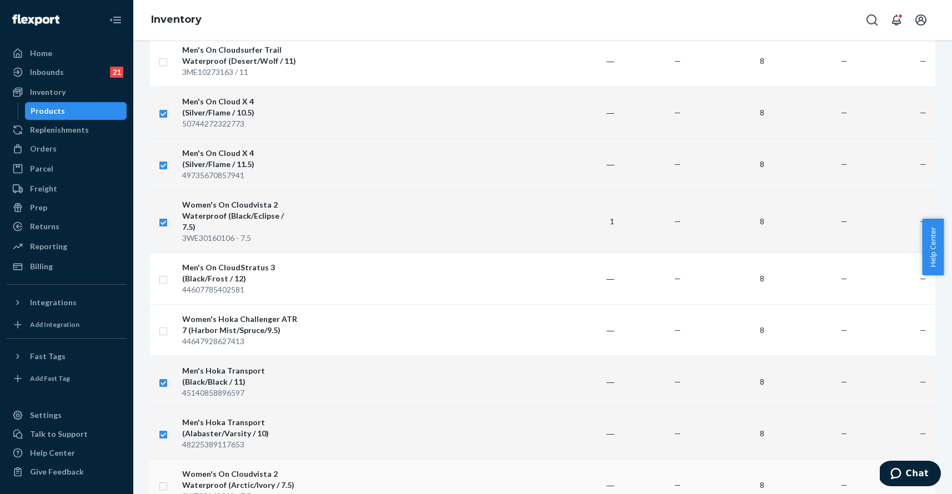
click at [163, 479] on input "checkbox" at bounding box center [163, 485] width 9 height 12
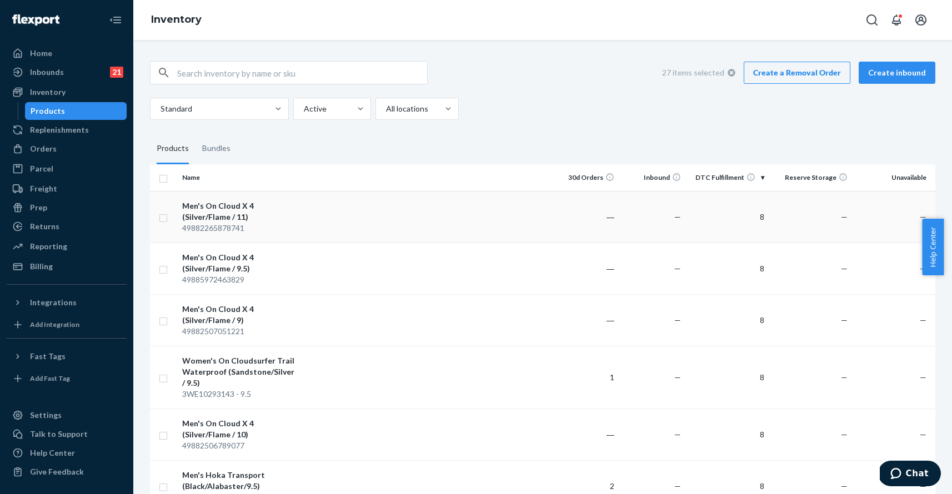
click at [162, 218] on input "checkbox" at bounding box center [163, 217] width 9 height 12
click at [164, 273] on input "checkbox" at bounding box center [163, 269] width 9 height 12
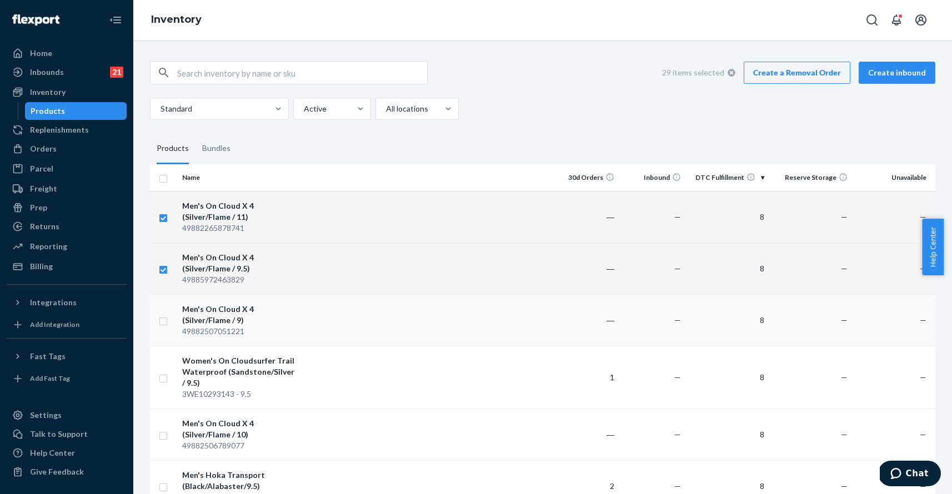
click at [164, 319] on input "checkbox" at bounding box center [163, 320] width 9 height 12
click at [811, 74] on link "Create a Removal Order" at bounding box center [796, 73] width 107 height 22
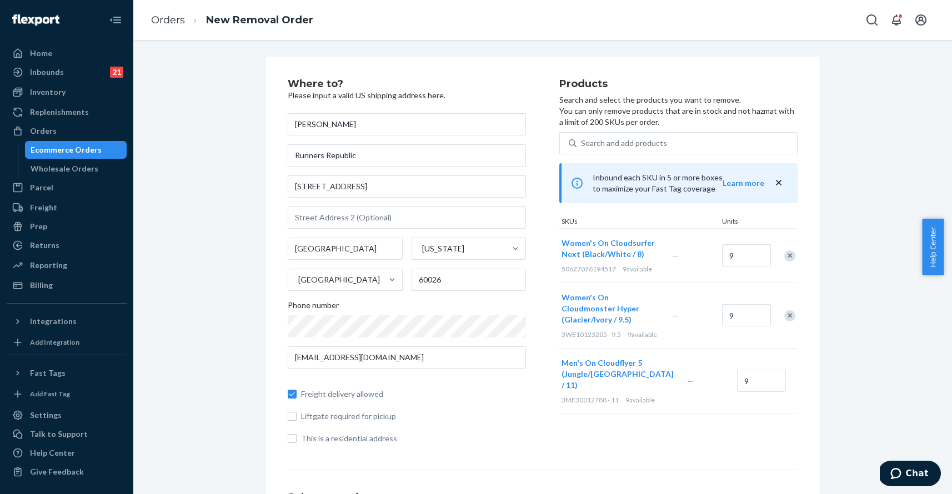
click at [462, 395] on span "Freight delivery allowed" at bounding box center [413, 394] width 225 height 11
click at [296, 395] on input "Freight delivery allowed" at bounding box center [292, 394] width 9 height 9
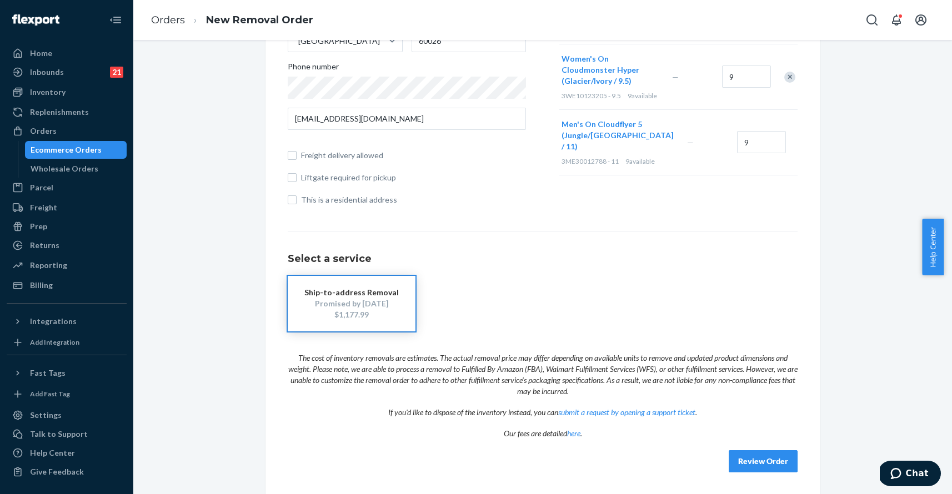
scroll to position [238, 0]
click at [765, 457] on button "Review Order" at bounding box center [762, 462] width 69 height 22
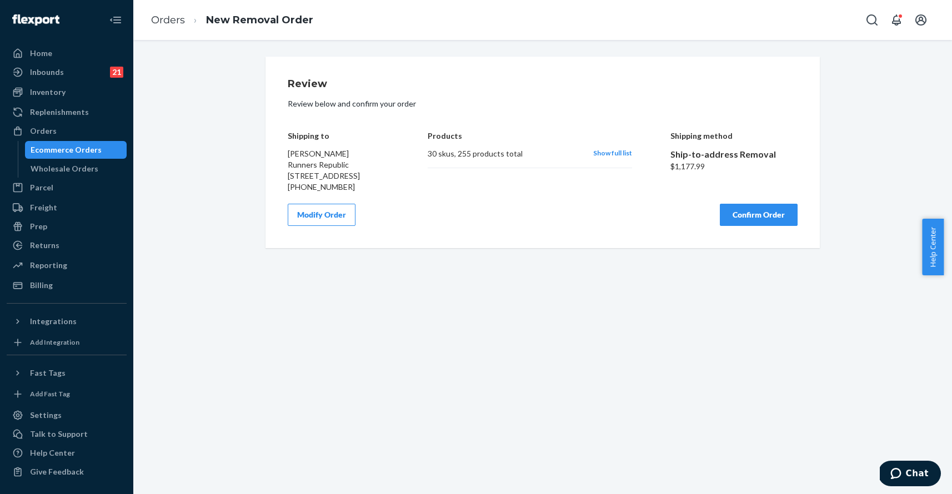
scroll to position [0, 0]
click at [307, 222] on button "Modify Order" at bounding box center [322, 215] width 68 height 22
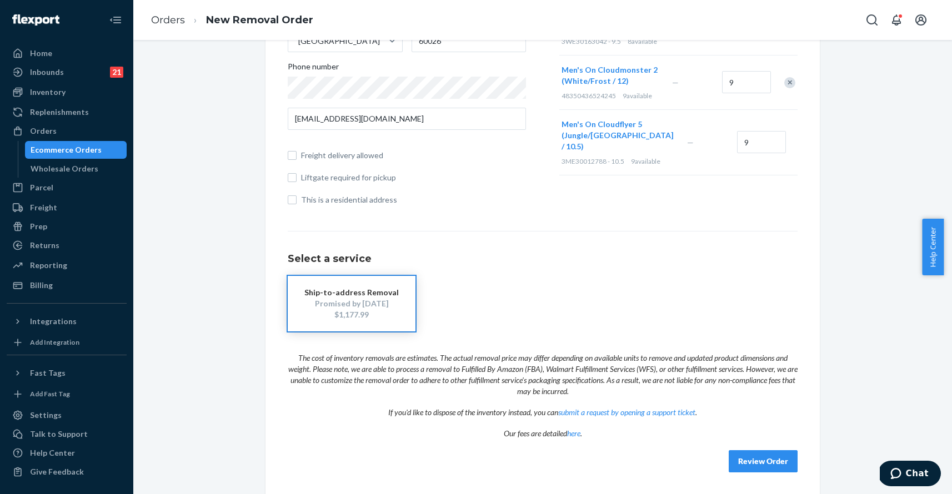
scroll to position [238, 0]
click at [763, 460] on button "Review Order" at bounding box center [762, 462] width 69 height 22
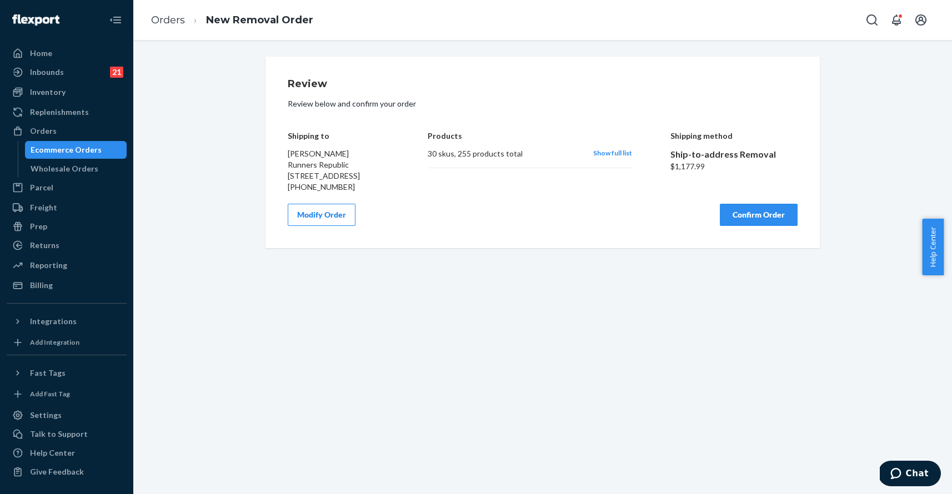
click at [745, 226] on button "Confirm Order" at bounding box center [758, 215] width 78 height 22
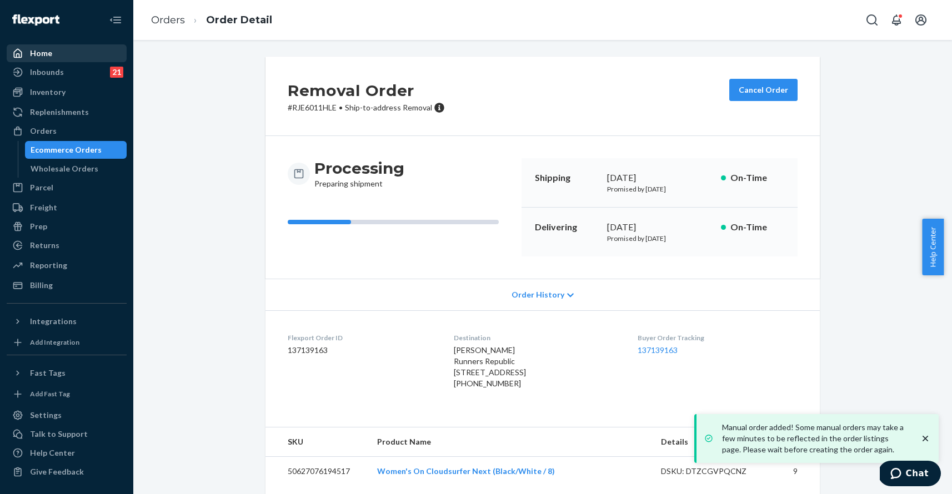
click at [67, 48] on div "Home" at bounding box center [67, 54] width 118 height 16
